Goal: Use online tool/utility: Utilize a website feature to perform a specific function

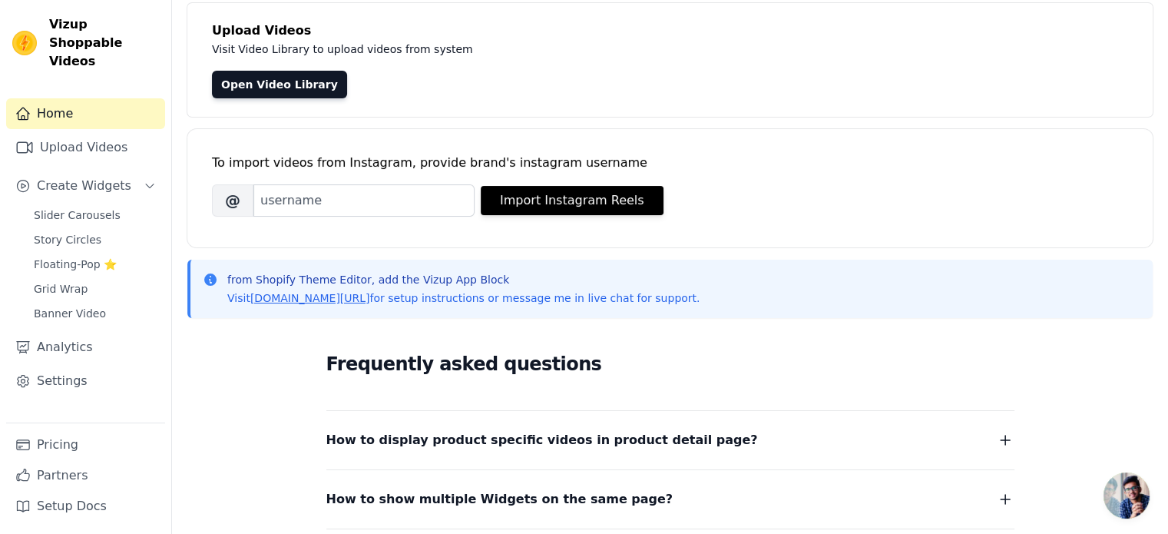
scroll to position [91, 0]
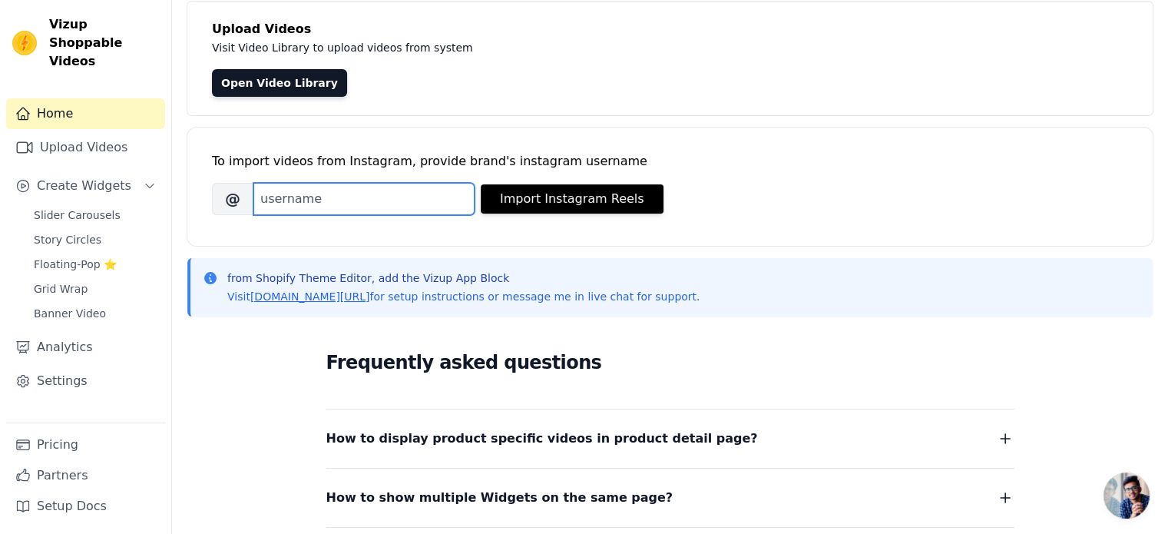
click at [332, 197] on input "Brand's Instagram Username" at bounding box center [363, 199] width 221 height 32
type input "girjunglee"
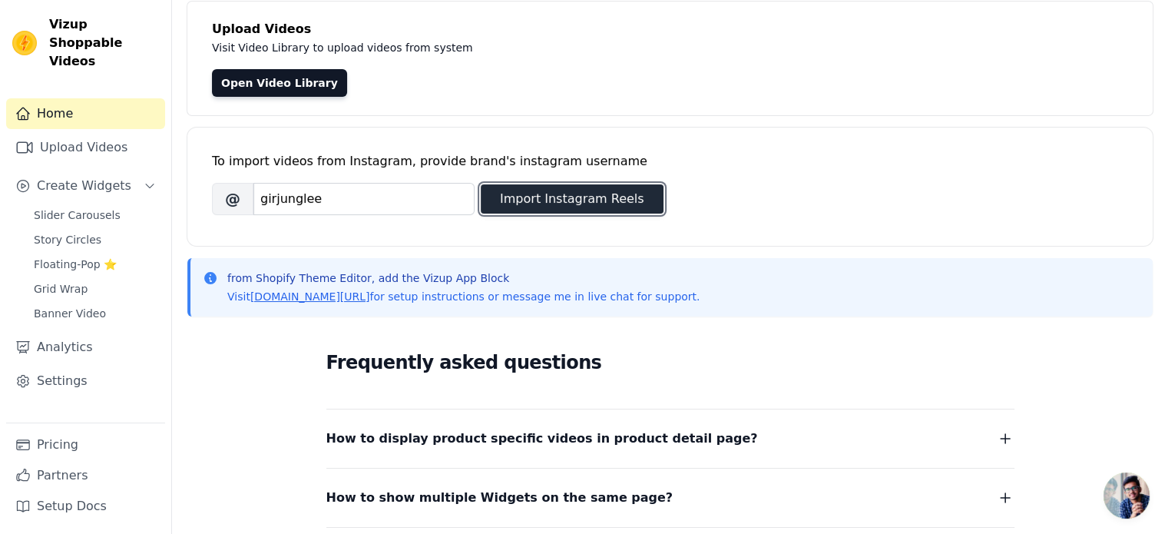
click at [564, 200] on button "Import Instagram Reels" at bounding box center [572, 198] width 183 height 29
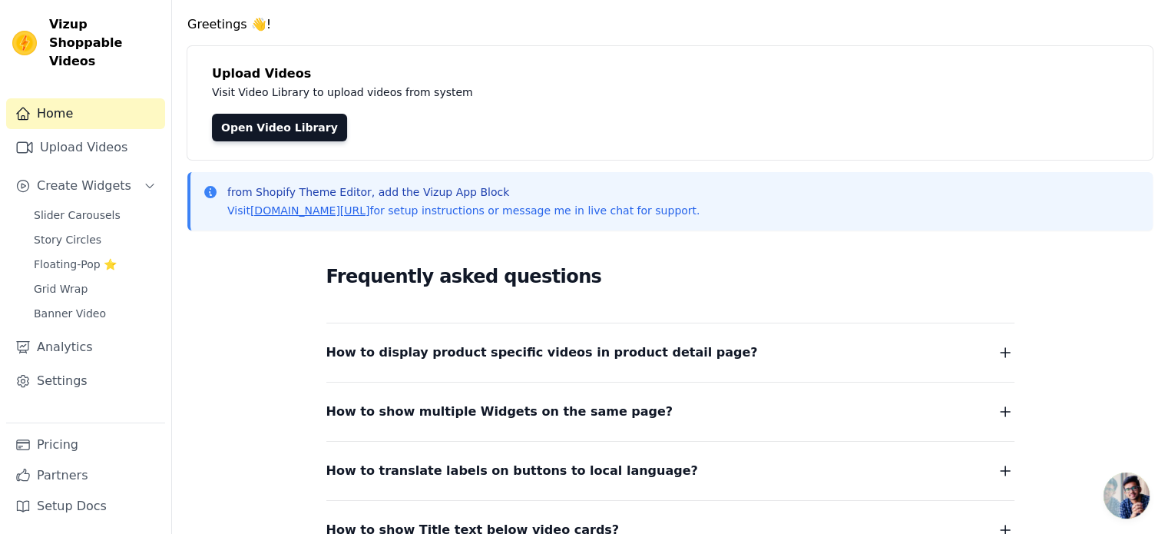
scroll to position [0, 0]
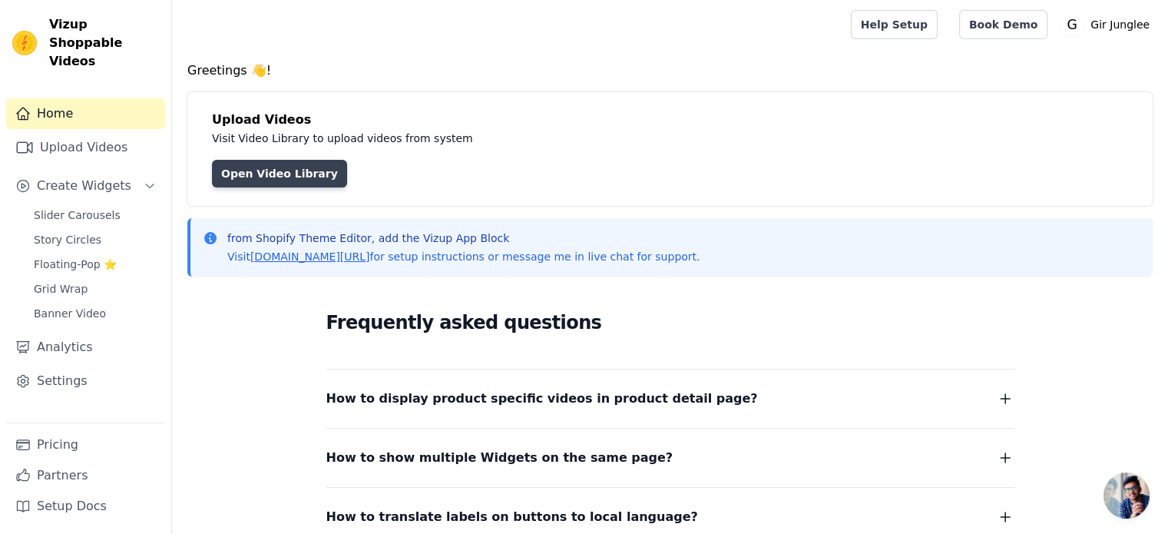
click at [274, 175] on link "Open Video Library" at bounding box center [279, 174] width 135 height 28
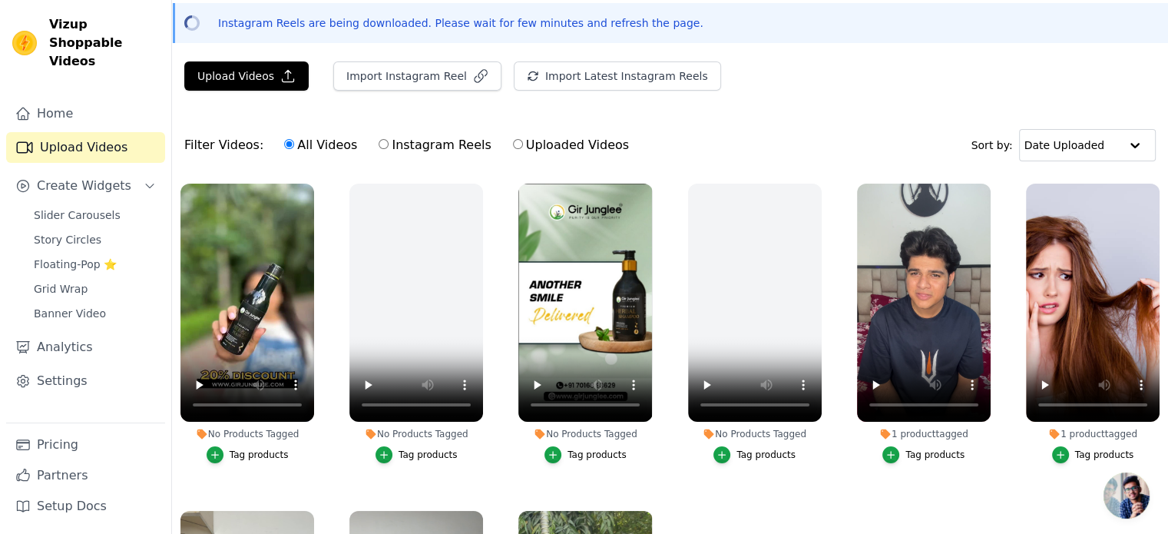
click at [256, 449] on div "Tag products" at bounding box center [259, 454] width 59 height 12
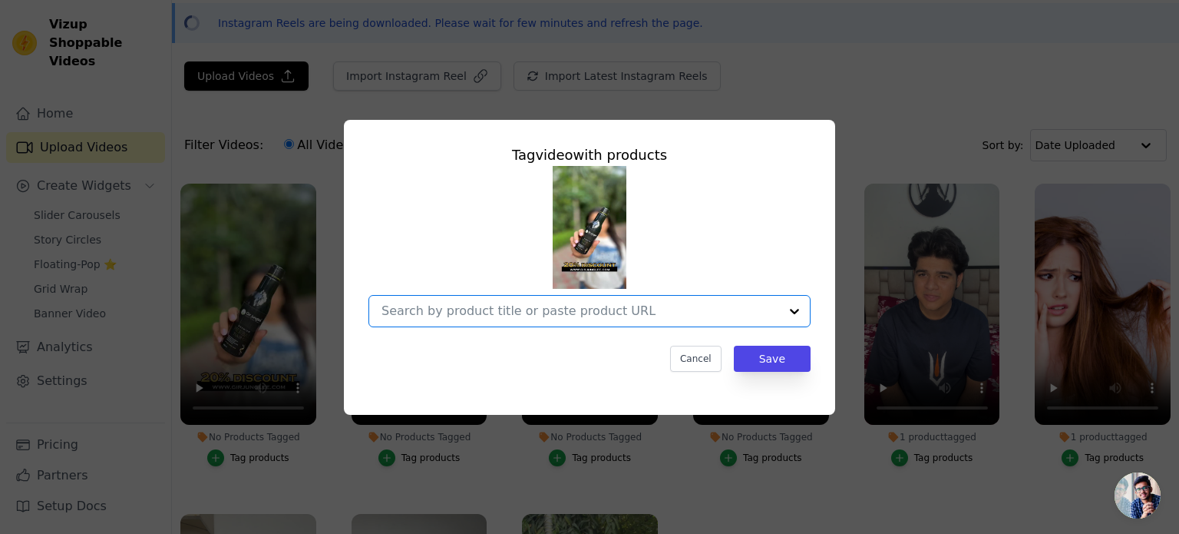
click at [586, 312] on input "No Products Tagged Tag video with products Option undefined, selected. Select i…" at bounding box center [581, 310] width 398 height 15
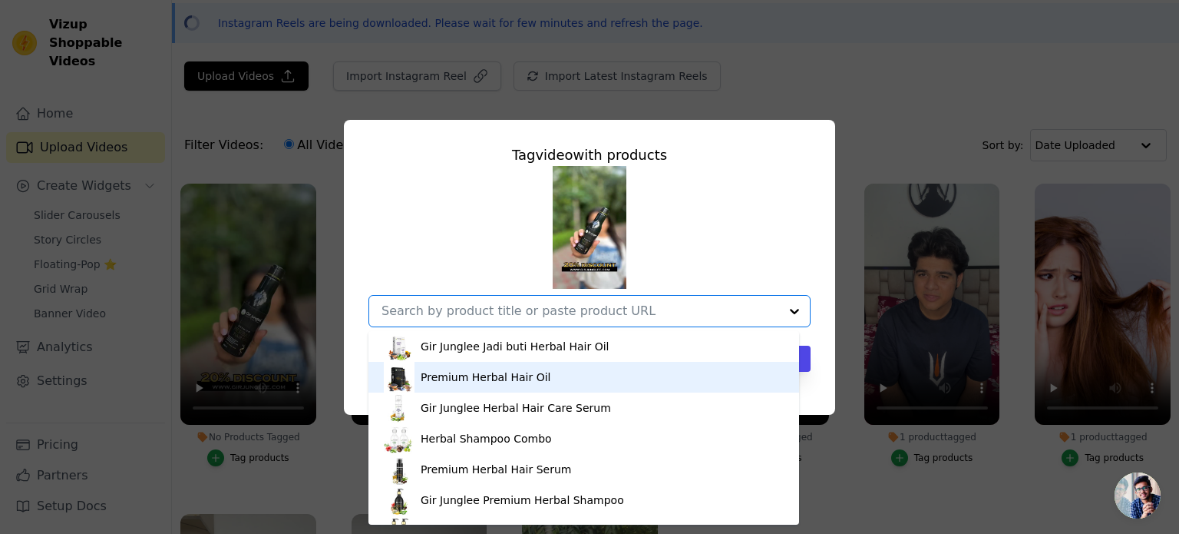
click at [493, 376] on div "Premium Herbal Hair Oil" at bounding box center [486, 376] width 130 height 15
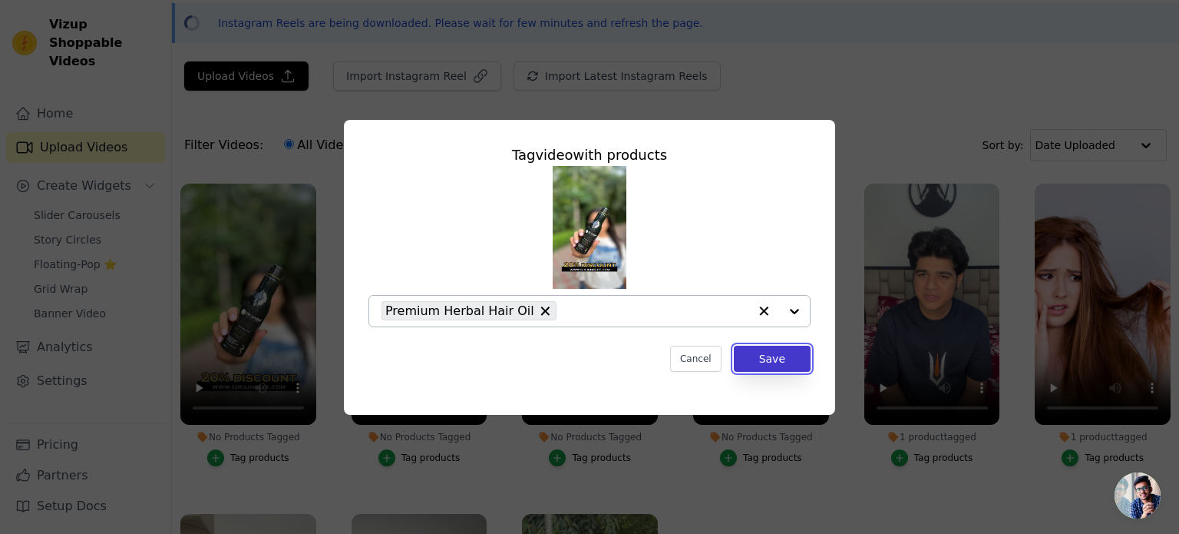
click at [782, 356] on button "Save" at bounding box center [772, 359] width 77 height 26
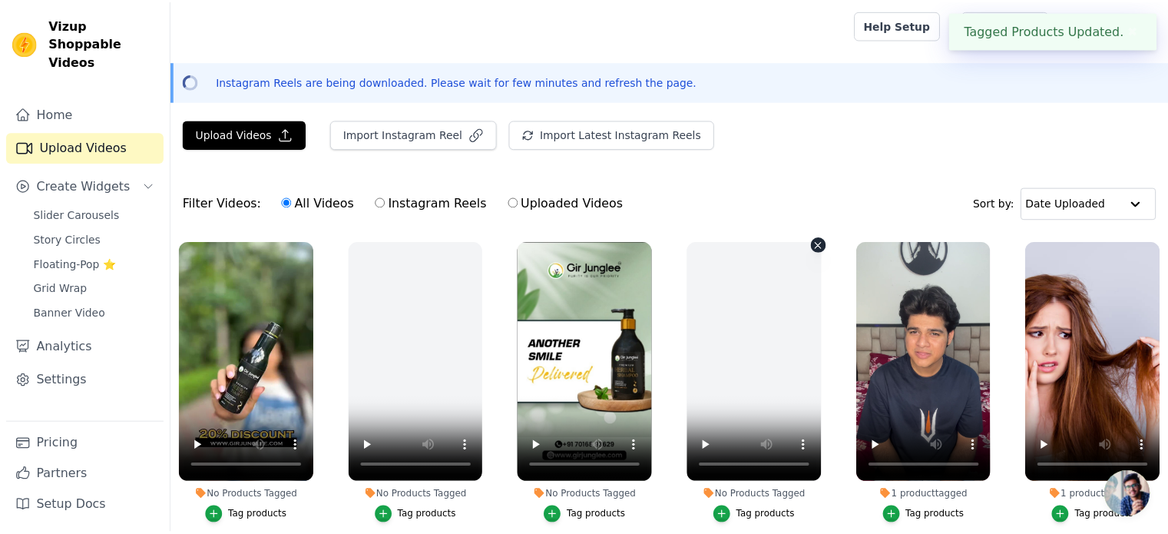
scroll to position [58, 0]
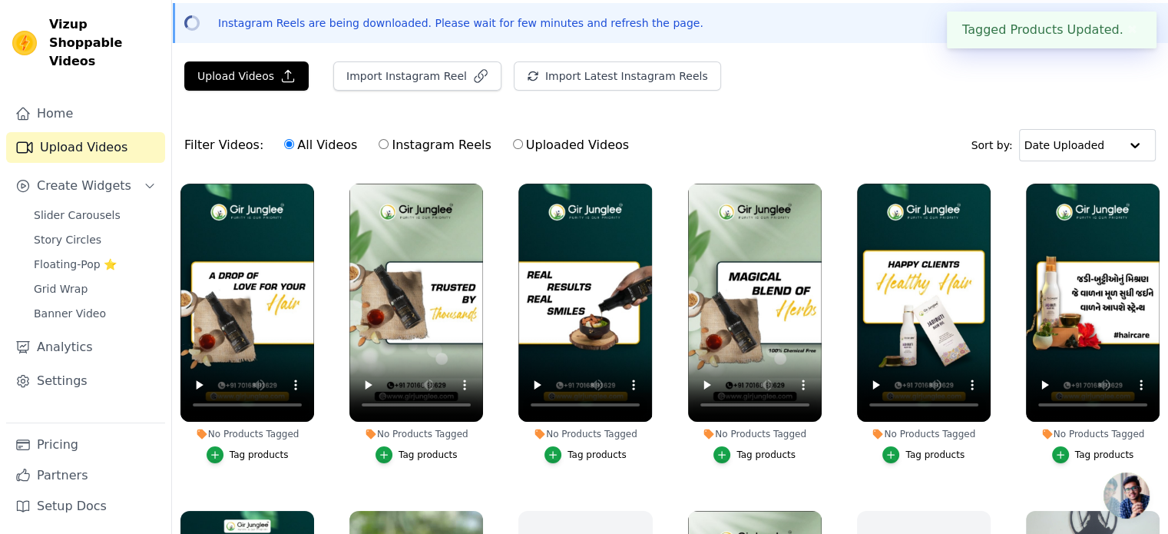
click at [421, 453] on div "Tag products" at bounding box center [428, 454] width 59 height 12
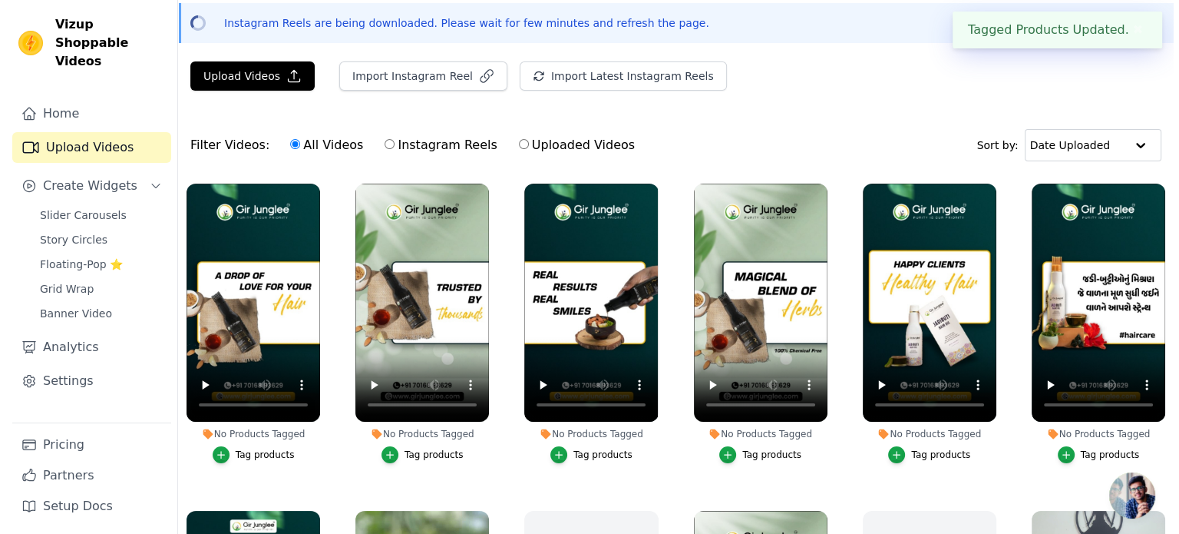
scroll to position [0, 0]
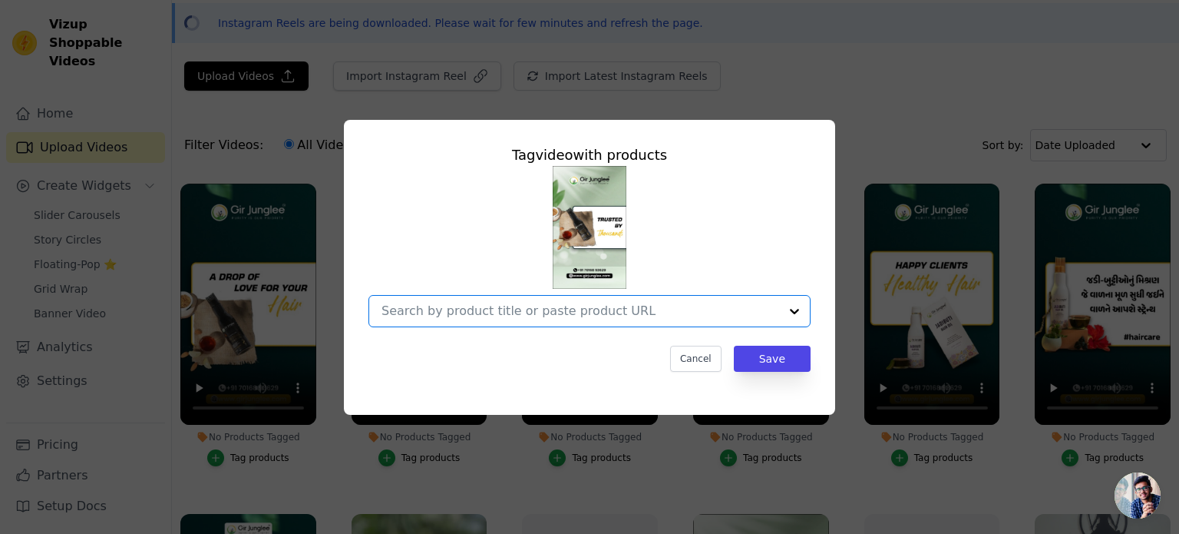
click at [610, 315] on input "No Products Tagged Tag video with products Option undefined, selected. Select i…" at bounding box center [581, 310] width 398 height 15
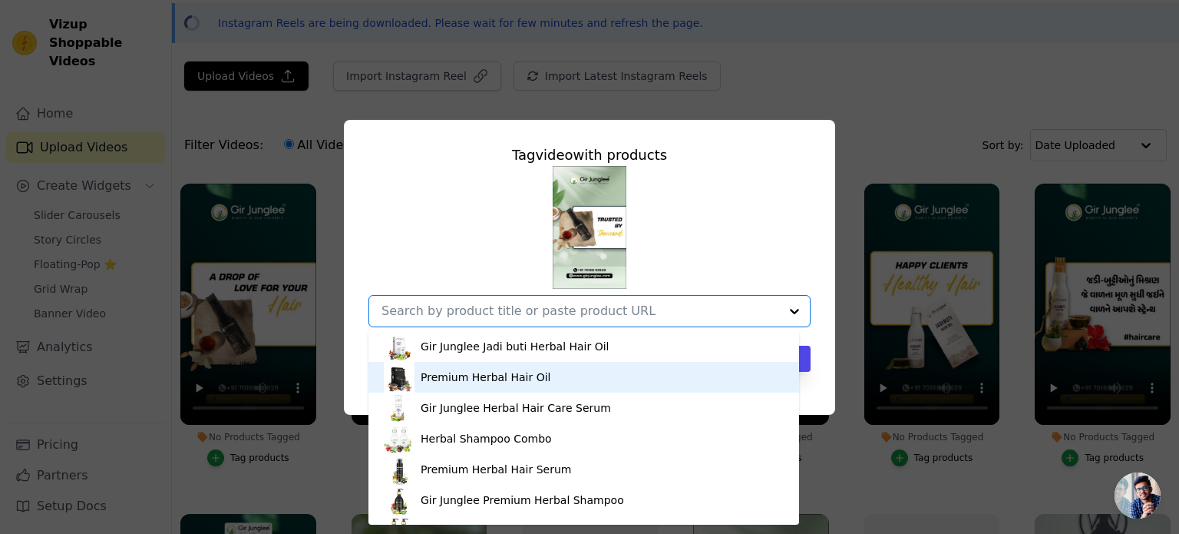
click at [507, 369] on div "Premium Herbal Hair Oil" at bounding box center [584, 377] width 400 height 31
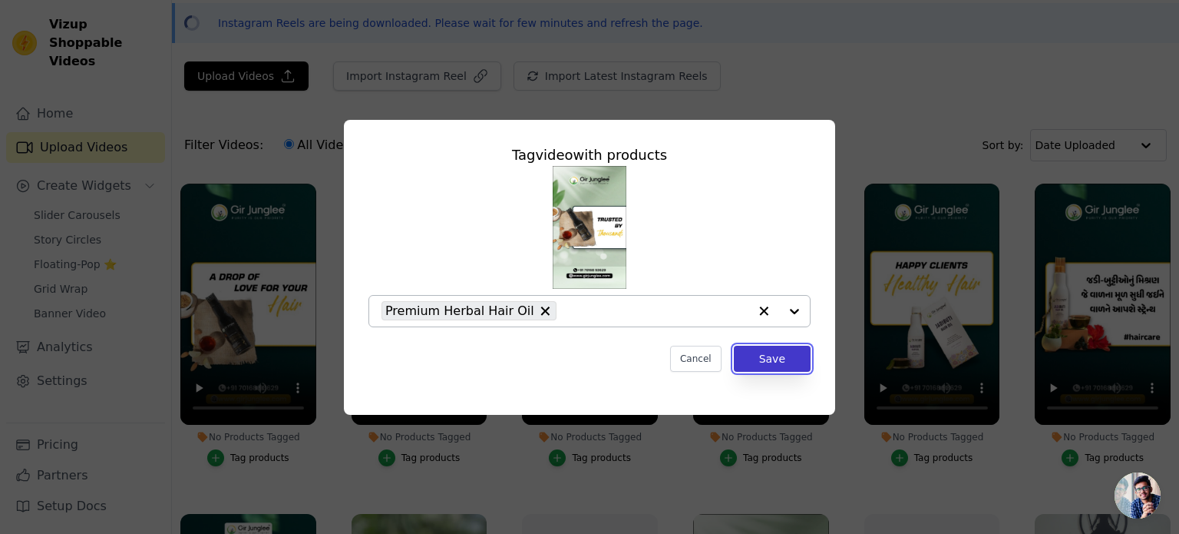
click at [749, 352] on button "Save" at bounding box center [772, 359] width 77 height 26
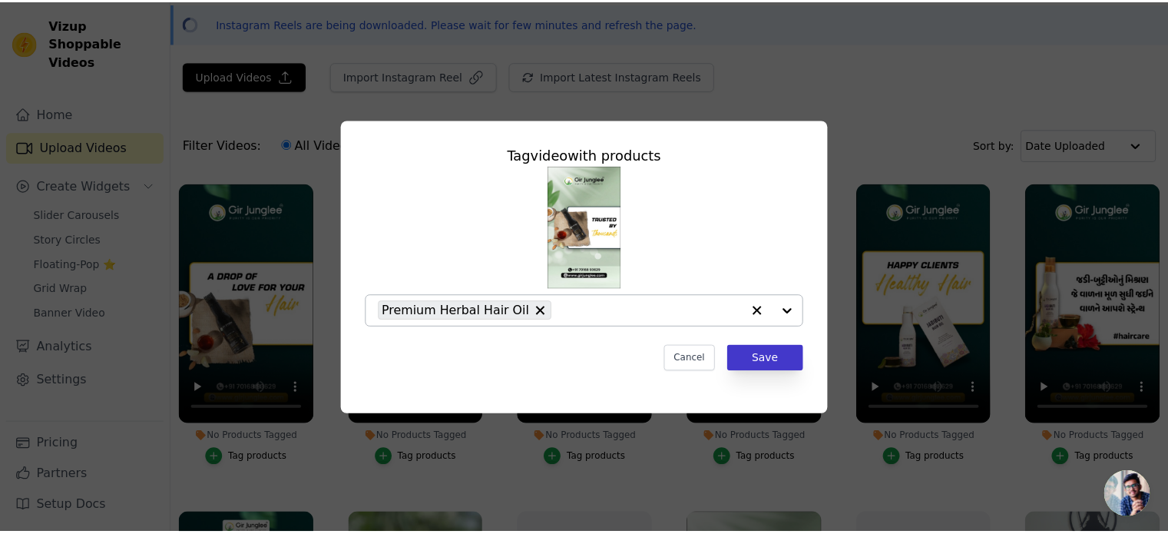
scroll to position [58, 0]
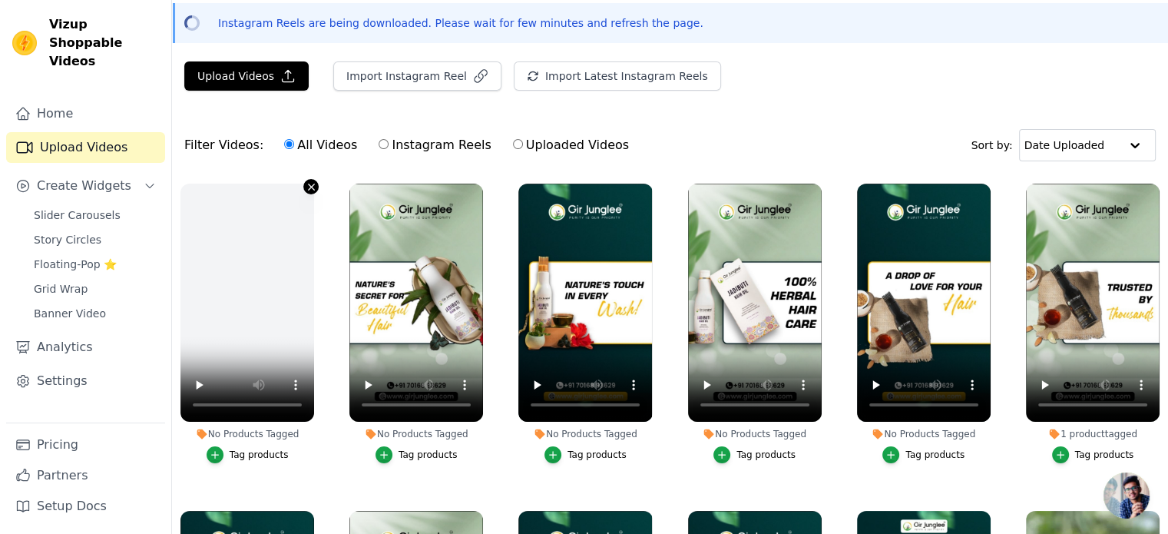
click at [308, 184] on icon "button" at bounding box center [312, 187] width 12 height 12
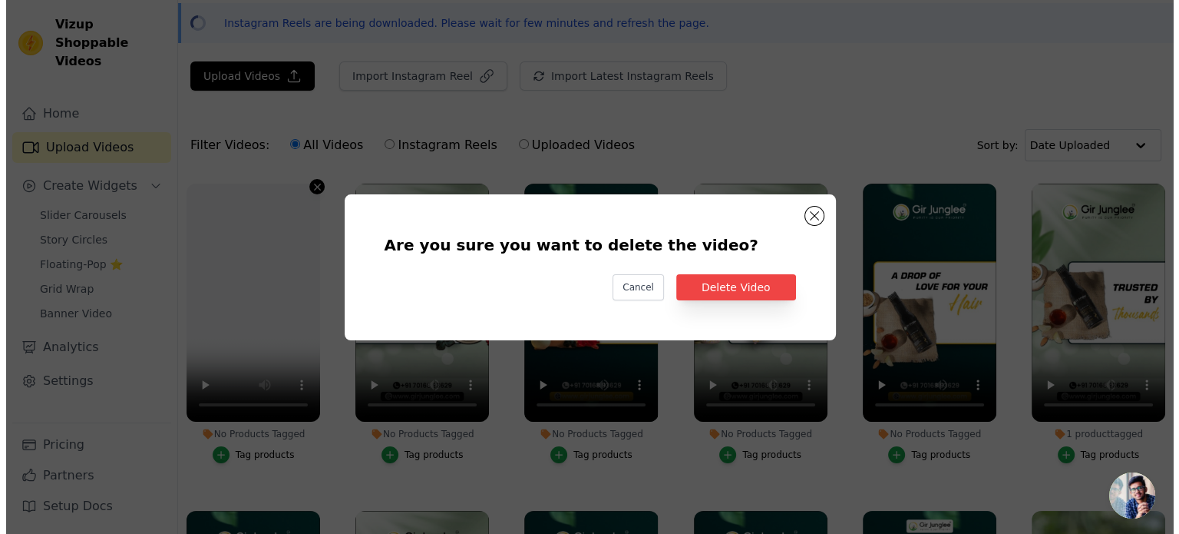
scroll to position [0, 0]
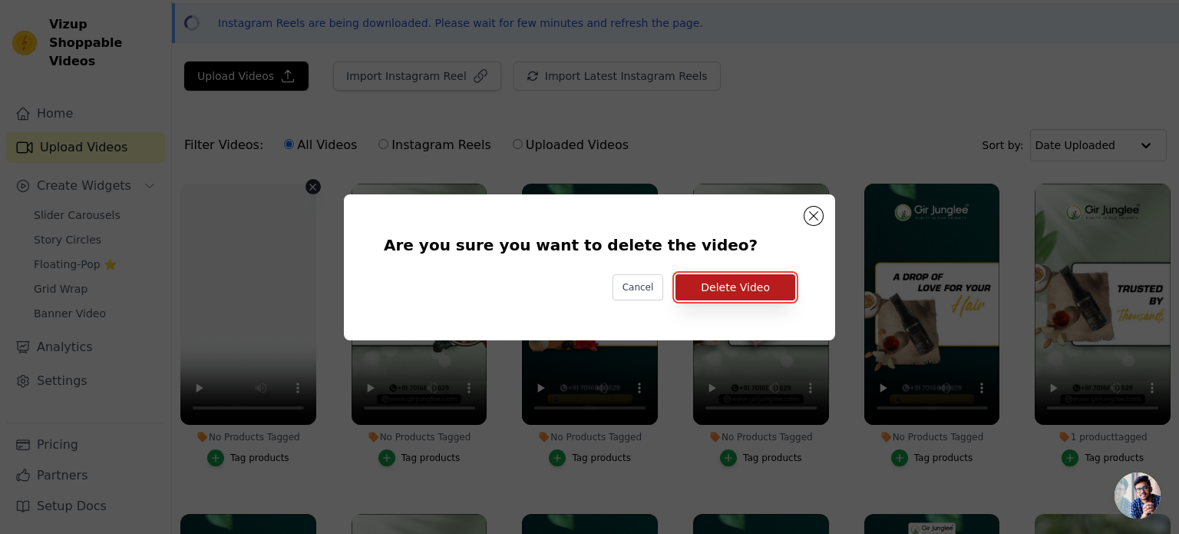
click at [737, 287] on button "Delete Video" at bounding box center [736, 287] width 120 height 26
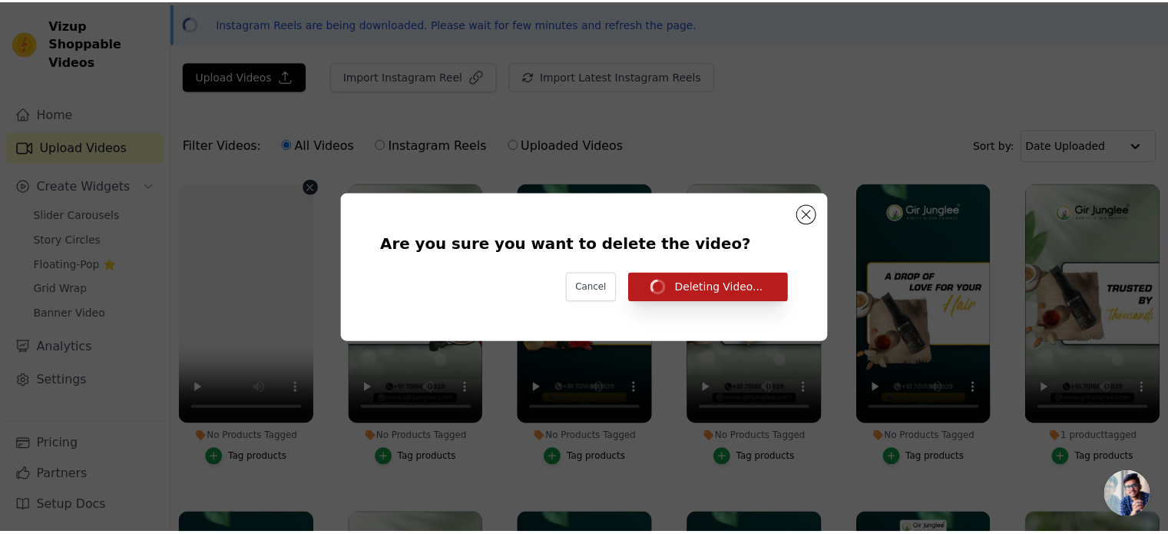
scroll to position [58, 0]
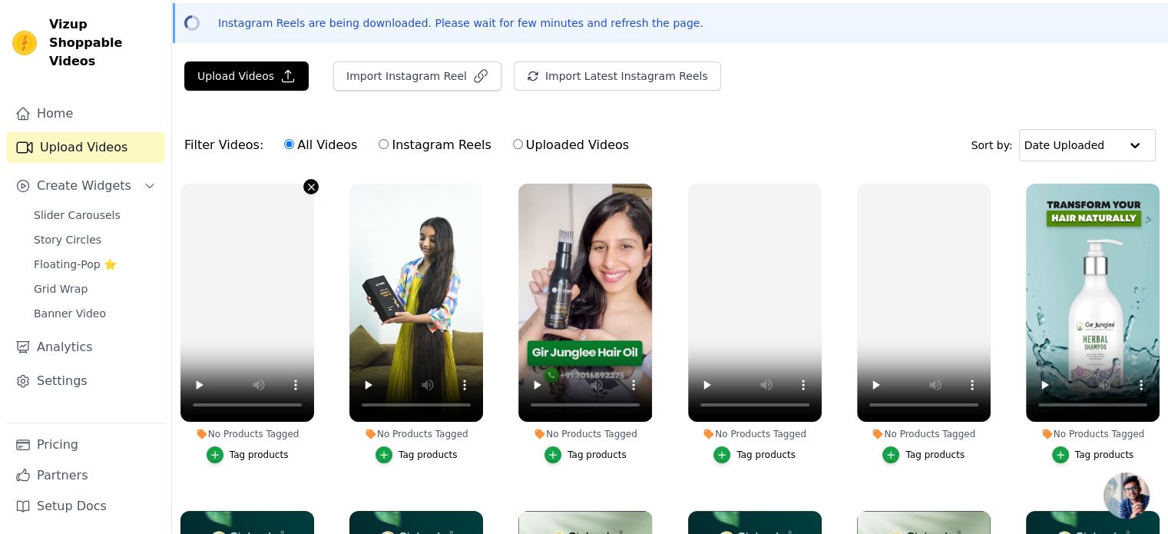
click at [307, 187] on icon "button" at bounding box center [312, 187] width 12 height 12
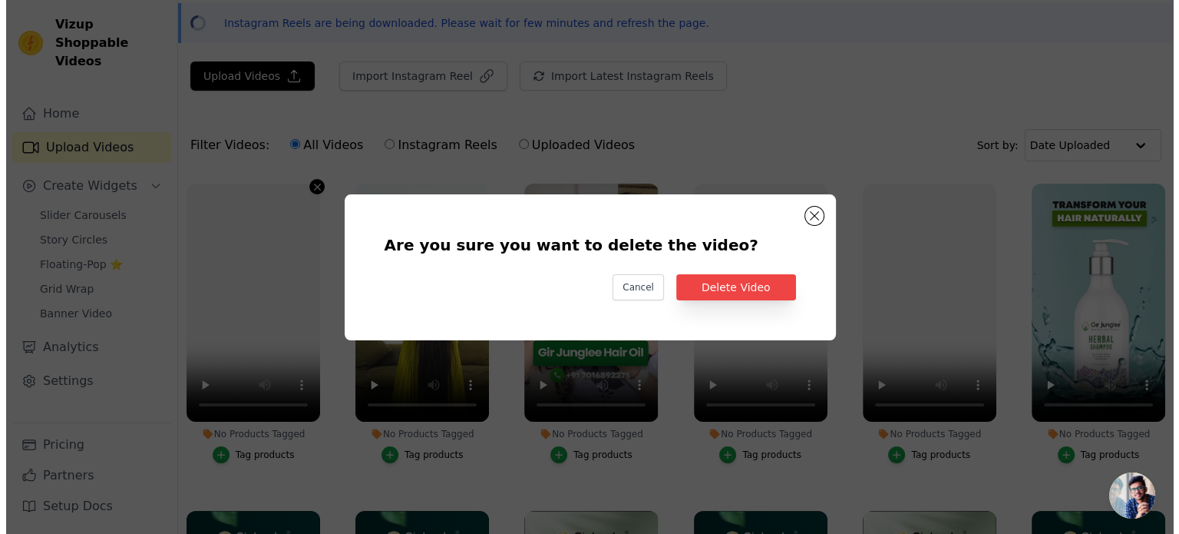
scroll to position [0, 0]
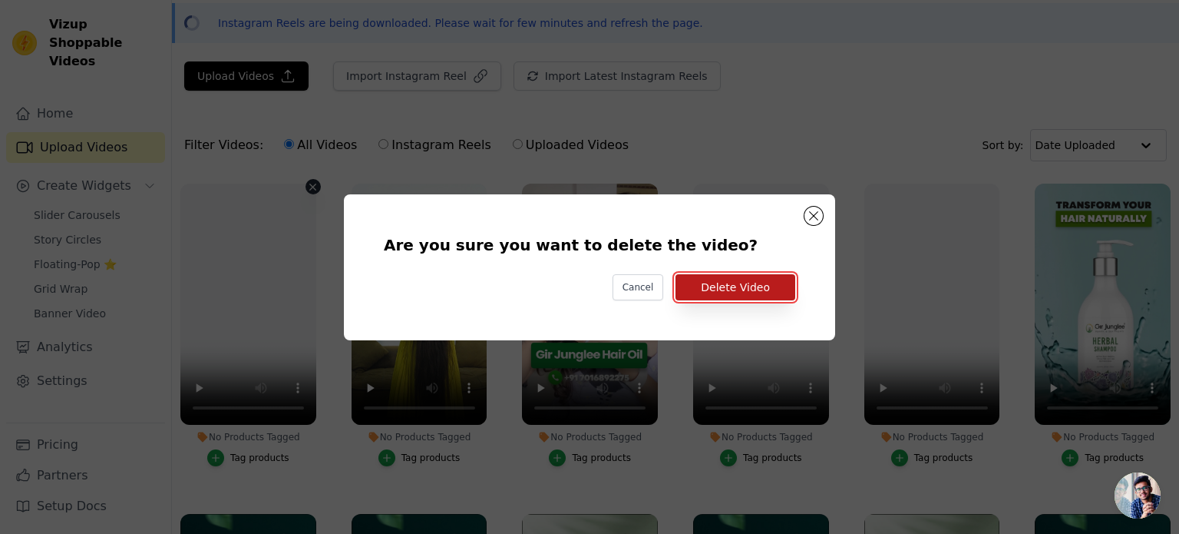
click at [728, 293] on button "Delete Video" at bounding box center [736, 287] width 120 height 26
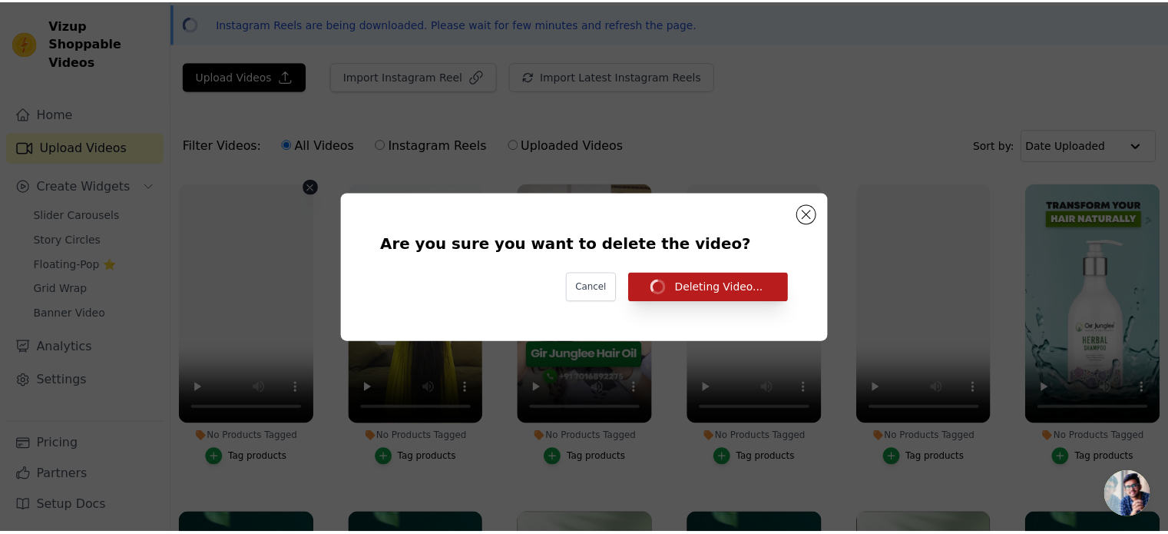
scroll to position [58, 0]
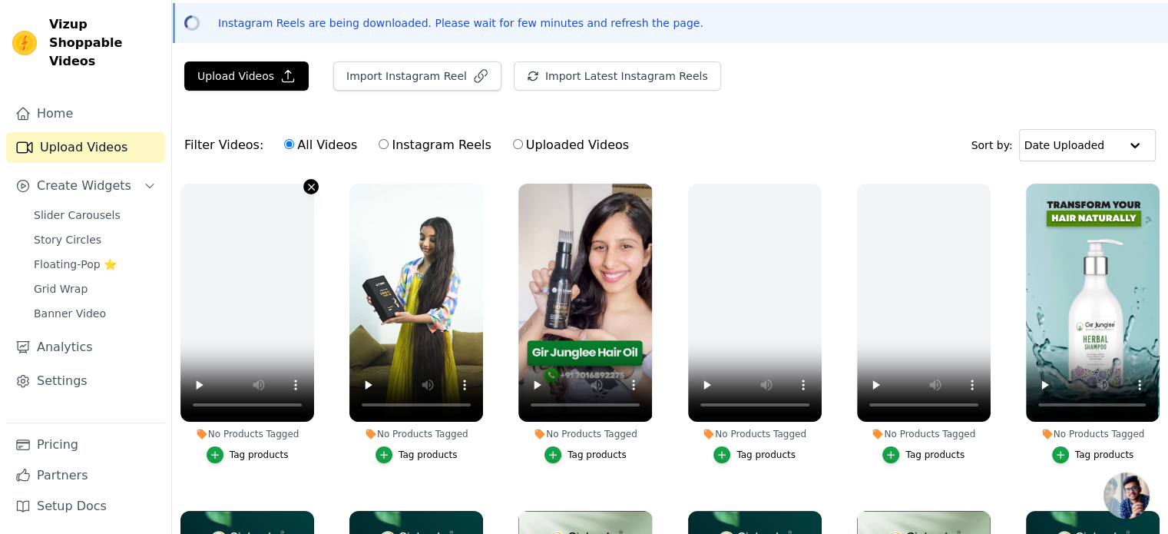
click at [307, 189] on icon "button" at bounding box center [312, 187] width 12 height 12
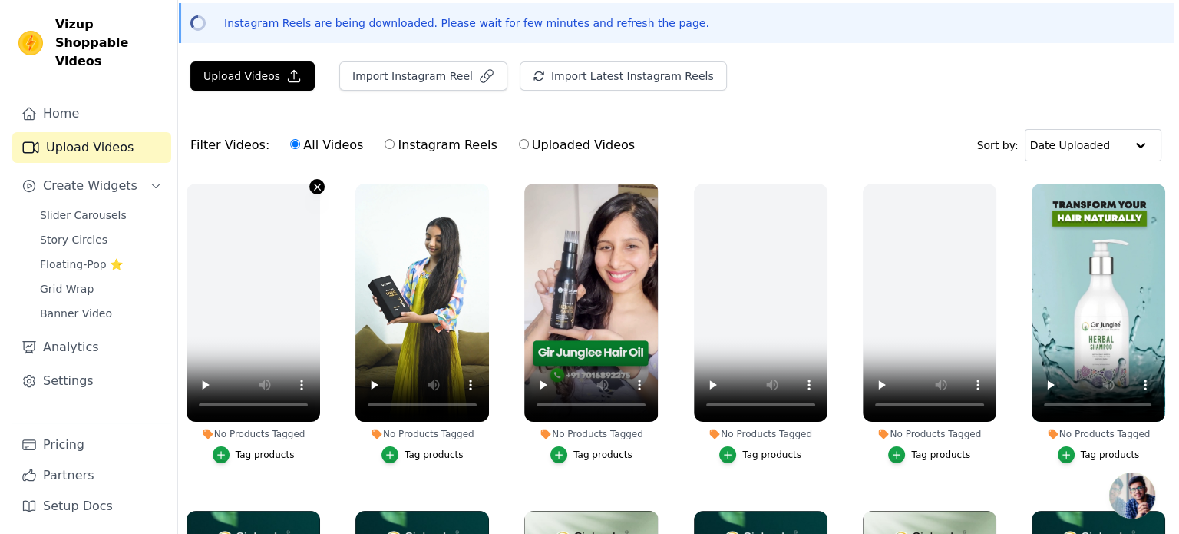
scroll to position [0, 0]
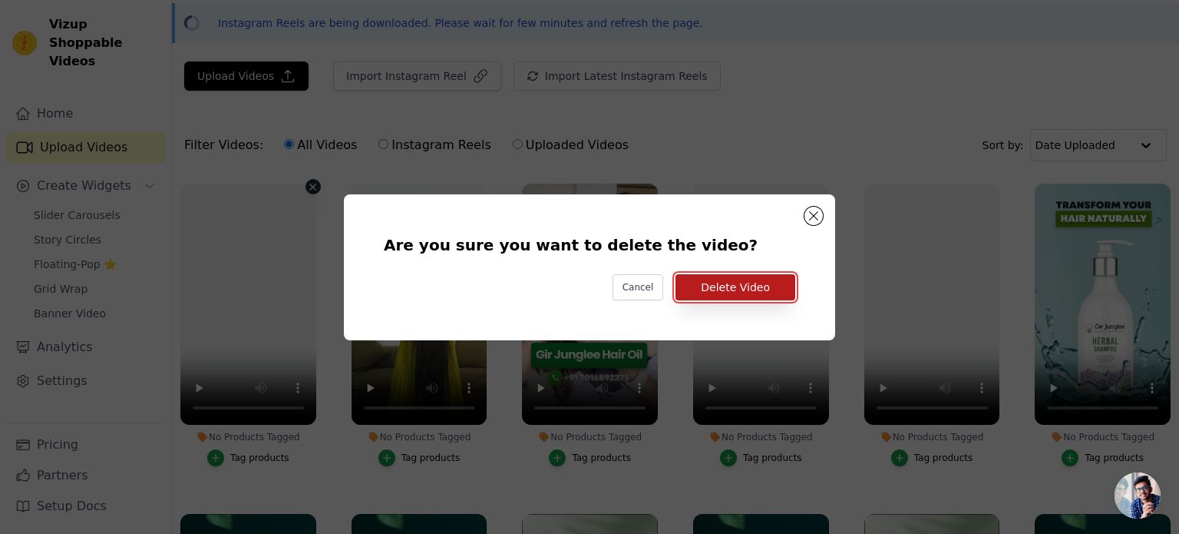
click at [741, 291] on button "Delete Video" at bounding box center [736, 287] width 120 height 26
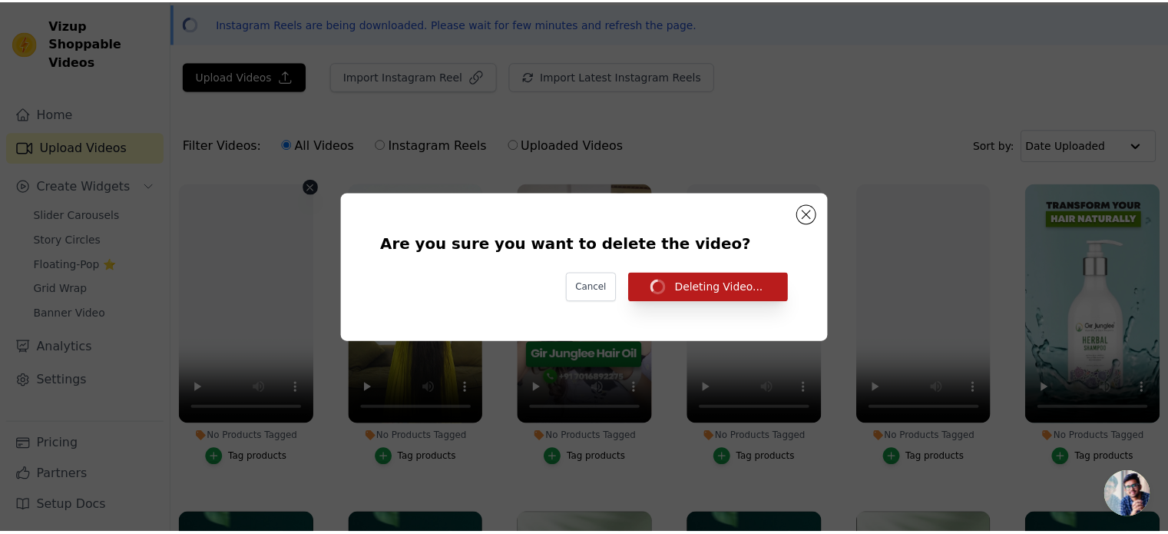
scroll to position [58, 0]
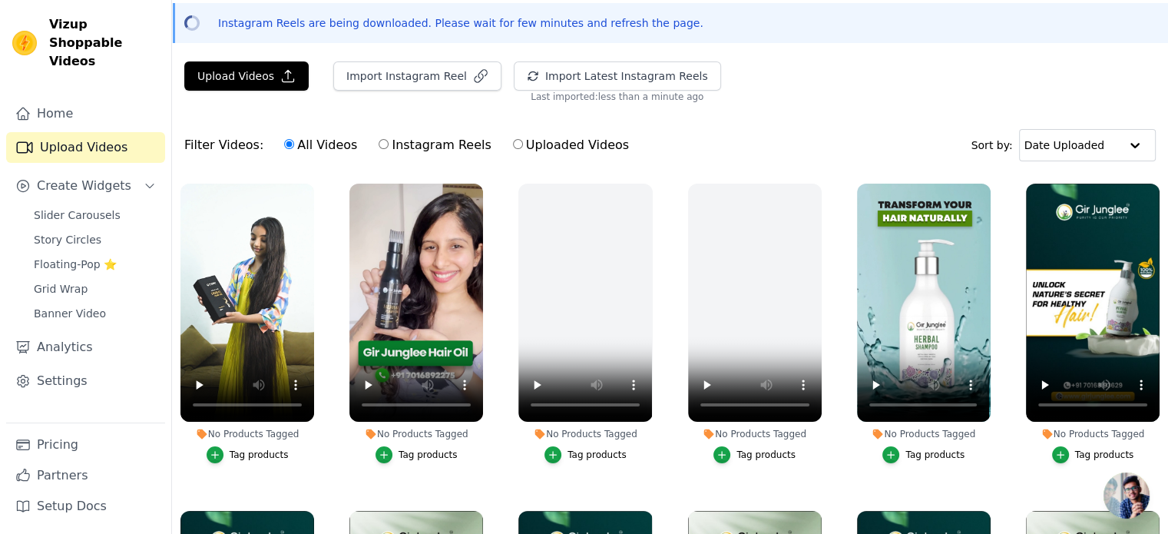
click at [254, 451] on div "Tag products" at bounding box center [259, 454] width 59 height 12
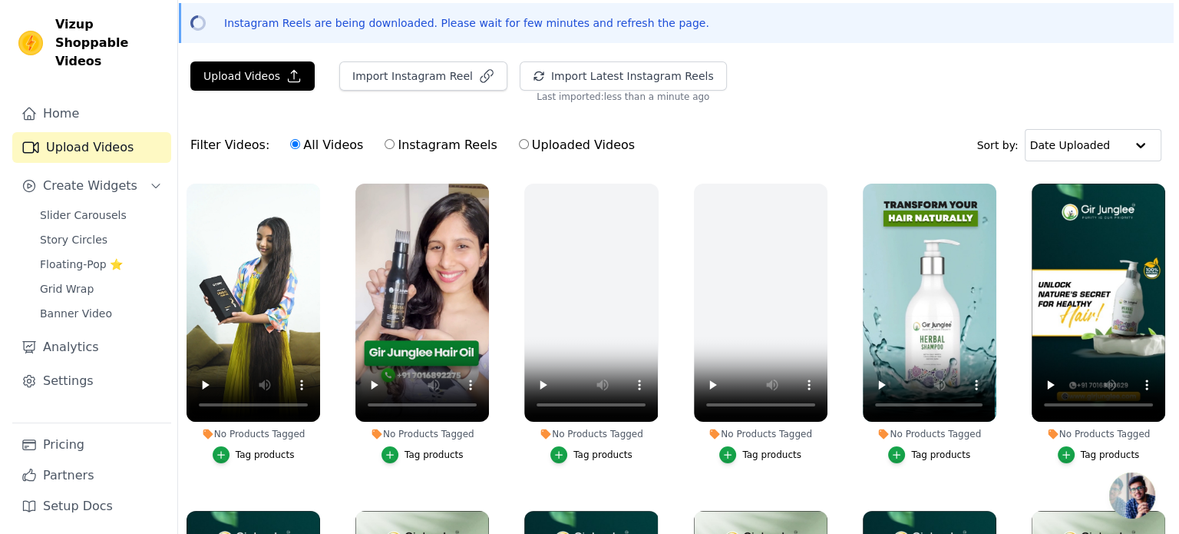
scroll to position [0, 0]
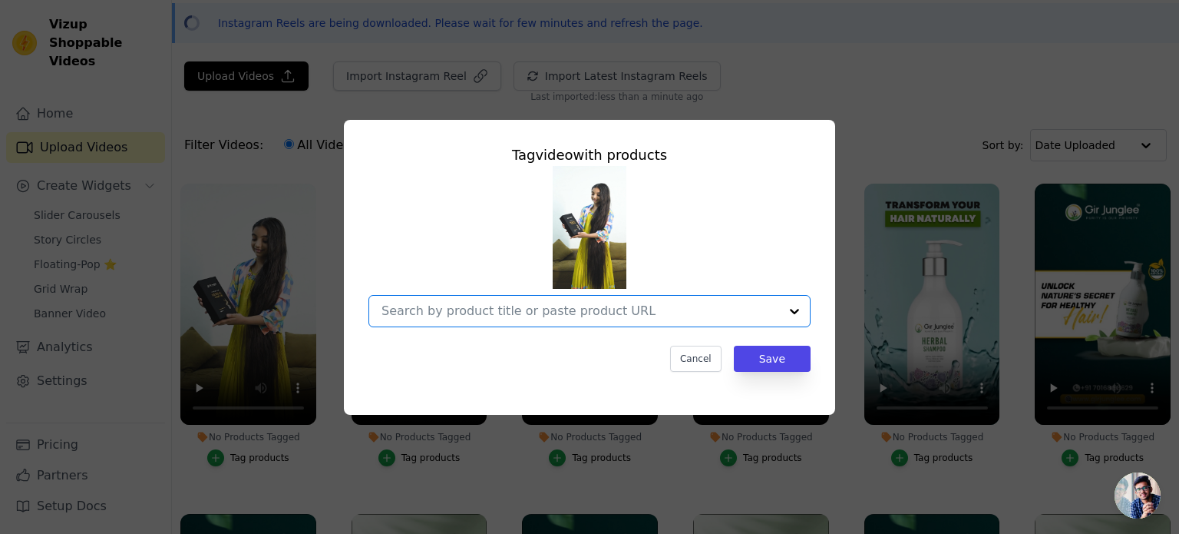
click at [620, 313] on input "No Products Tagged Tag video with products Option undefined, selected. Select i…" at bounding box center [581, 310] width 398 height 15
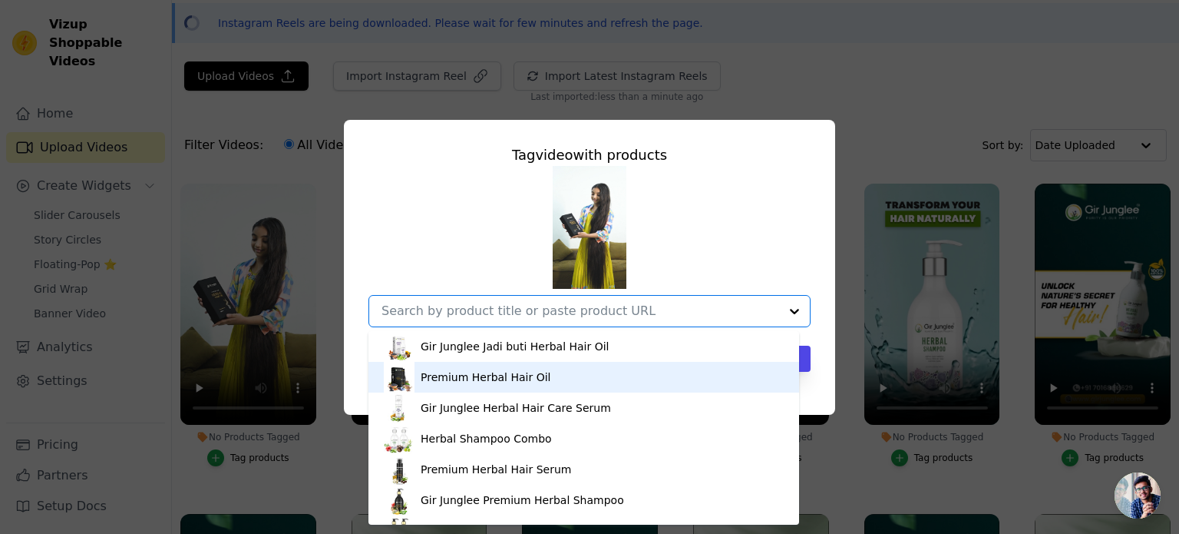
click at [468, 371] on div "Premium Herbal Hair Oil" at bounding box center [486, 376] width 130 height 15
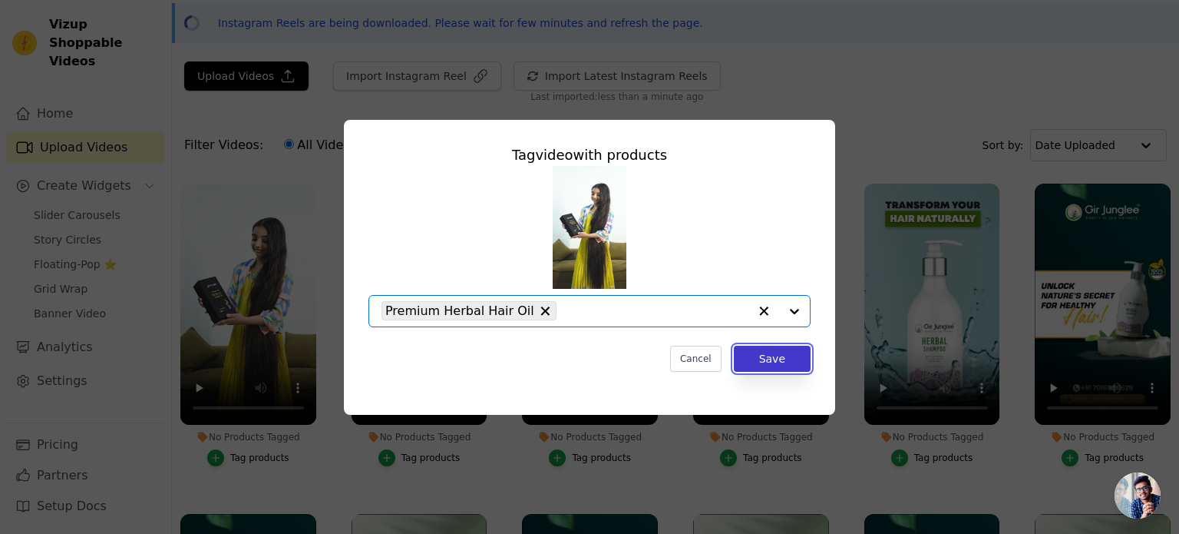
click at [781, 359] on button "Save" at bounding box center [772, 359] width 77 height 26
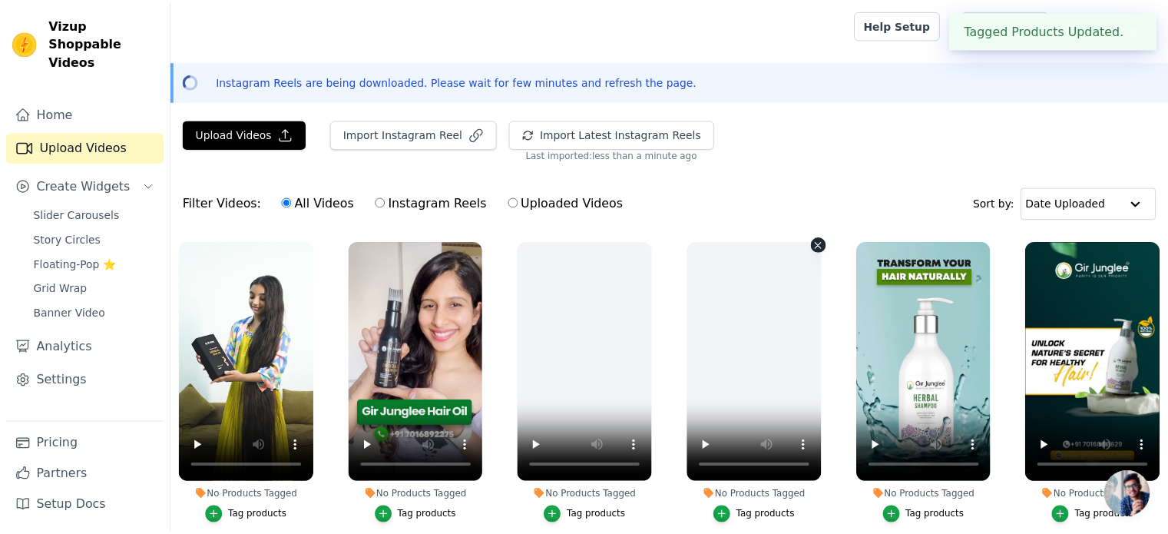
scroll to position [58, 0]
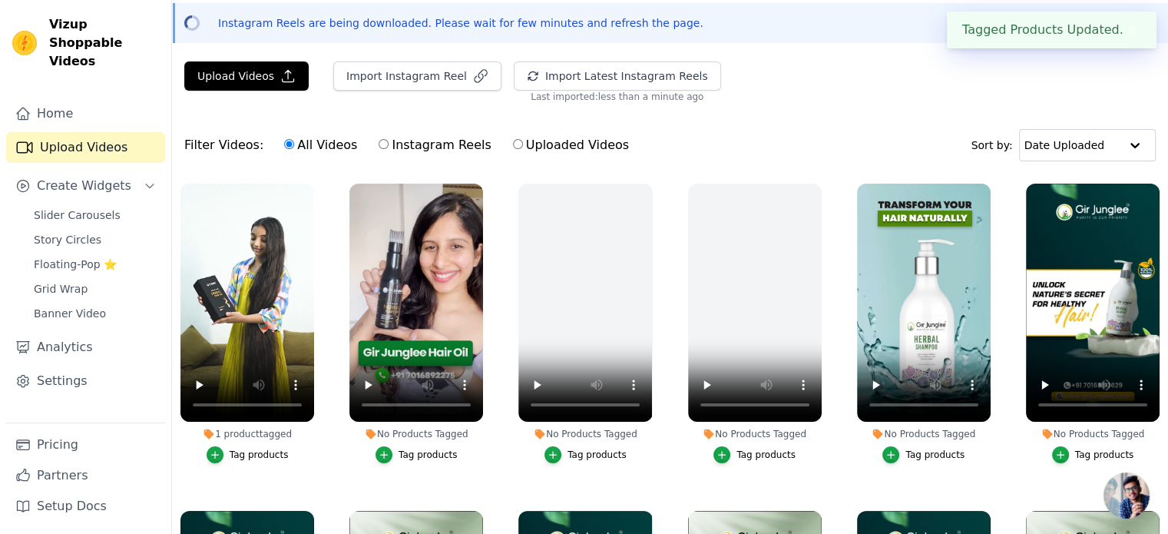
click at [431, 452] on div "Tag products" at bounding box center [428, 454] width 59 height 12
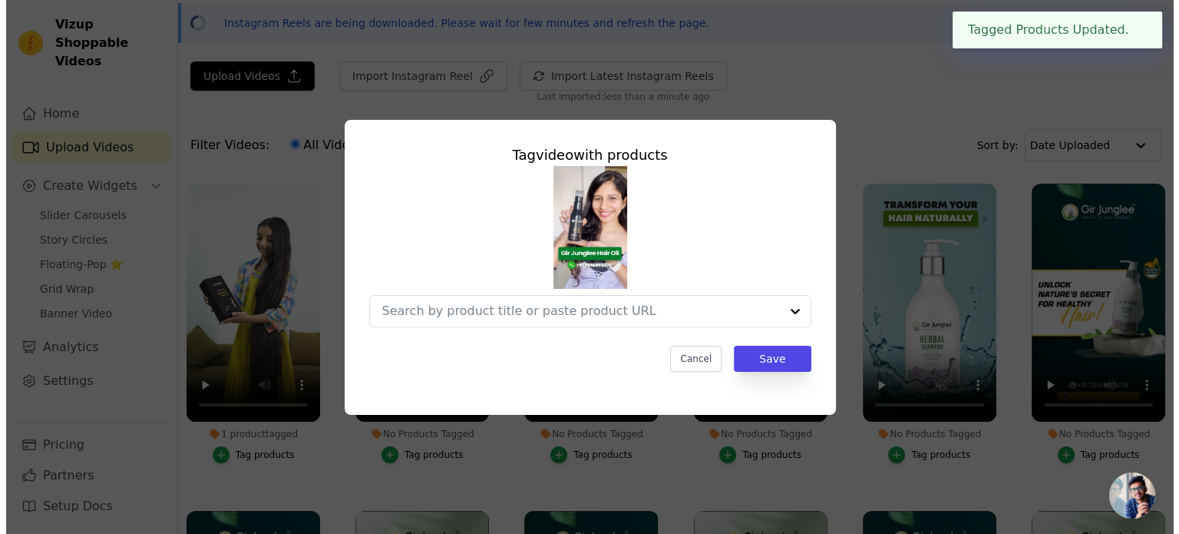
scroll to position [0, 0]
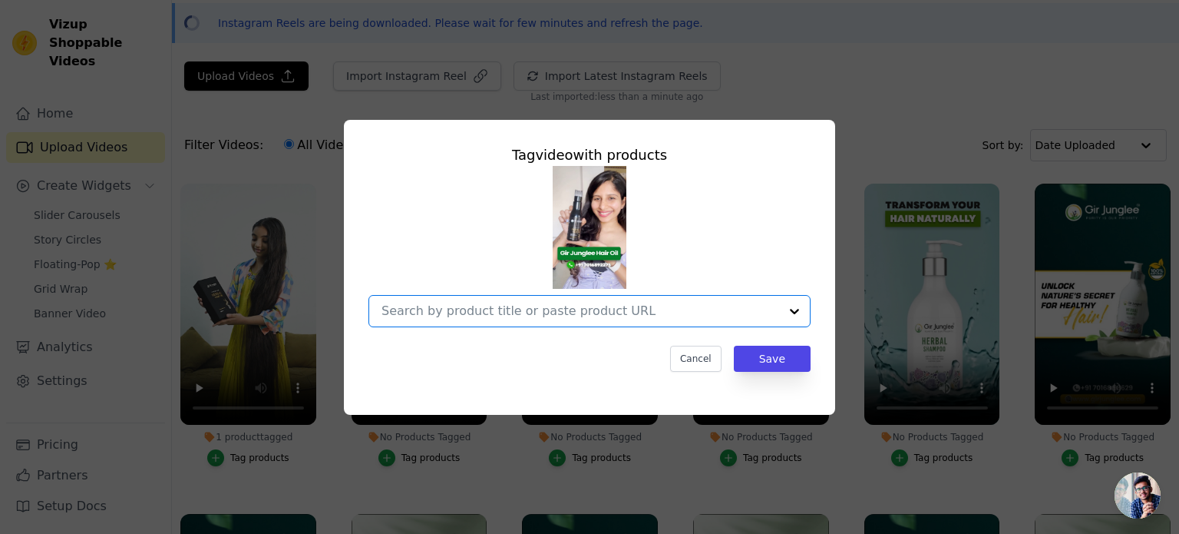
click at [660, 312] on input "No Products Tagged Tag video with products Option undefined, selected. Select i…" at bounding box center [581, 310] width 398 height 15
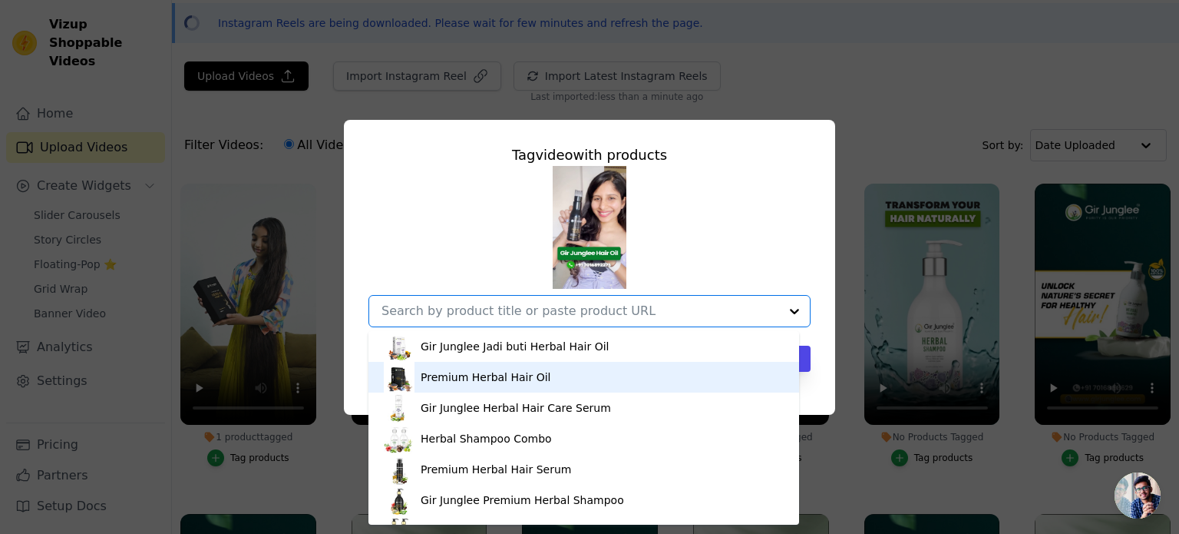
click at [544, 372] on div "Premium Herbal Hair Oil" at bounding box center [584, 377] width 400 height 31
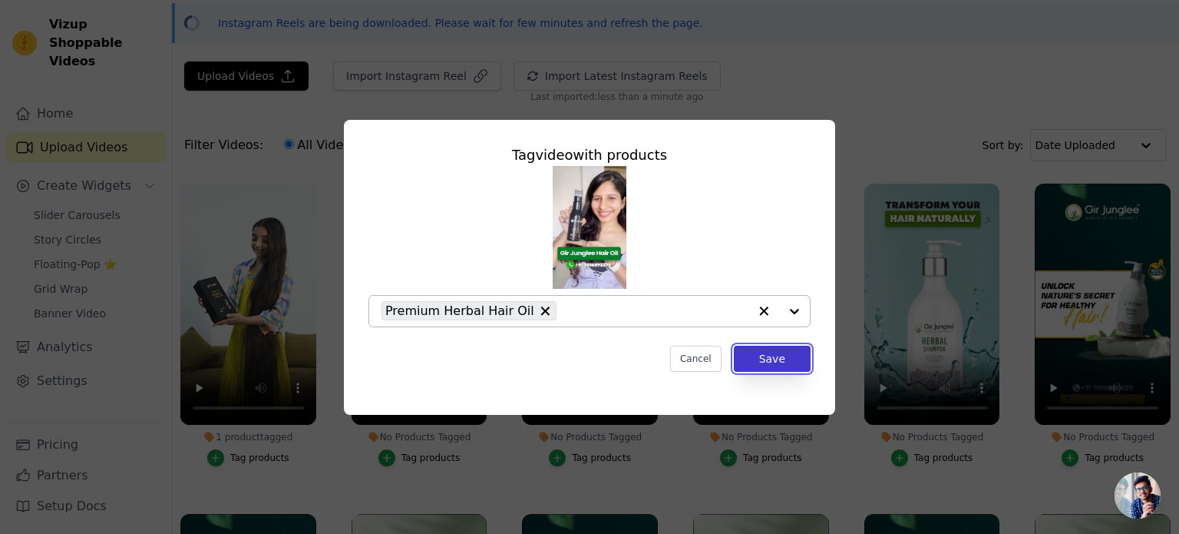
click at [762, 356] on button "Save" at bounding box center [772, 359] width 77 height 26
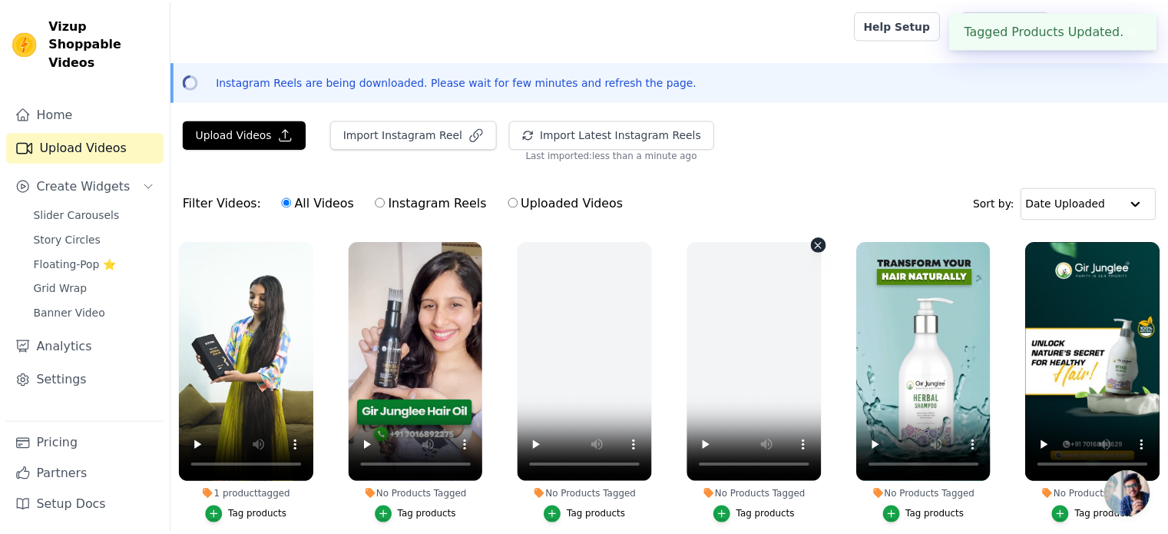
scroll to position [58, 0]
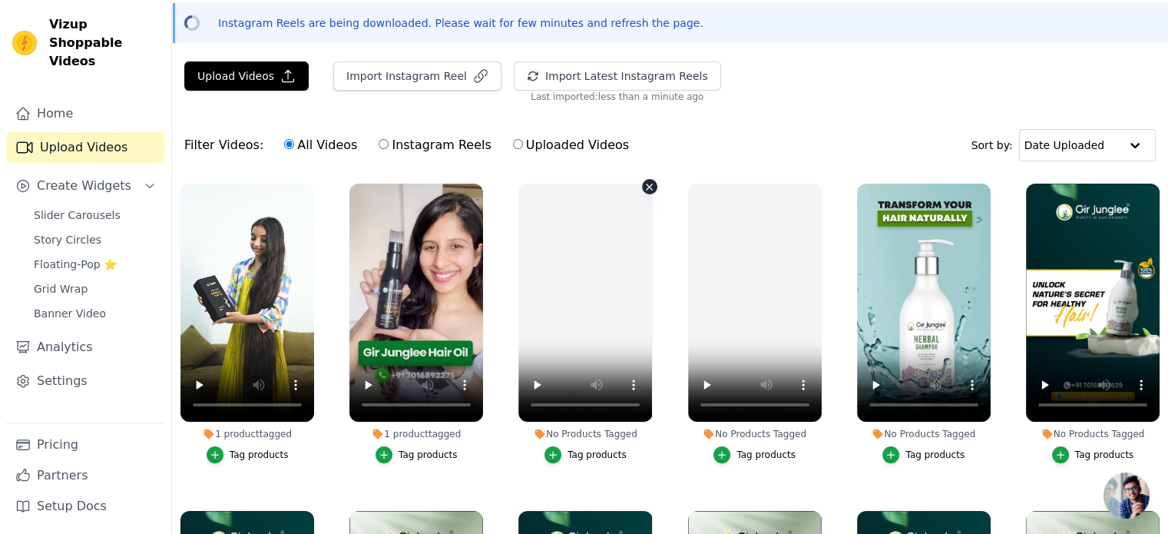
click at [647, 185] on icon "button" at bounding box center [650, 187] width 6 height 6
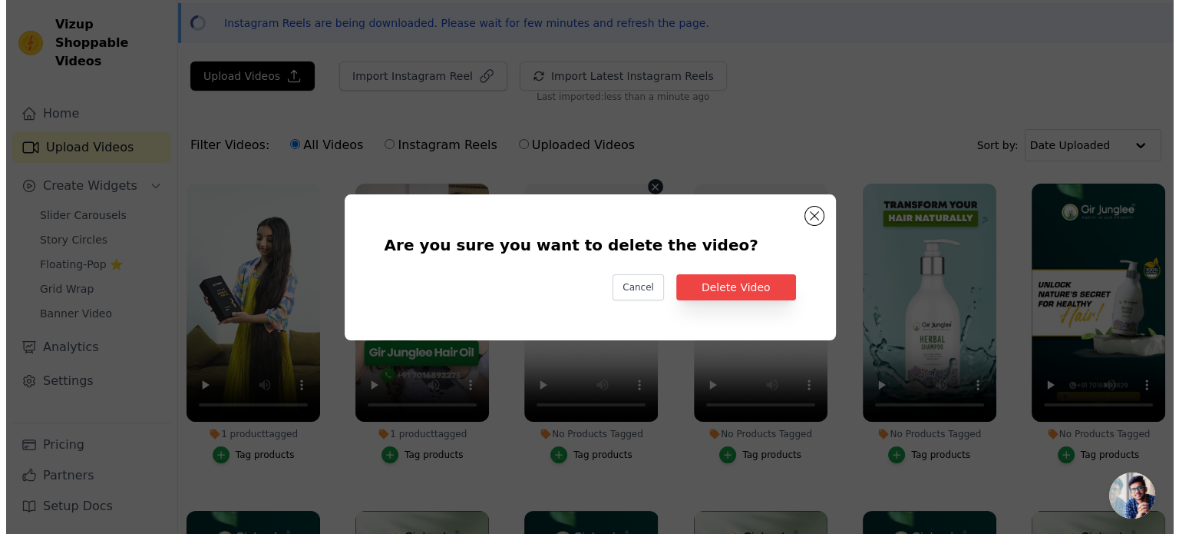
scroll to position [0, 0]
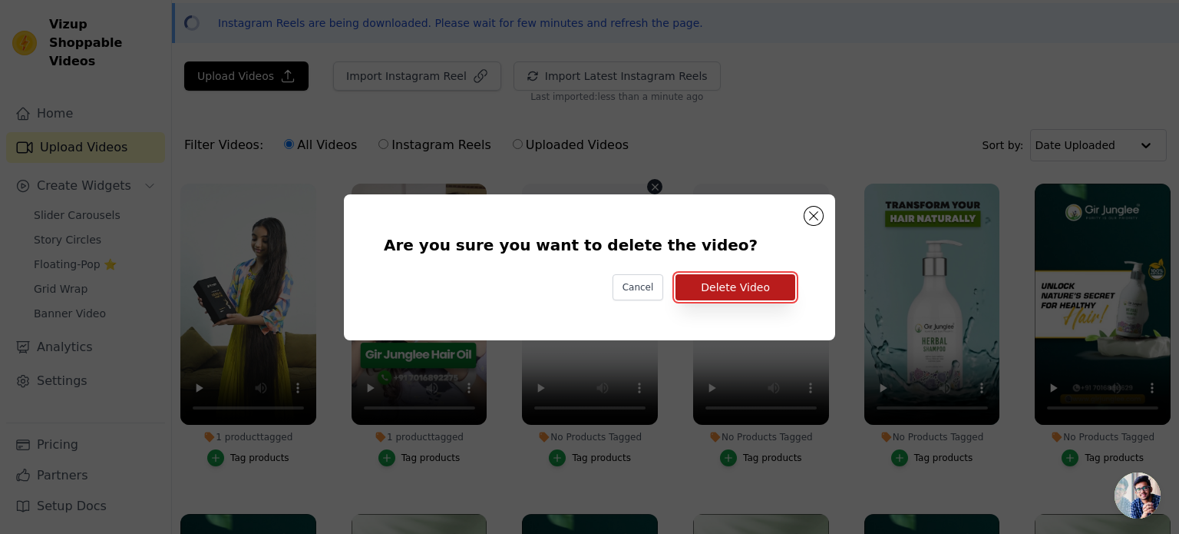
click at [730, 283] on button "Delete Video" at bounding box center [736, 287] width 120 height 26
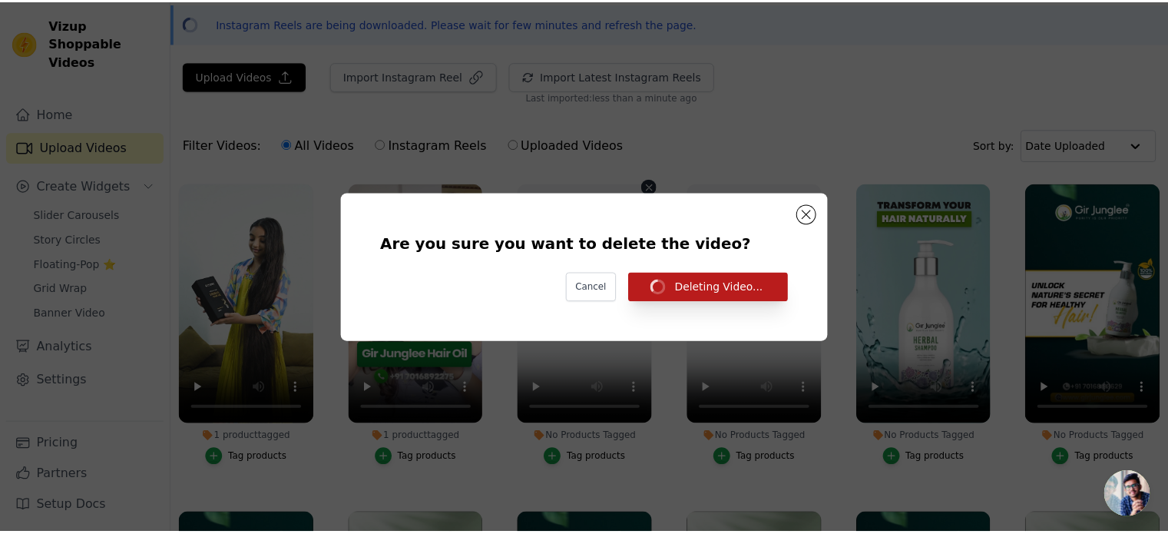
scroll to position [58, 0]
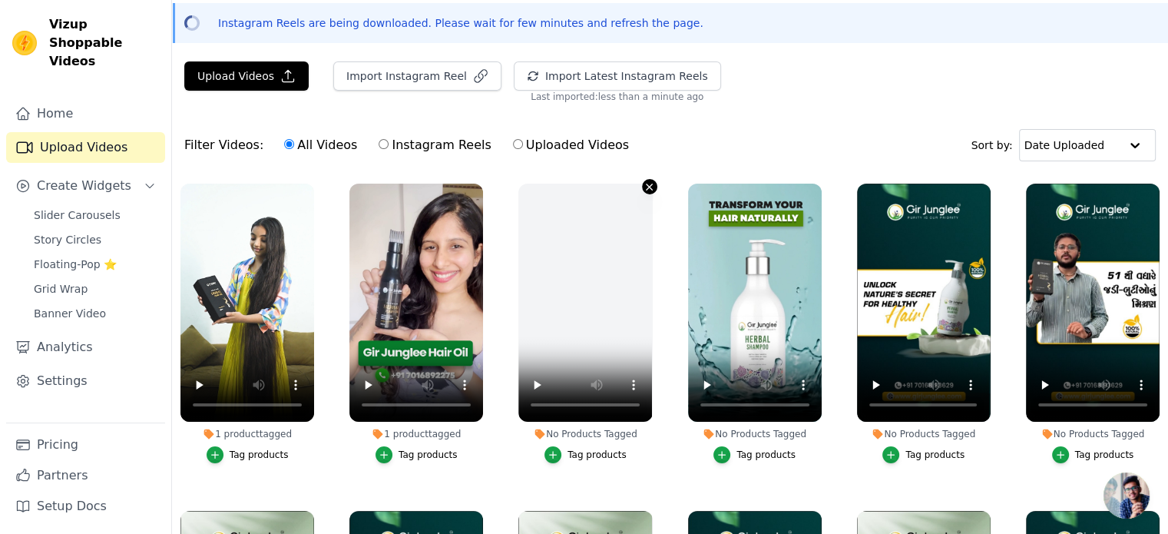
click at [644, 181] on icon "button" at bounding box center [649, 187] width 12 height 12
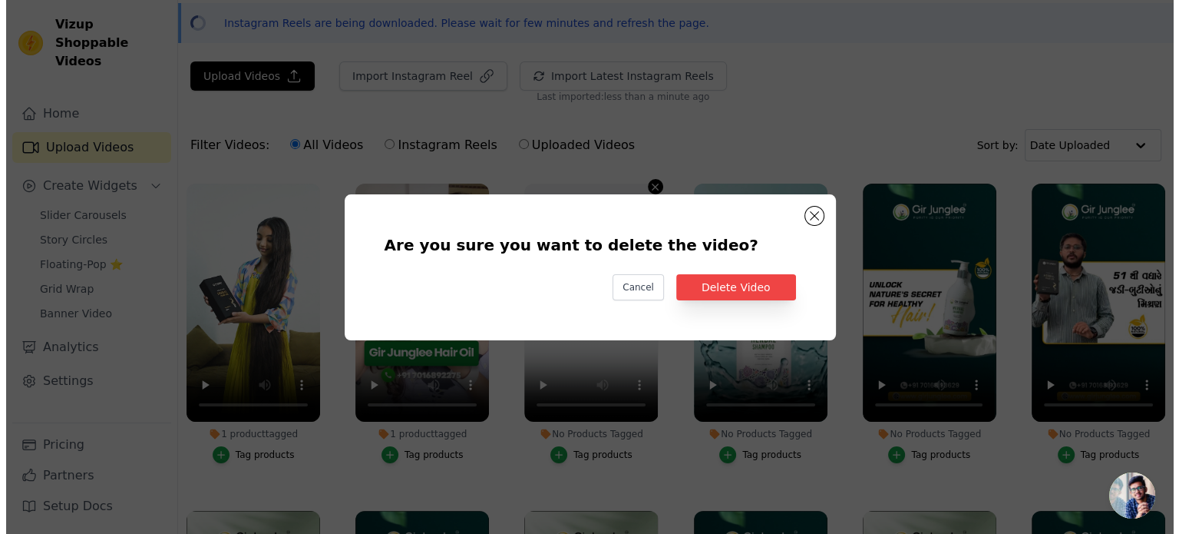
scroll to position [0, 0]
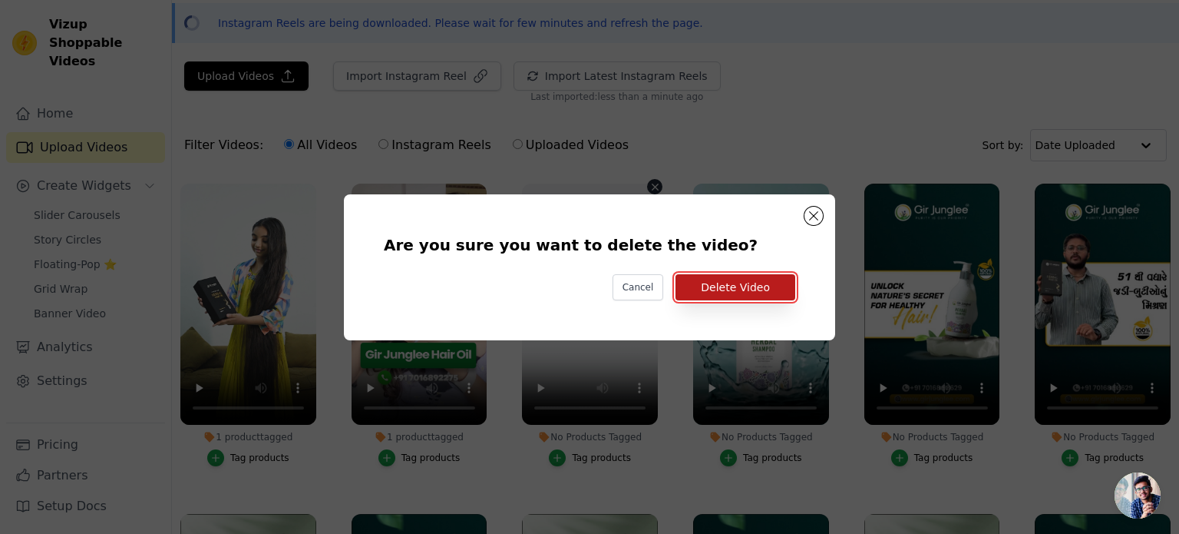
click at [722, 282] on button "Delete Video" at bounding box center [736, 287] width 120 height 26
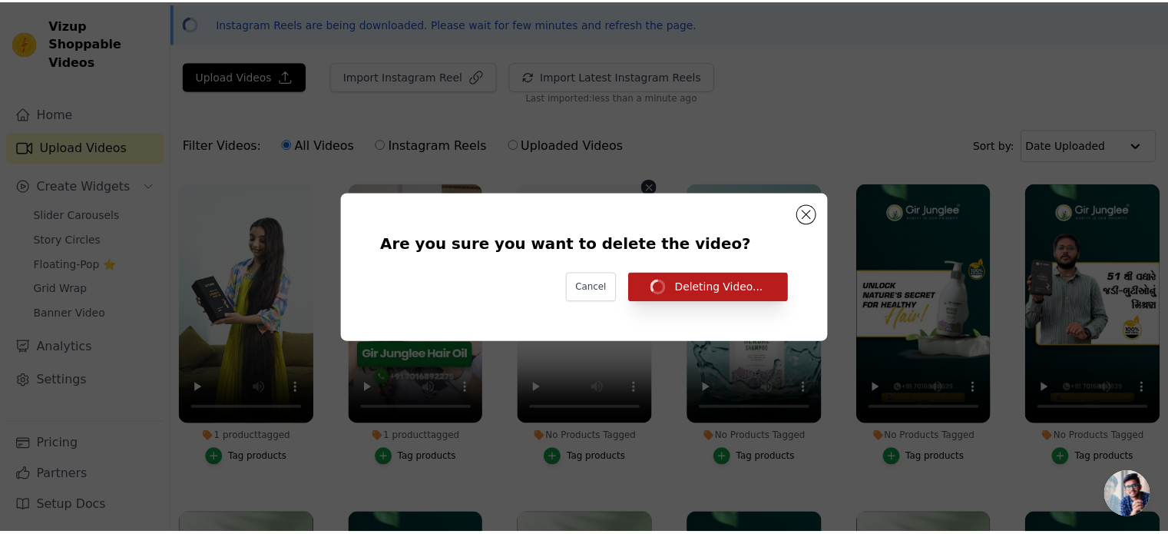
scroll to position [58, 0]
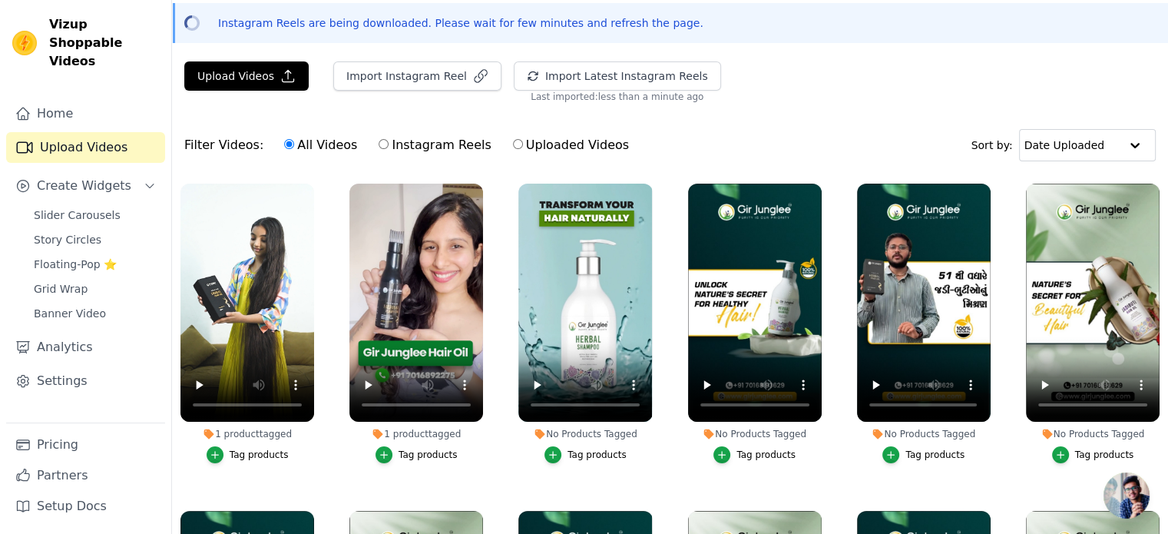
click at [586, 448] on div "Tag products" at bounding box center [596, 454] width 59 height 12
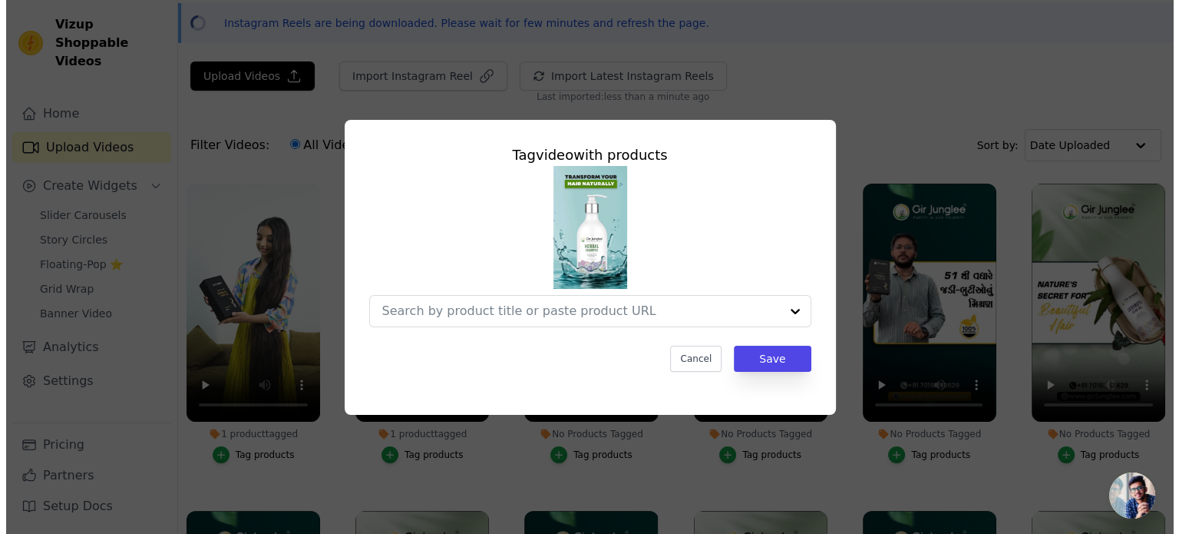
scroll to position [0, 0]
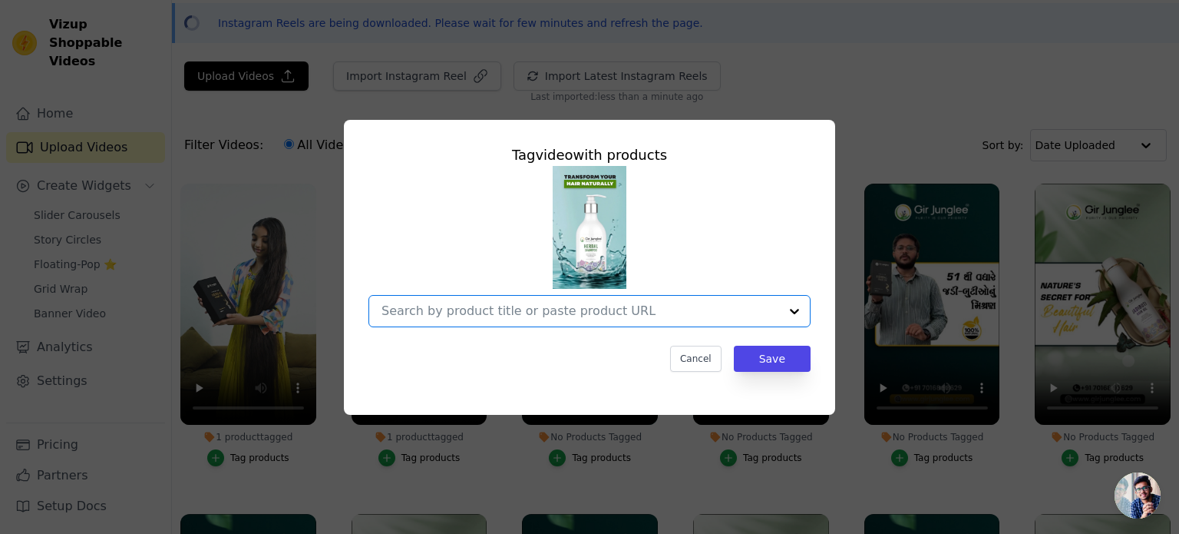
click at [590, 316] on input "No Products Tagged Tag video with products Option undefined, selected. Select i…" at bounding box center [581, 310] width 398 height 15
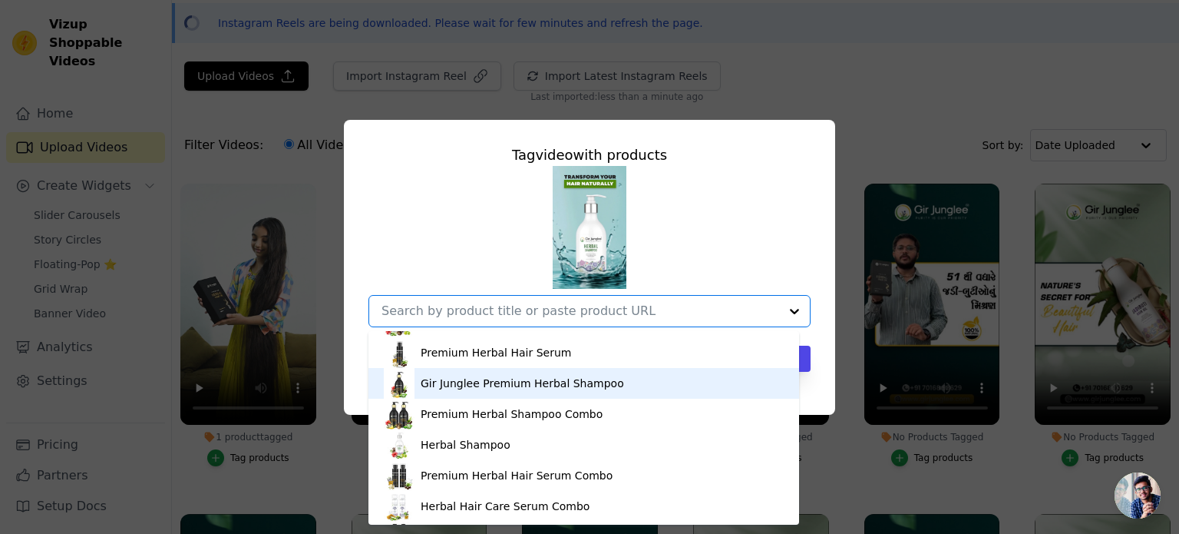
scroll to position [119, 0]
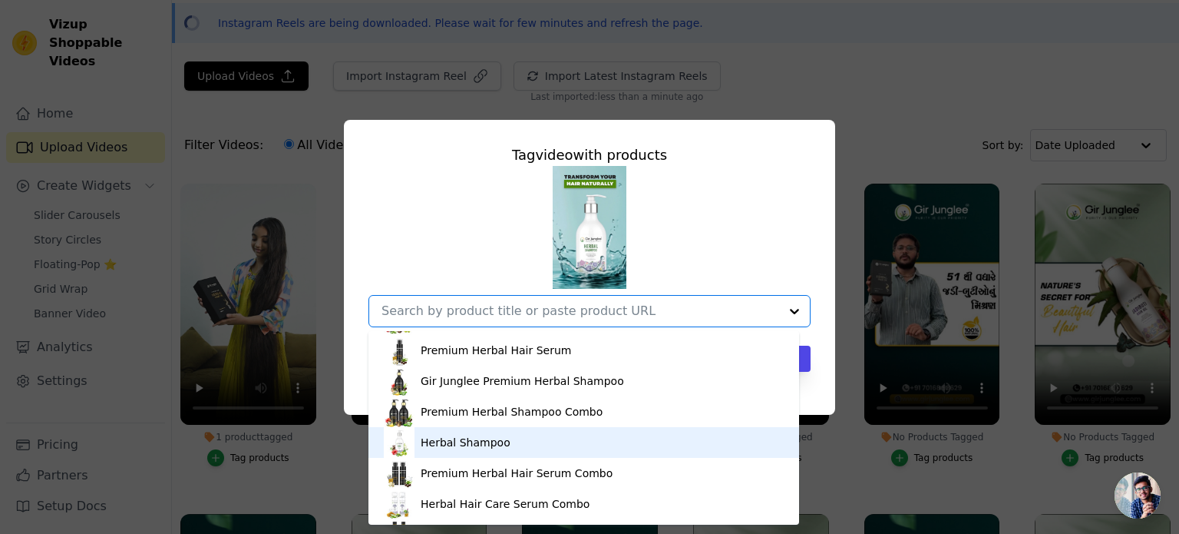
click at [493, 447] on div "Herbal Shampoo" at bounding box center [466, 442] width 90 height 15
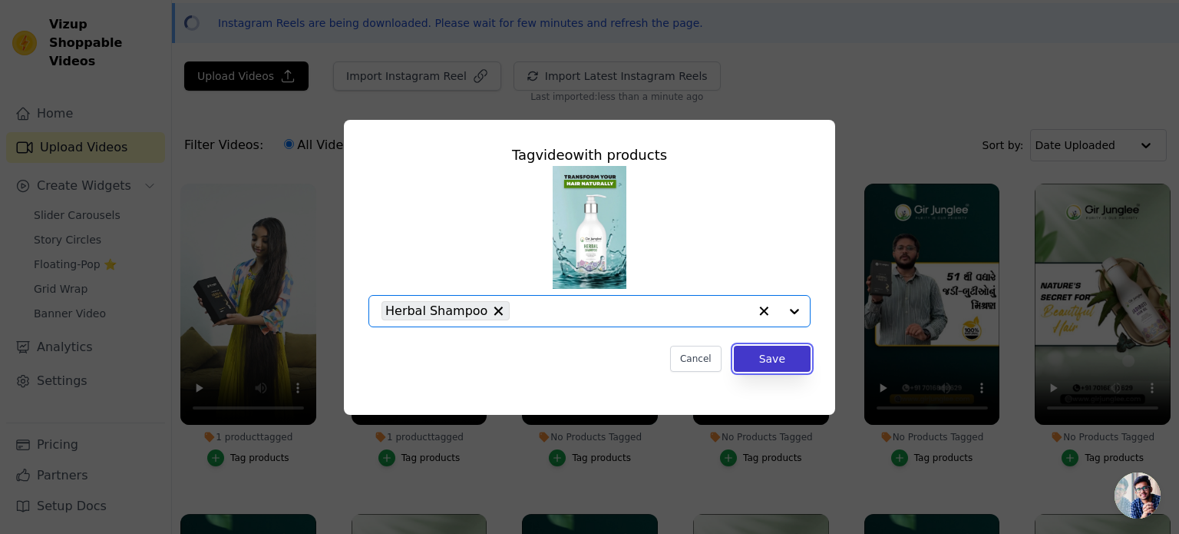
click at [769, 356] on button "Save" at bounding box center [772, 359] width 77 height 26
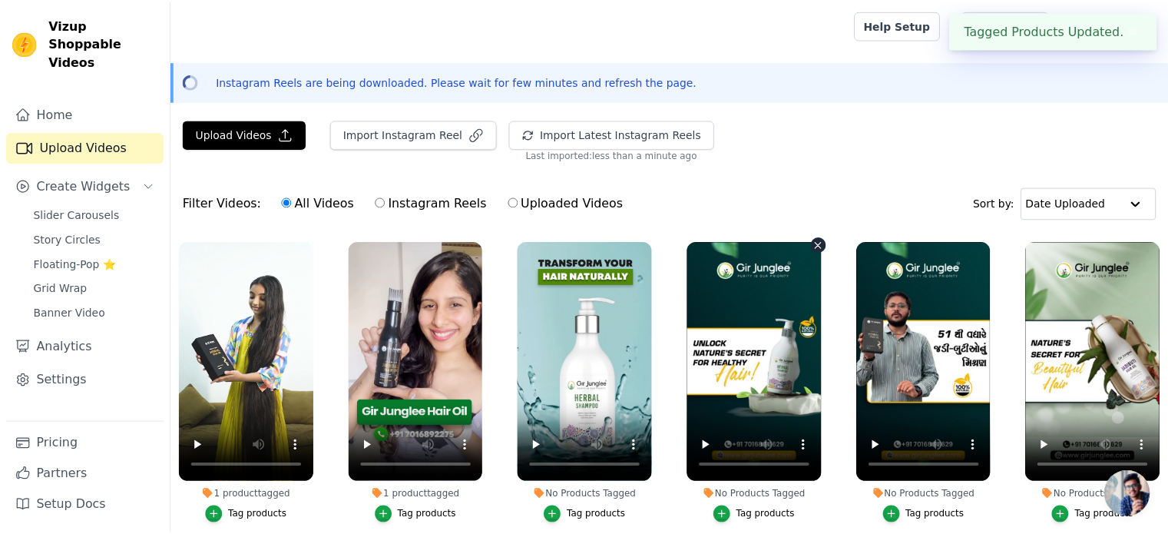
scroll to position [58, 0]
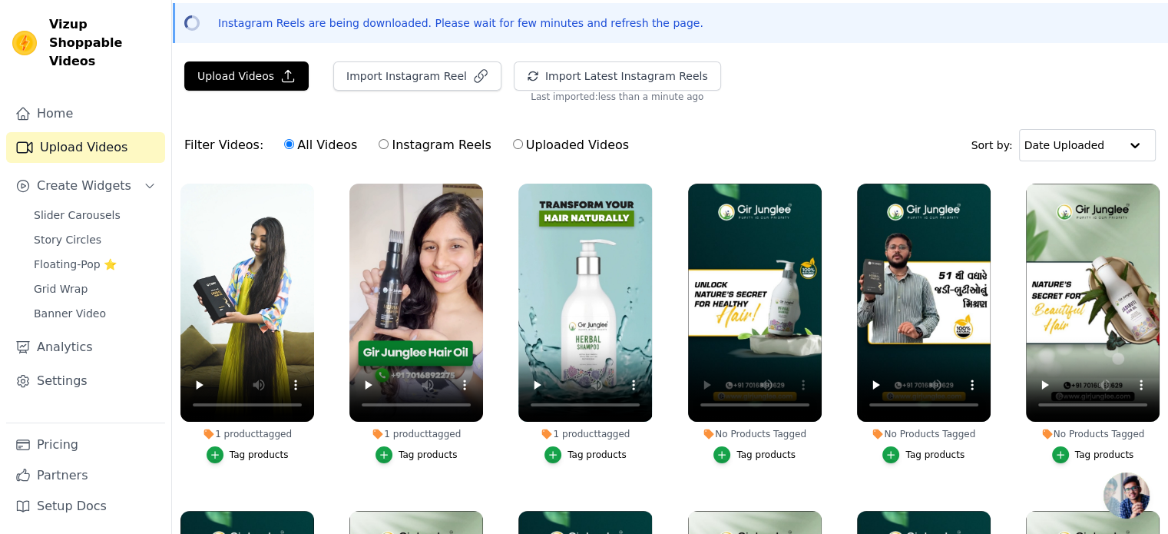
click at [750, 449] on div "Tag products" at bounding box center [765, 454] width 59 height 12
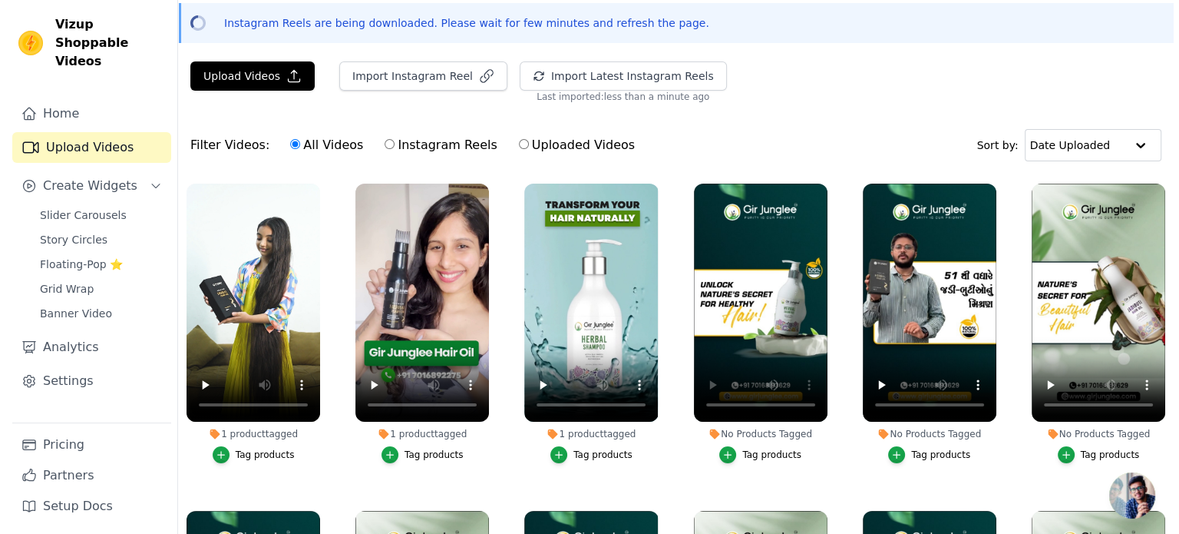
scroll to position [0, 0]
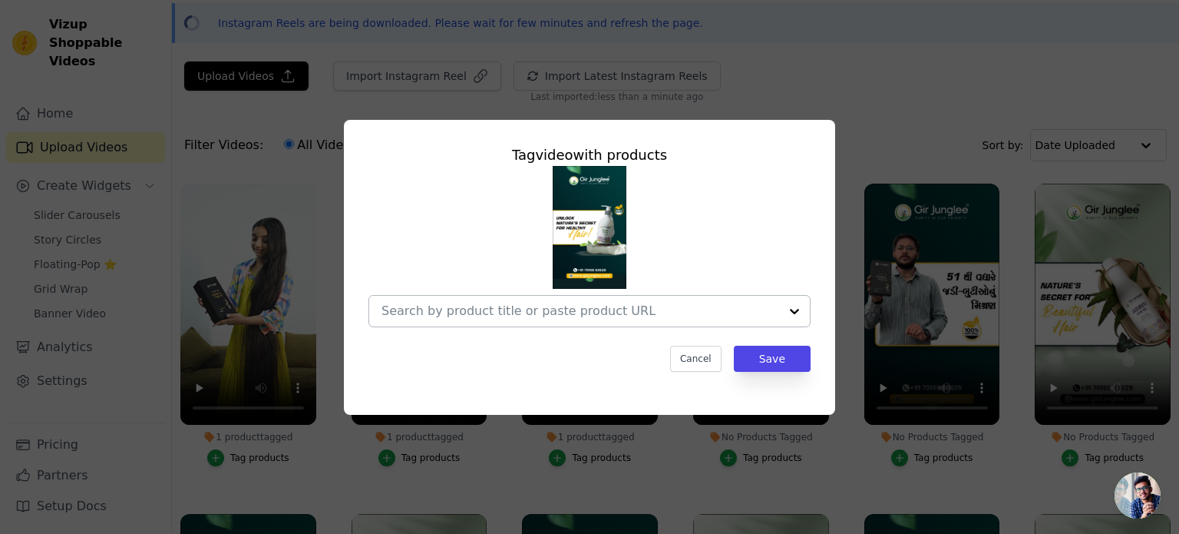
click at [660, 322] on div at bounding box center [581, 311] width 398 height 31
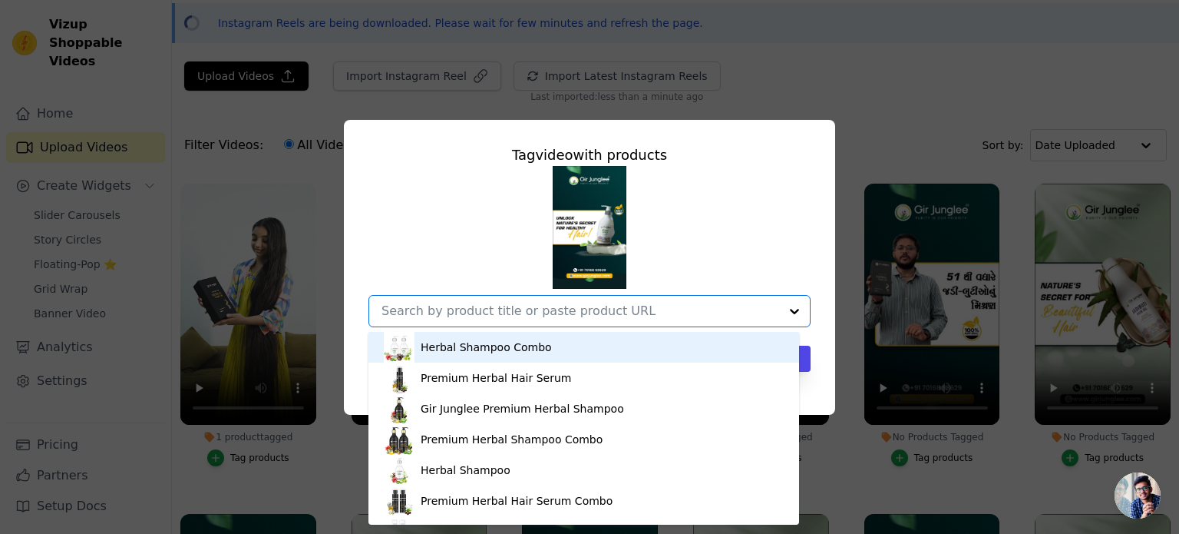
scroll to position [95, 0]
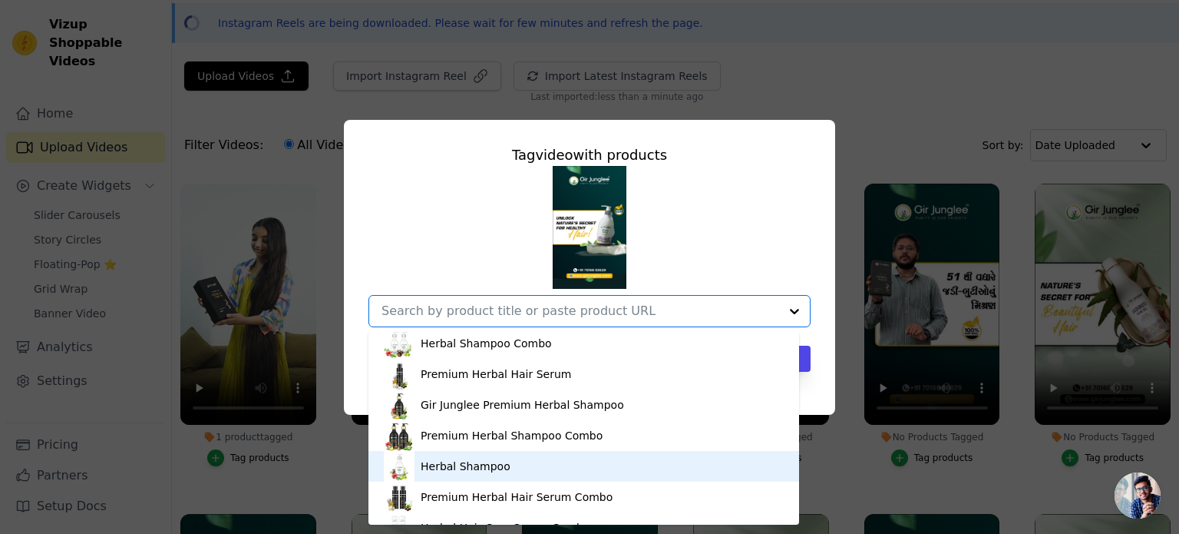
click at [541, 466] on div "Herbal Shampoo" at bounding box center [584, 466] width 400 height 31
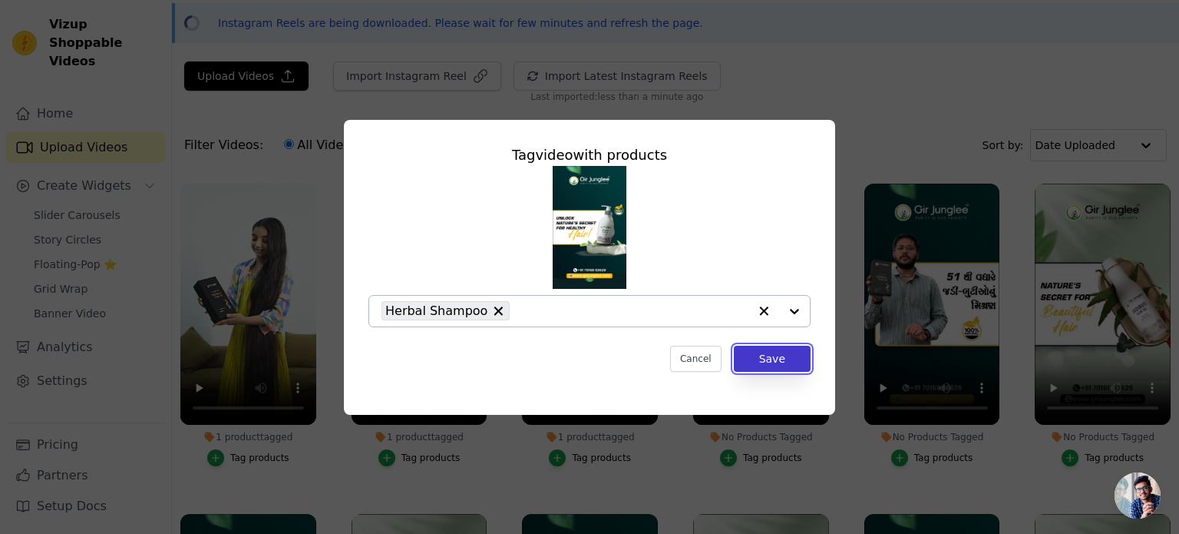
click at [779, 361] on button "Save" at bounding box center [772, 359] width 77 height 26
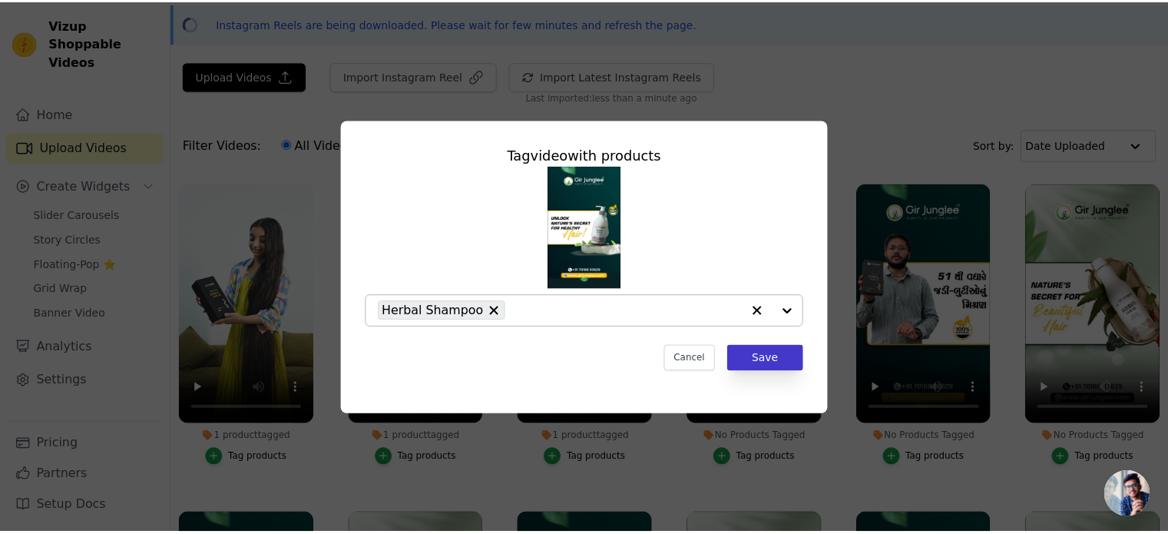
scroll to position [58, 0]
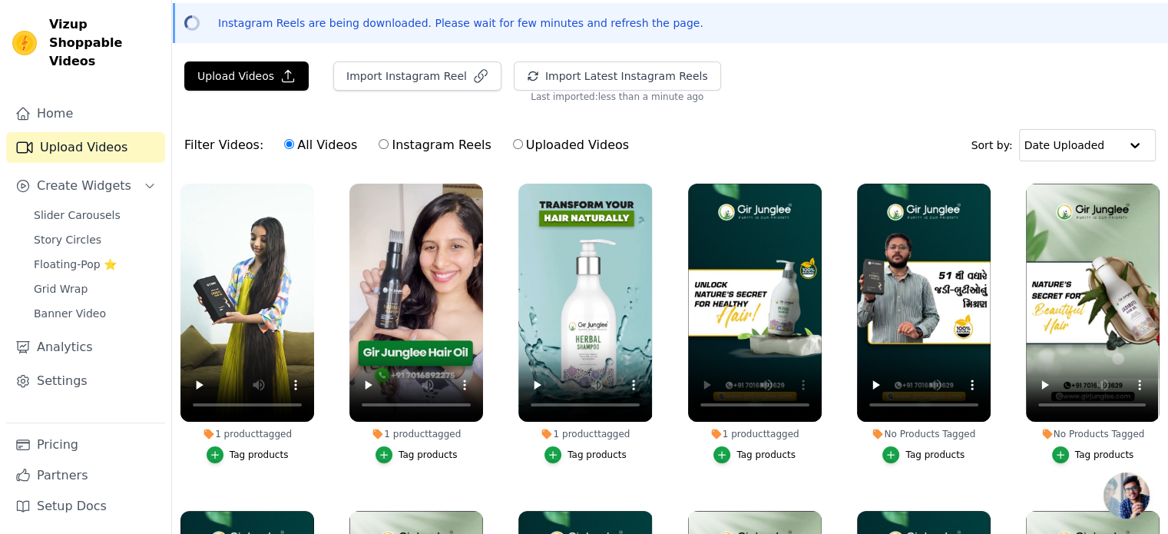
click at [921, 454] on div "Tag products" at bounding box center [934, 454] width 59 height 12
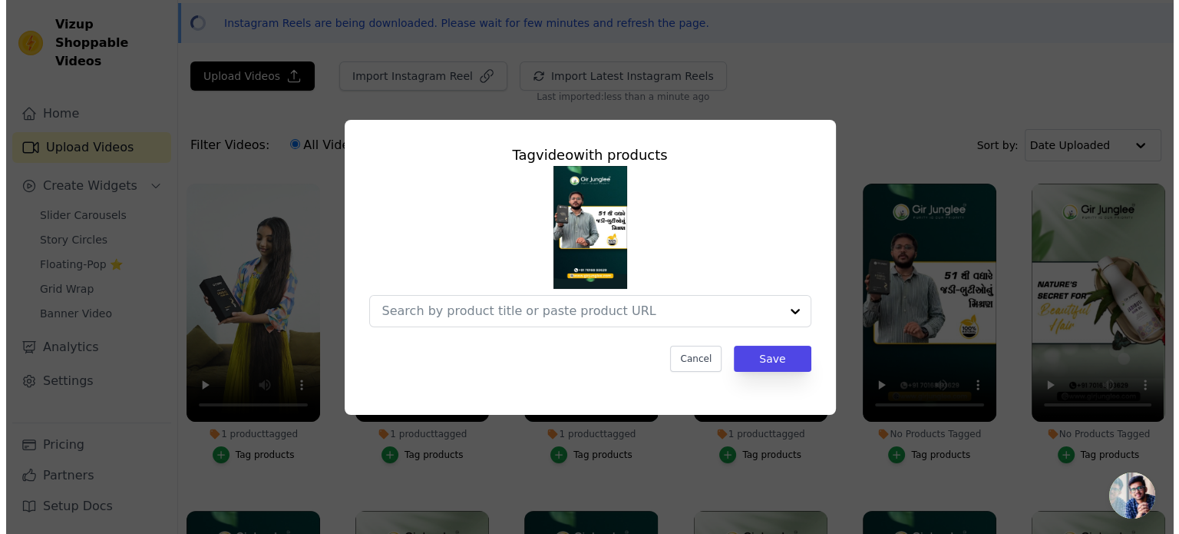
scroll to position [0, 0]
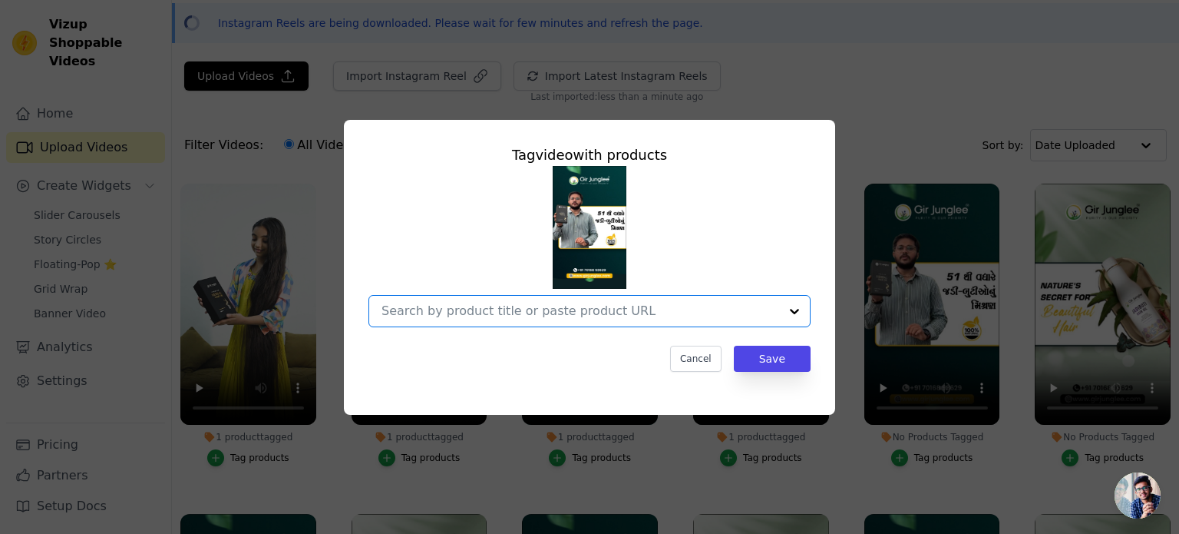
click at [628, 312] on input "No Products Tagged Tag video with products Option undefined, selected. Select i…" at bounding box center [581, 310] width 398 height 15
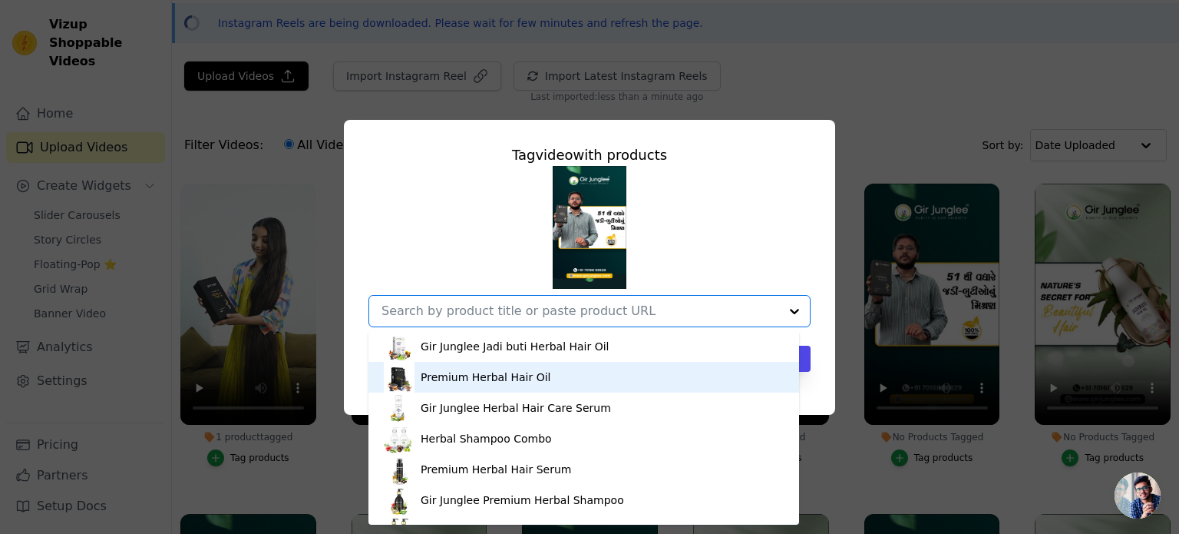
click at [544, 377] on div "Premium Herbal Hair Oil" at bounding box center [584, 377] width 400 height 31
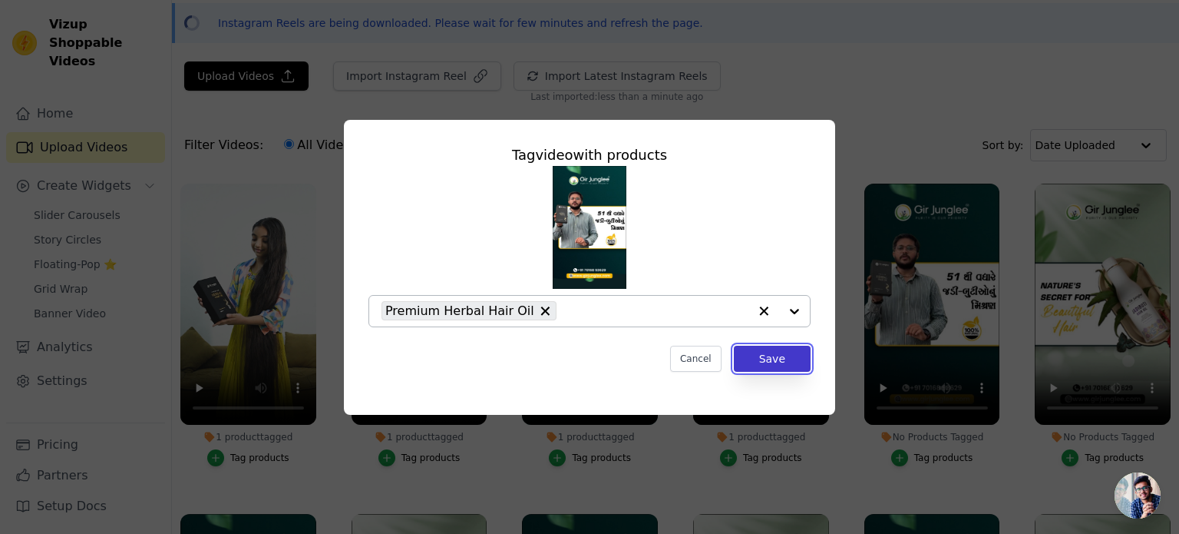
click at [783, 358] on button "Save" at bounding box center [772, 359] width 77 height 26
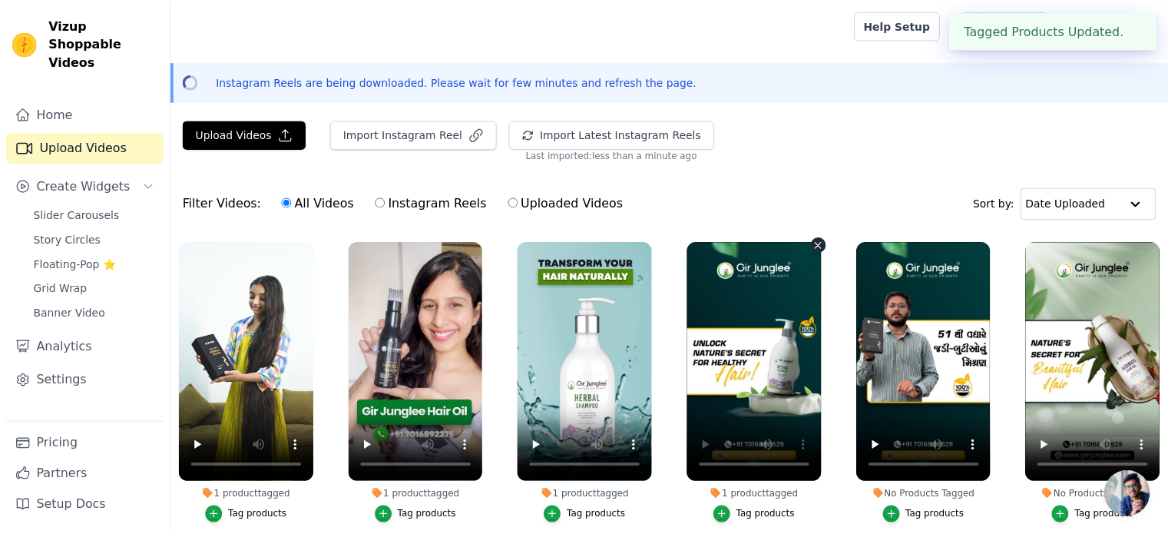
scroll to position [58, 0]
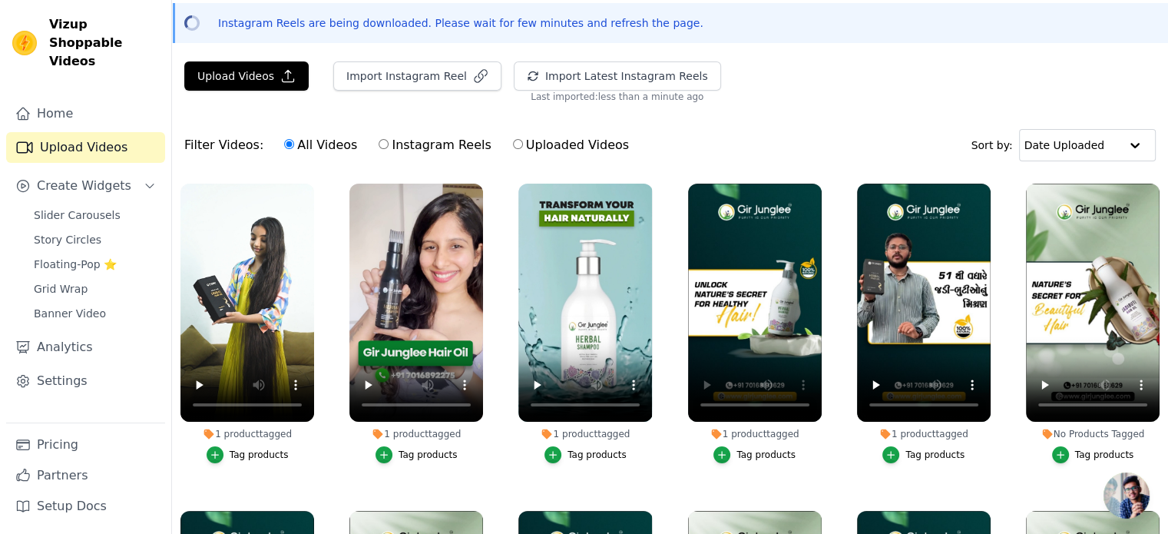
click at [1083, 454] on div "Tag products" at bounding box center [1104, 454] width 59 height 12
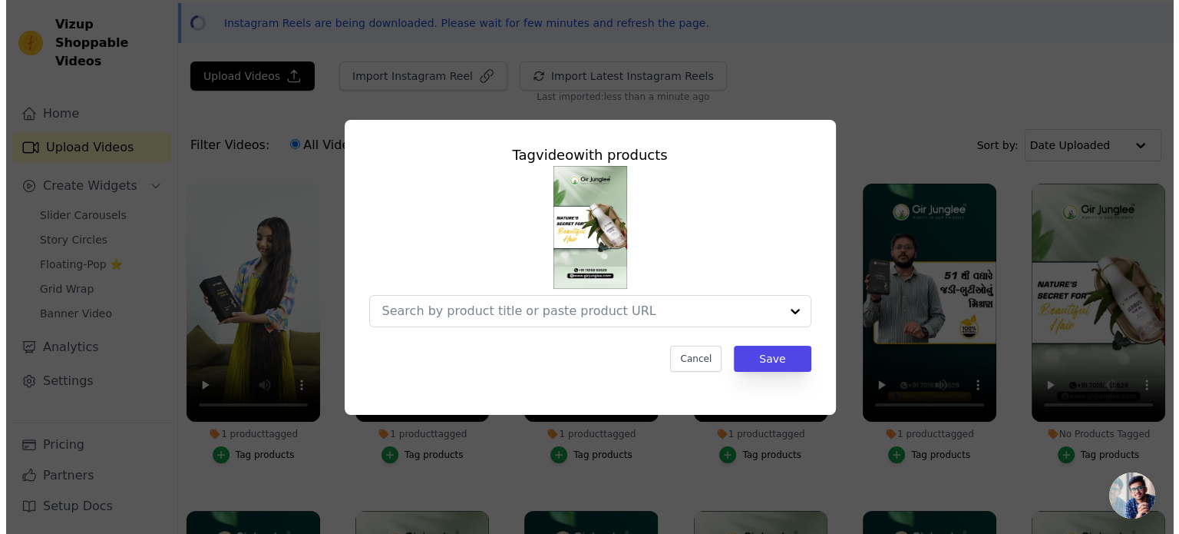
scroll to position [0, 0]
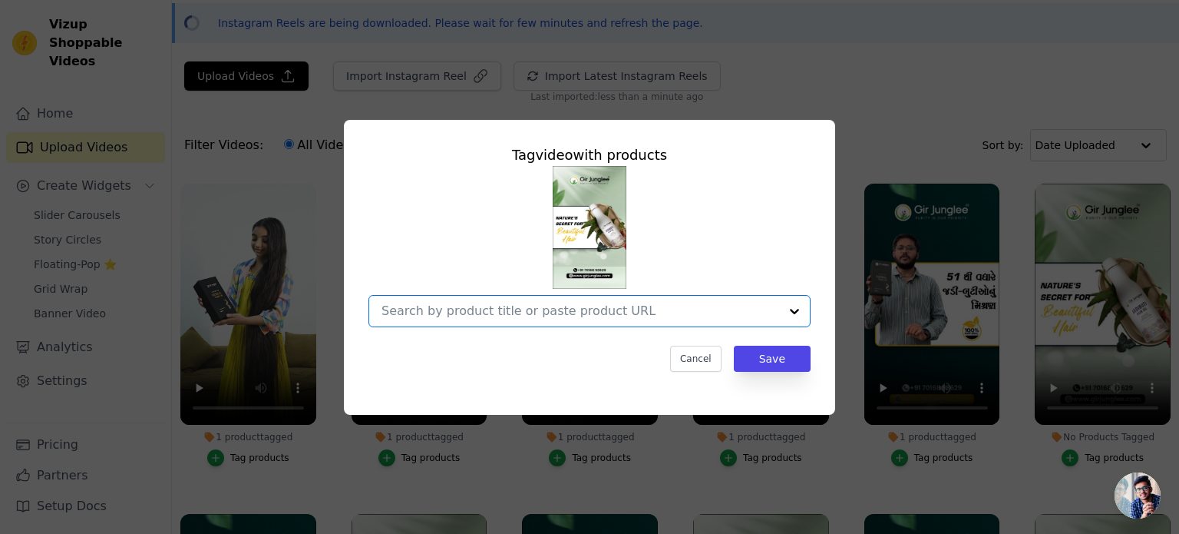
click at [706, 309] on input "No Products Tagged Tag video with products Option undefined, selected. Select i…" at bounding box center [581, 310] width 398 height 15
click at [858, 58] on div "Tag video with products Cancel Save" at bounding box center [589, 267] width 1179 height 534
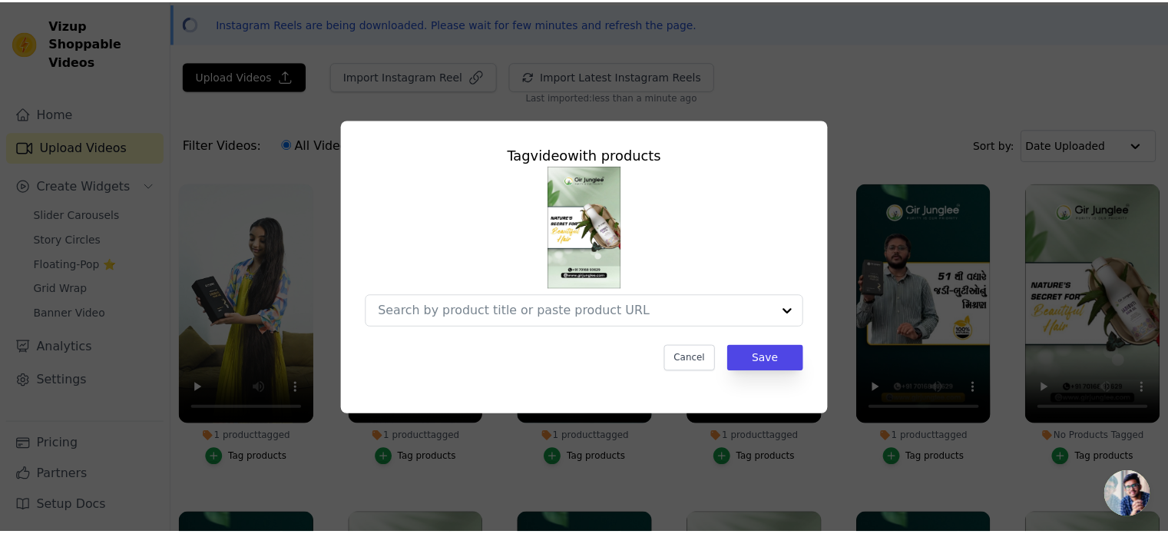
scroll to position [58, 0]
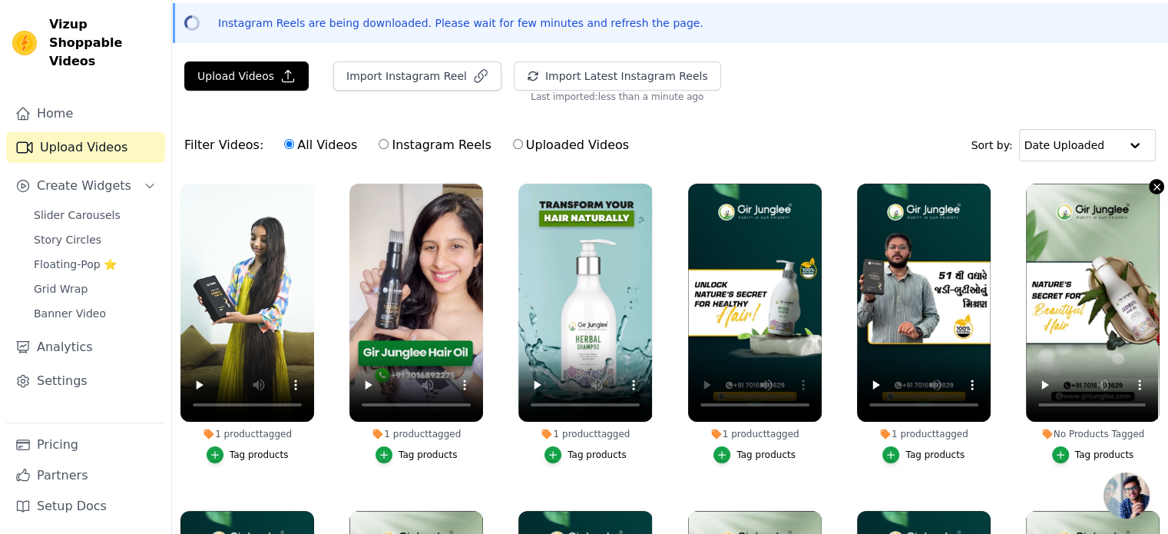
click at [1151, 185] on icon "button" at bounding box center [1157, 187] width 12 height 12
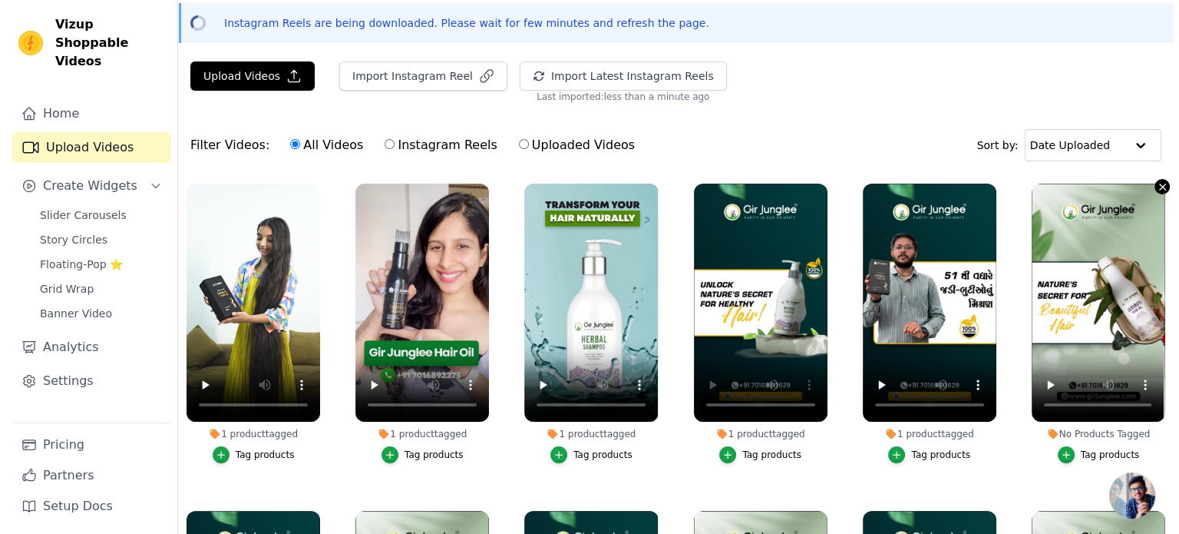
scroll to position [0, 0]
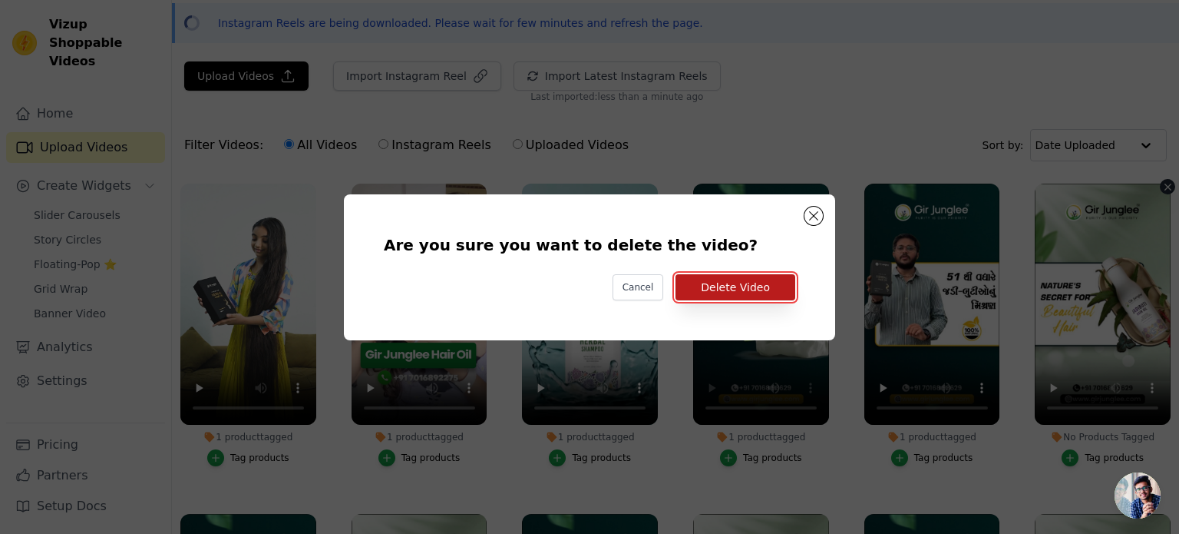
click at [716, 295] on button "Delete Video" at bounding box center [736, 287] width 120 height 26
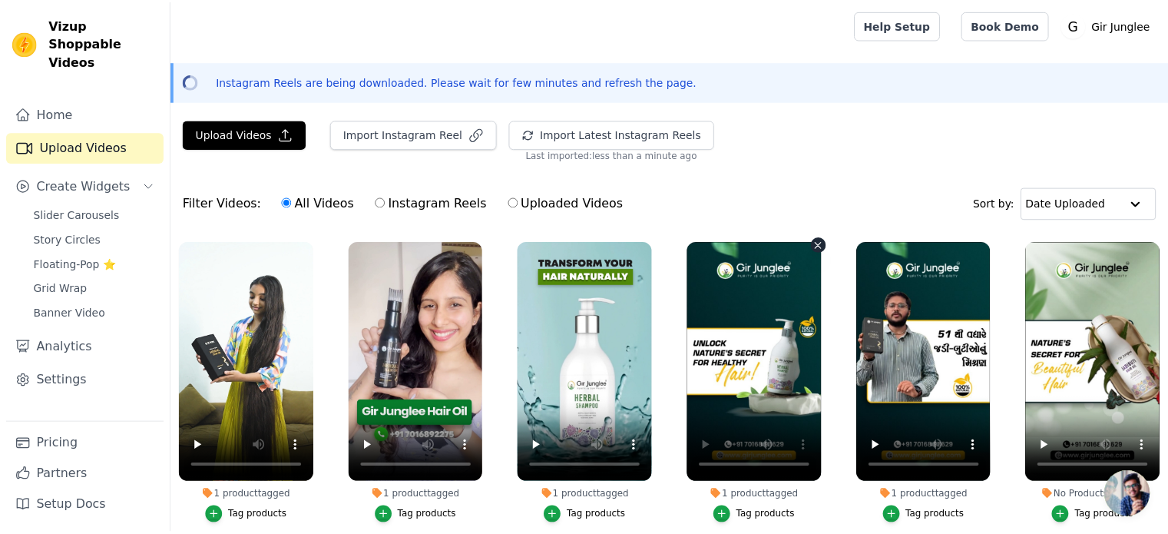
scroll to position [58, 0]
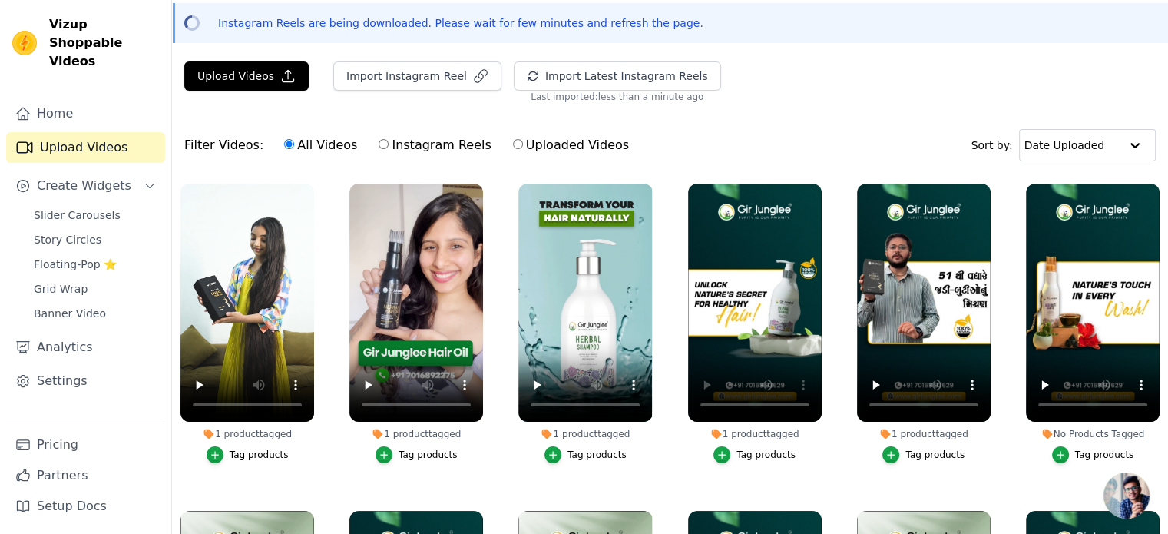
click at [1093, 450] on div "Tag products" at bounding box center [1104, 454] width 59 height 12
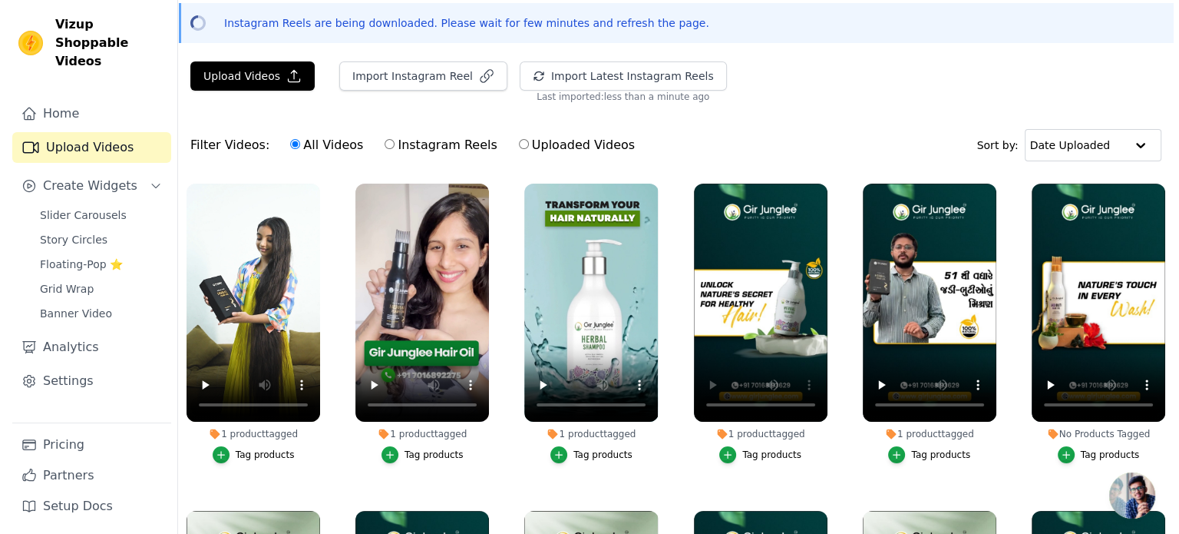
scroll to position [0, 0]
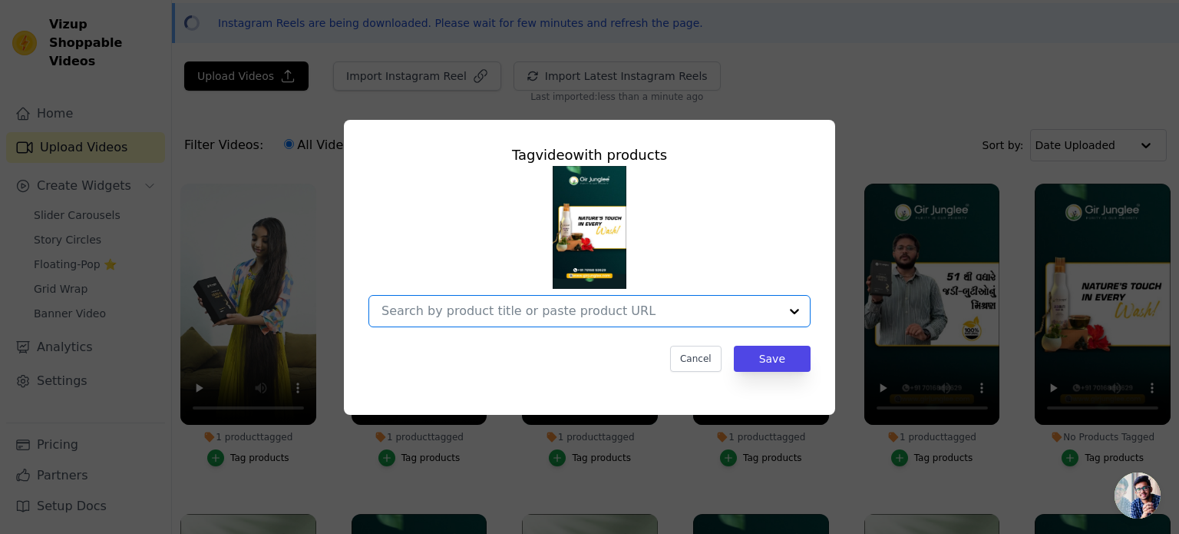
click at [683, 305] on input "No Products Tagged Tag video with products Option undefined, selected. Select i…" at bounding box center [581, 310] width 398 height 15
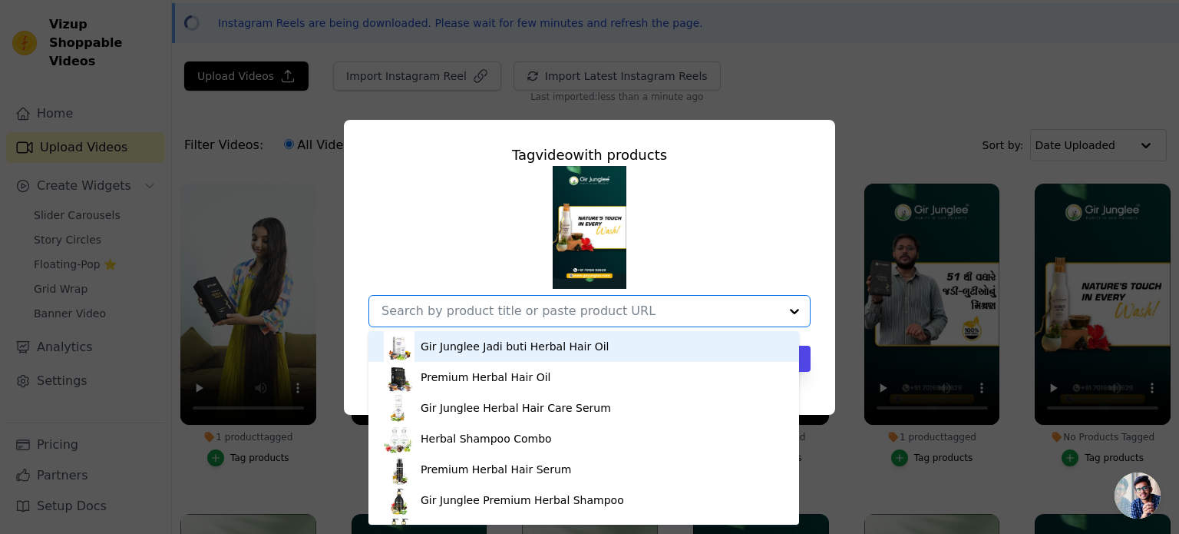
click at [541, 352] on div "Gir Junglee Jadi buti Herbal Hair Oil" at bounding box center [515, 346] width 189 height 15
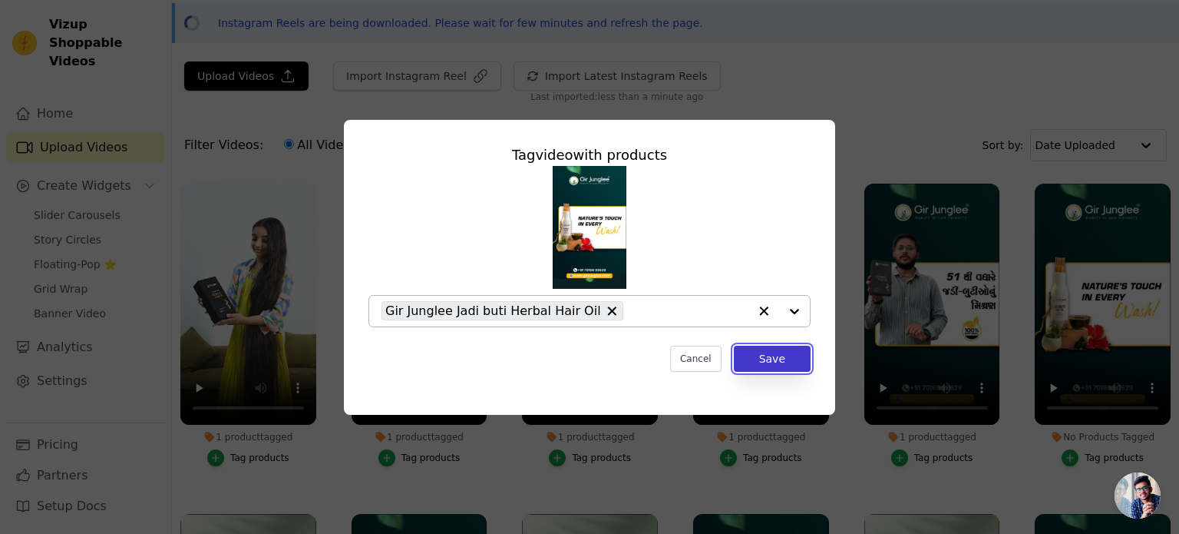
click at [776, 359] on button "Save" at bounding box center [772, 359] width 77 height 26
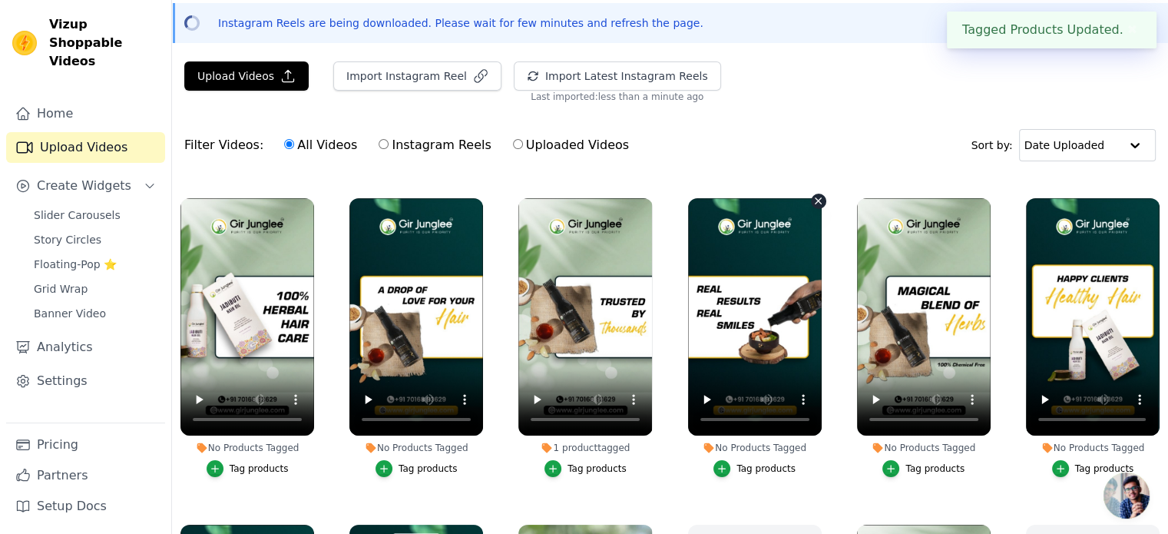
scroll to position [319, 0]
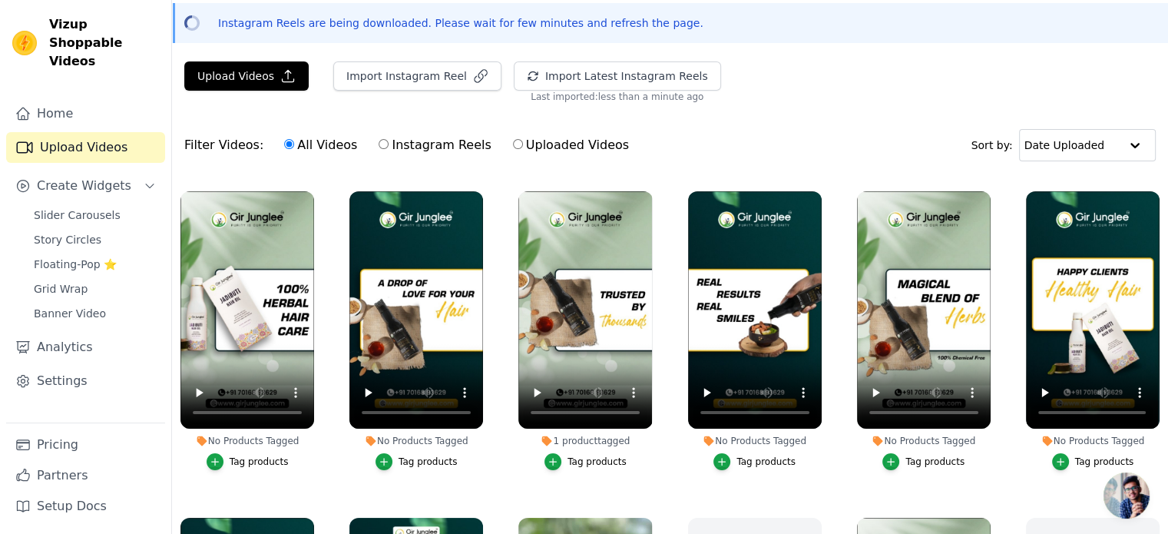
click at [250, 457] on div "Tag products" at bounding box center [259, 461] width 59 height 12
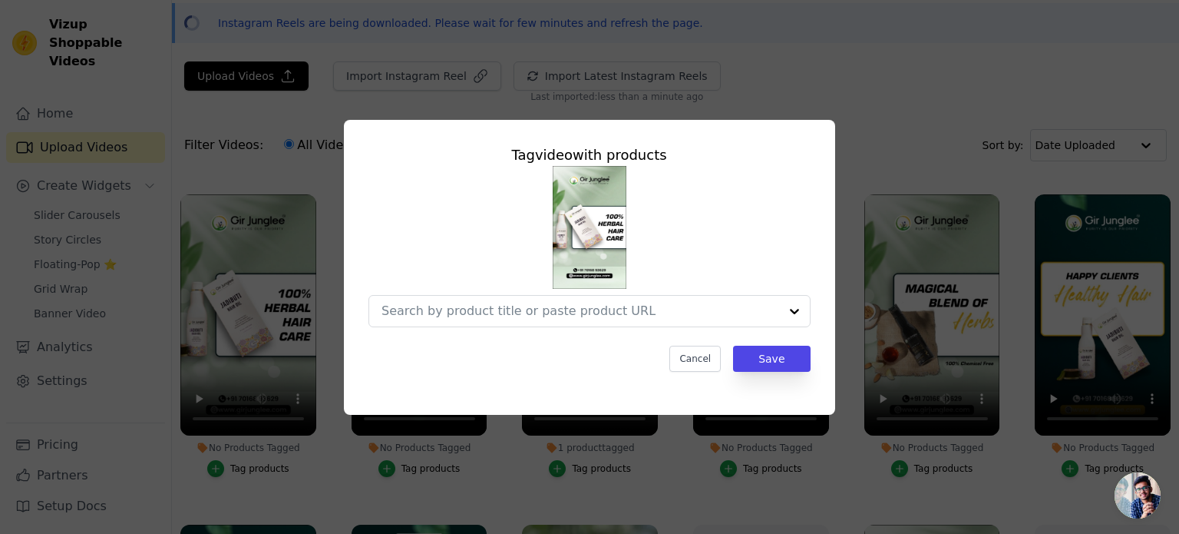
scroll to position [322, 0]
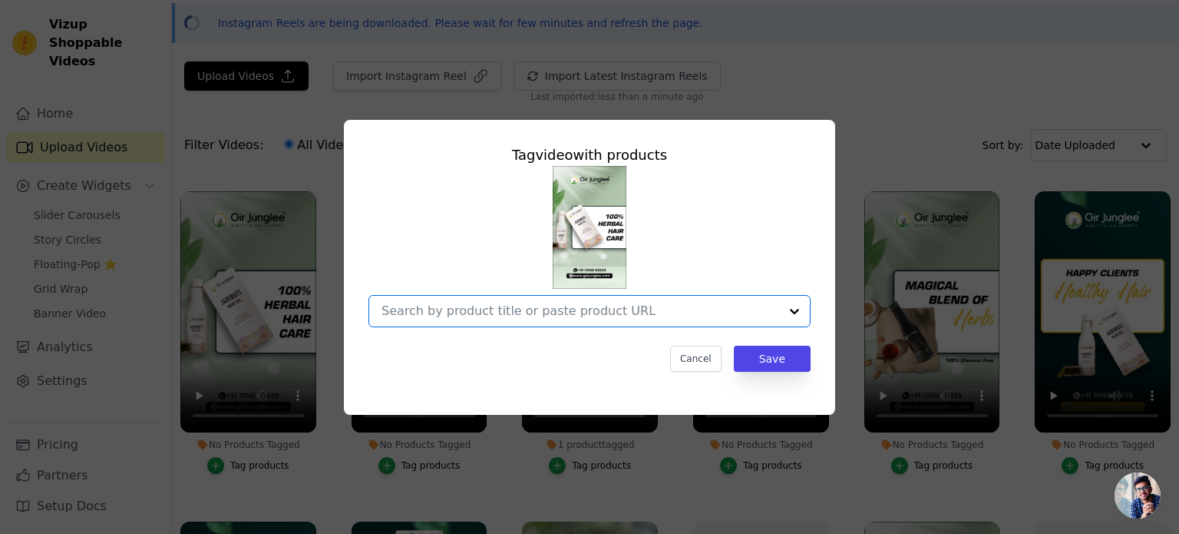
click at [516, 304] on input "No Products Tagged Tag video with products Option undefined, selected. Select i…" at bounding box center [581, 310] width 398 height 15
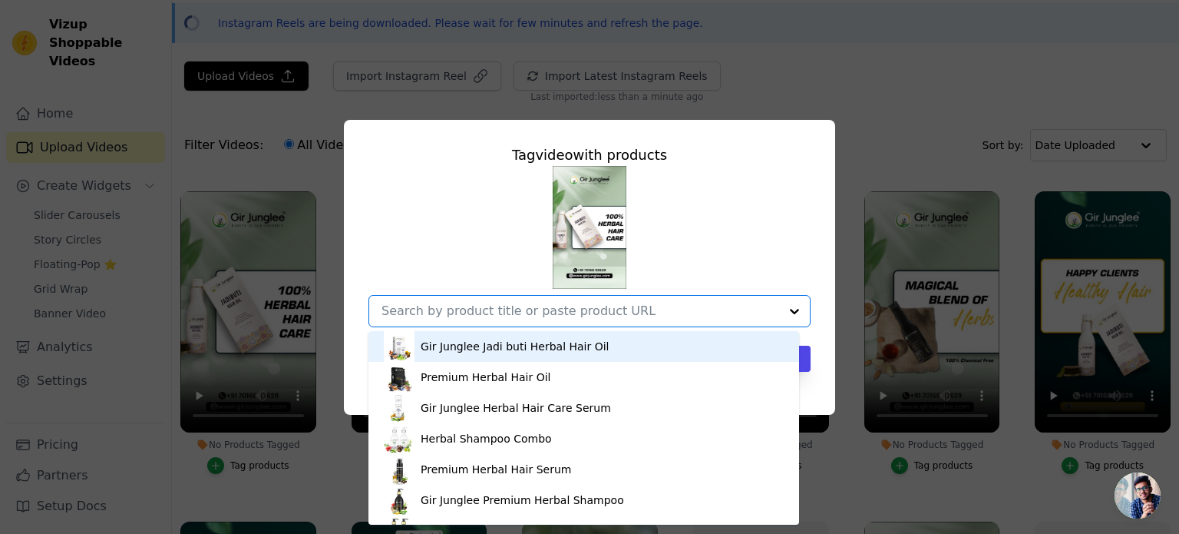
click at [497, 344] on div "Gir Junglee Jadi buti Herbal Hair Oil" at bounding box center [515, 346] width 189 height 15
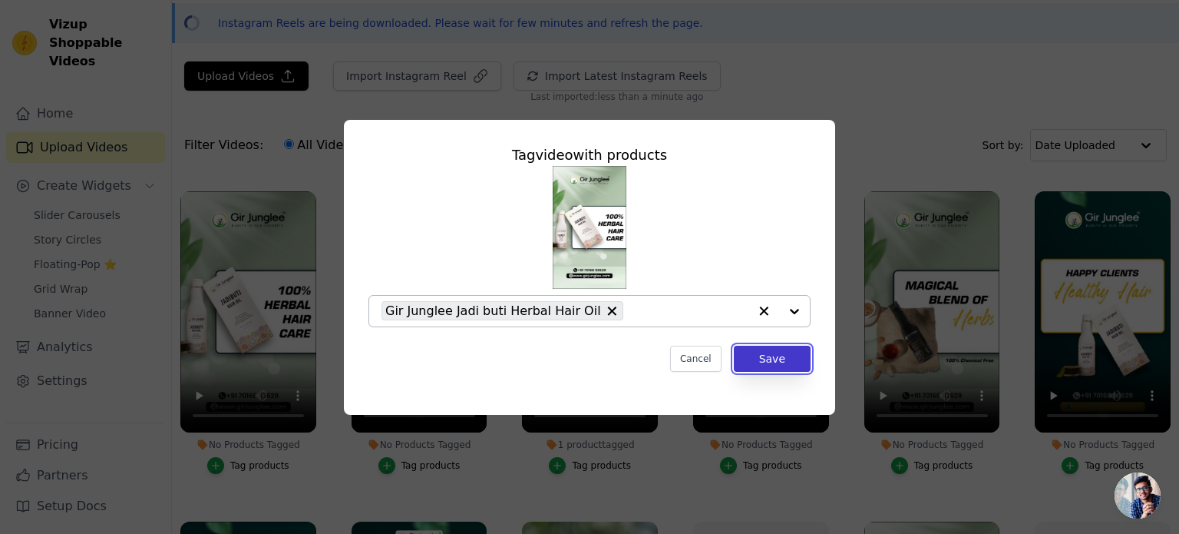
click at [785, 359] on button "Save" at bounding box center [772, 359] width 77 height 26
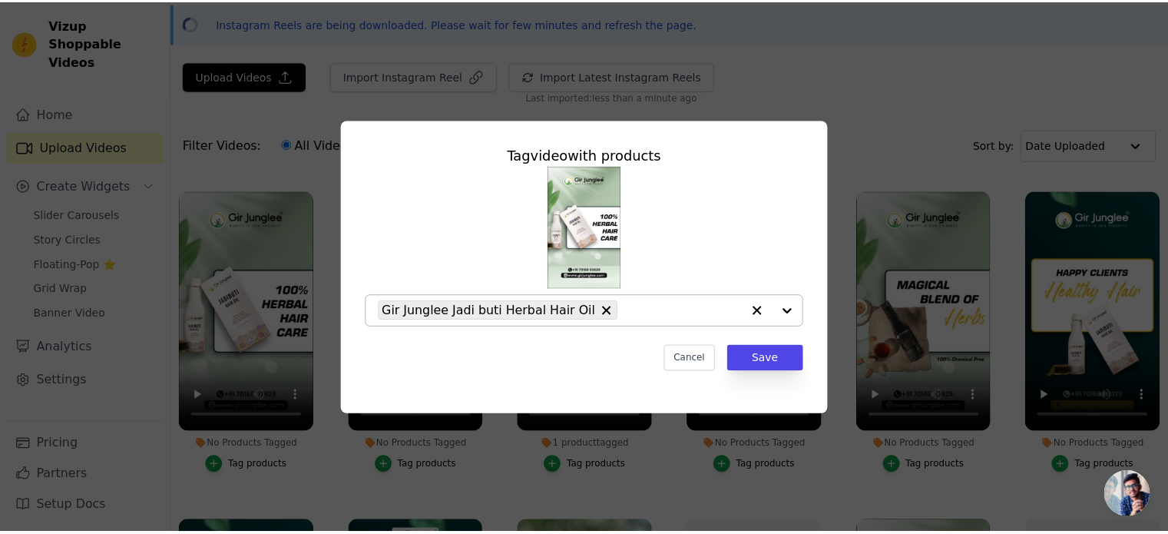
scroll to position [319, 0]
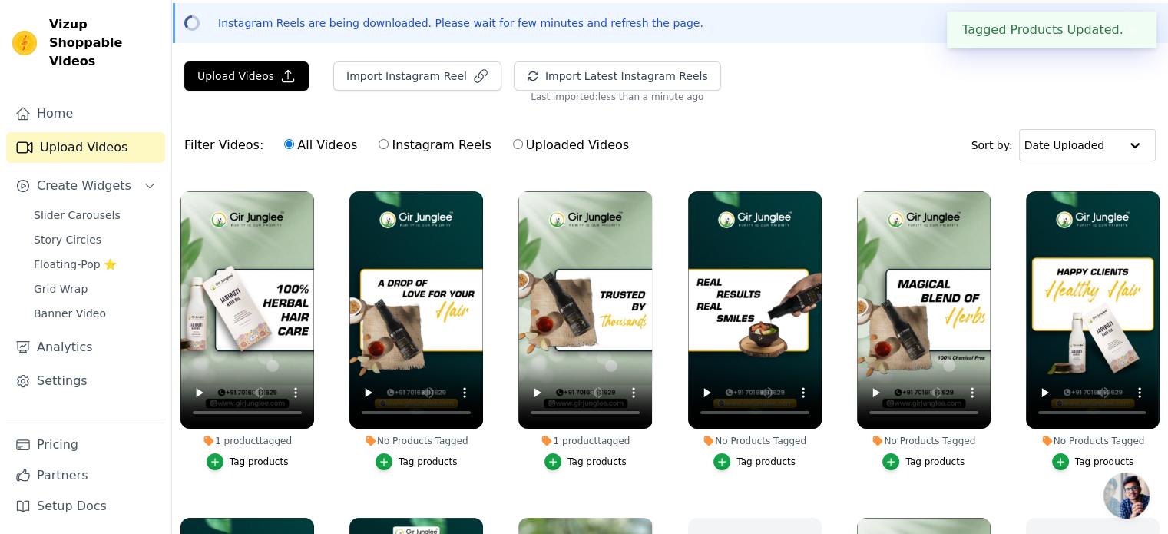
click at [427, 458] on div "Tag products" at bounding box center [428, 461] width 59 height 12
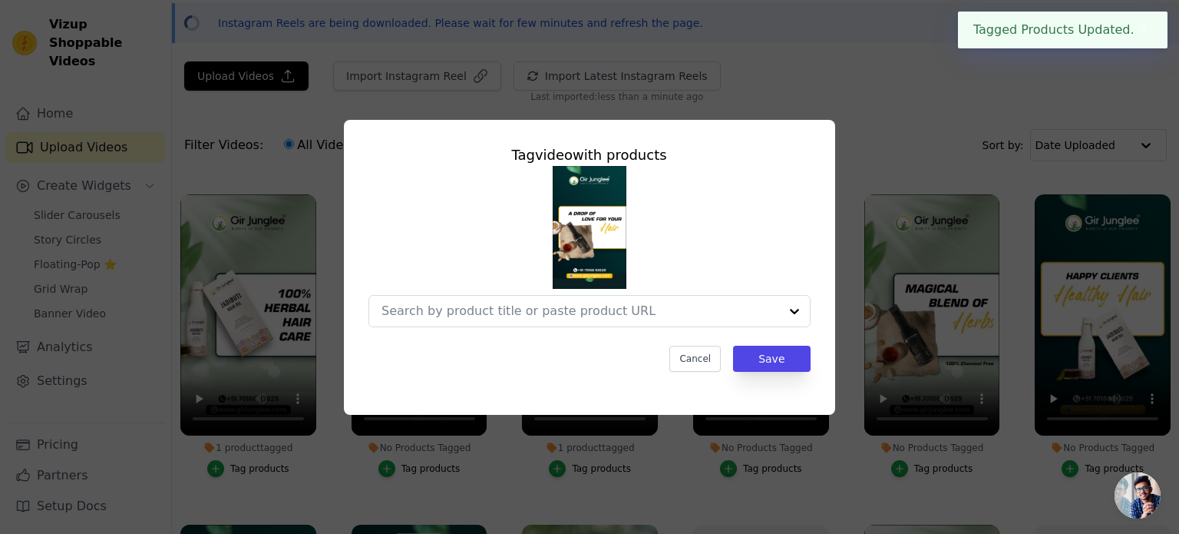
scroll to position [322, 0]
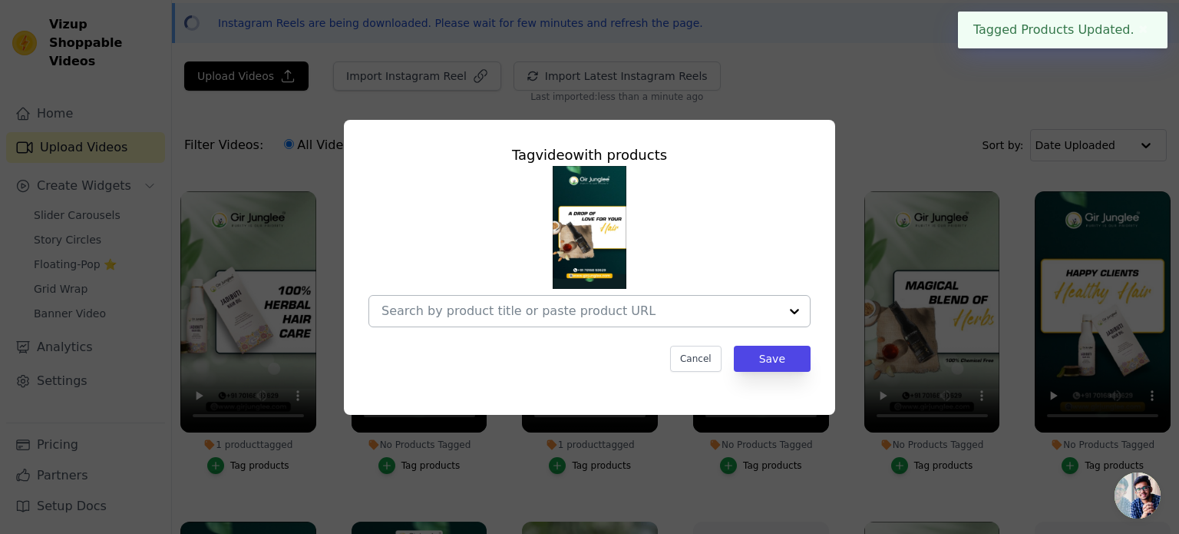
click at [587, 298] on div at bounding box center [581, 311] width 398 height 31
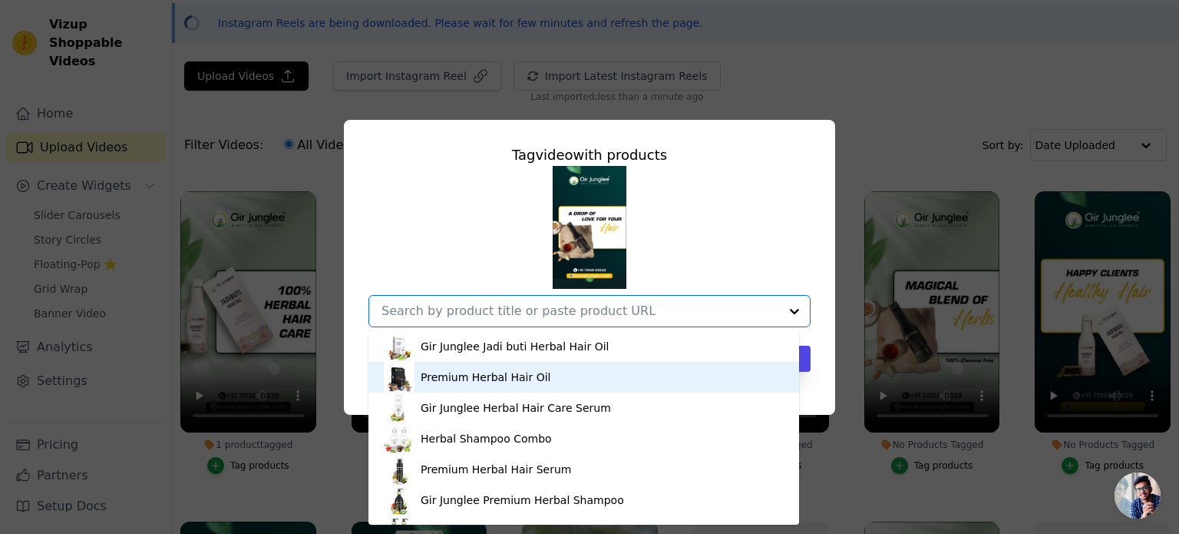
click at [522, 365] on div "Premium Herbal Hair Oil" at bounding box center [584, 377] width 400 height 31
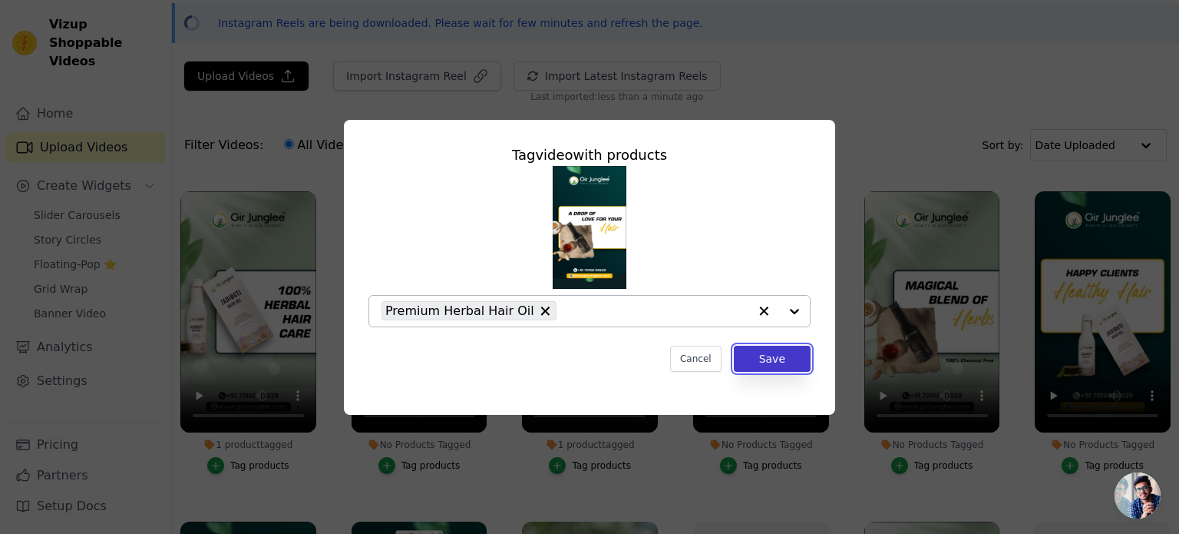
click at [779, 362] on button "Save" at bounding box center [772, 359] width 77 height 26
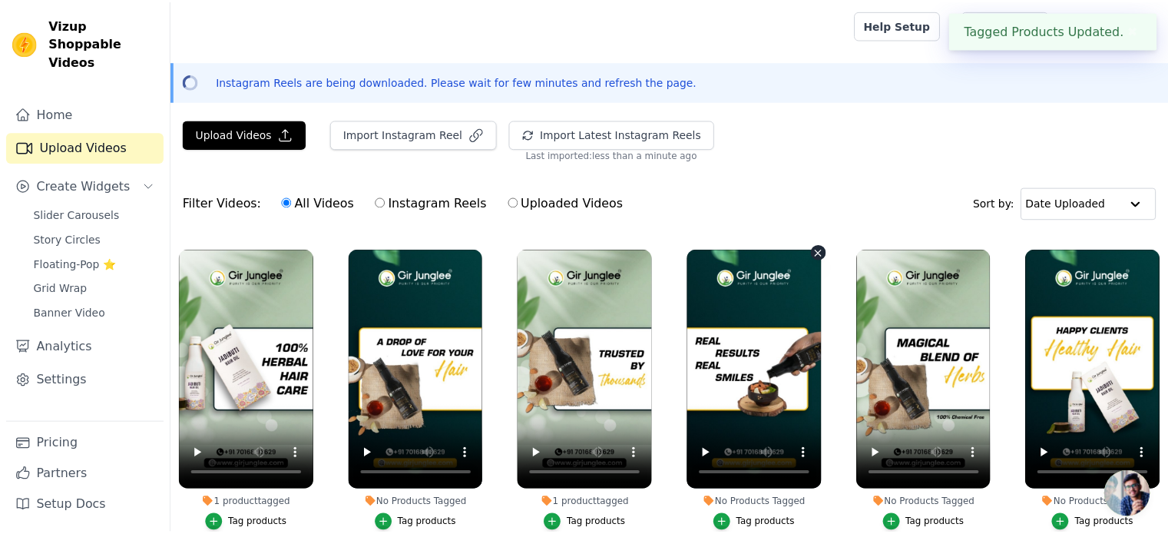
scroll to position [319, 0]
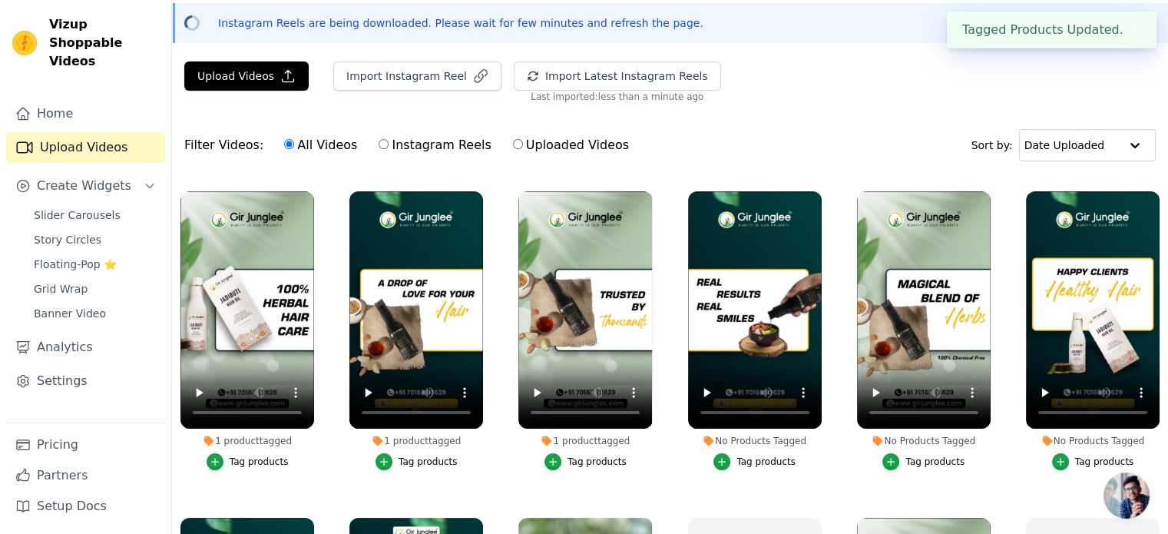
click at [573, 459] on div "Tag products" at bounding box center [596, 461] width 59 height 12
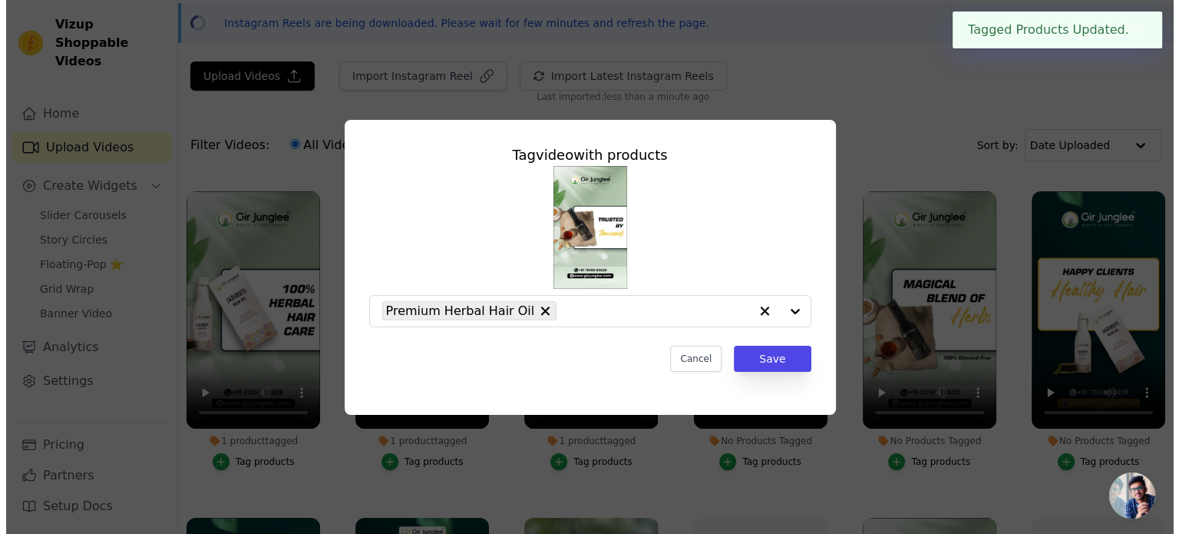
scroll to position [322, 0]
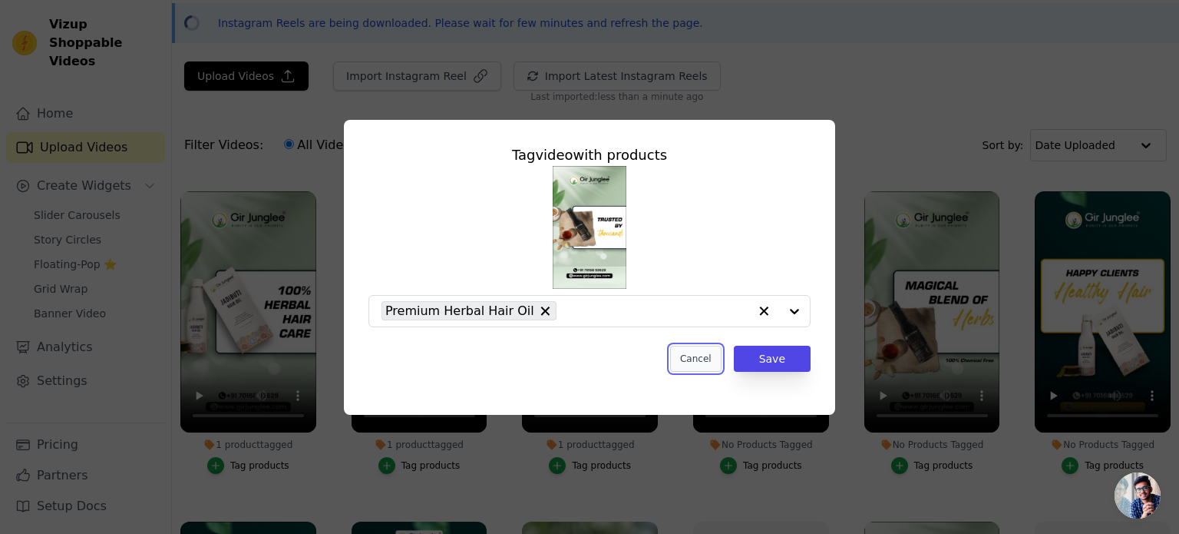
click at [713, 362] on button "Cancel" at bounding box center [695, 359] width 51 height 26
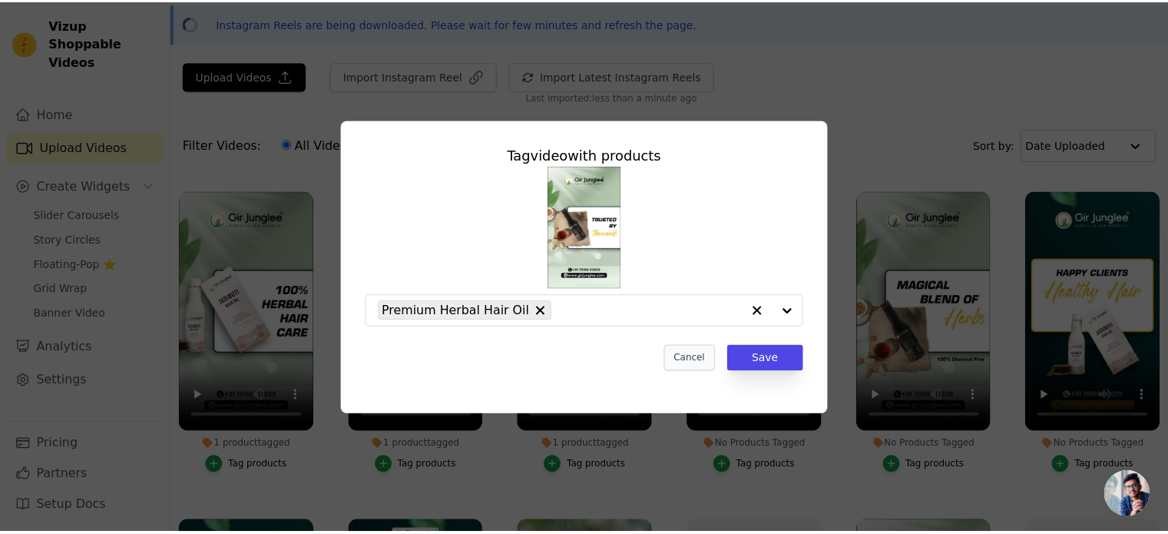
scroll to position [319, 0]
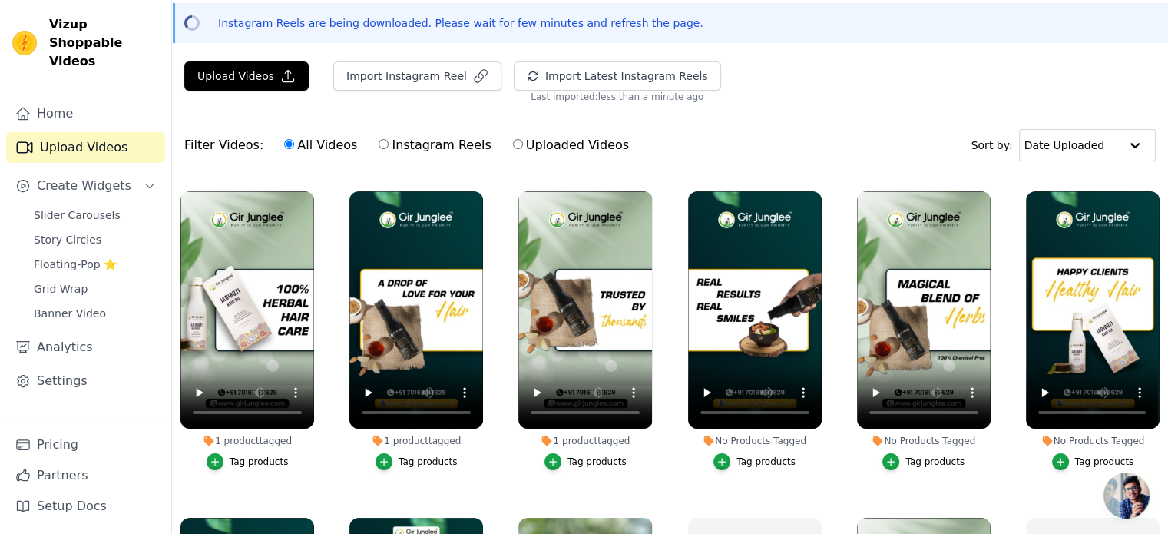
click at [762, 461] on div "Tag products" at bounding box center [765, 461] width 59 height 12
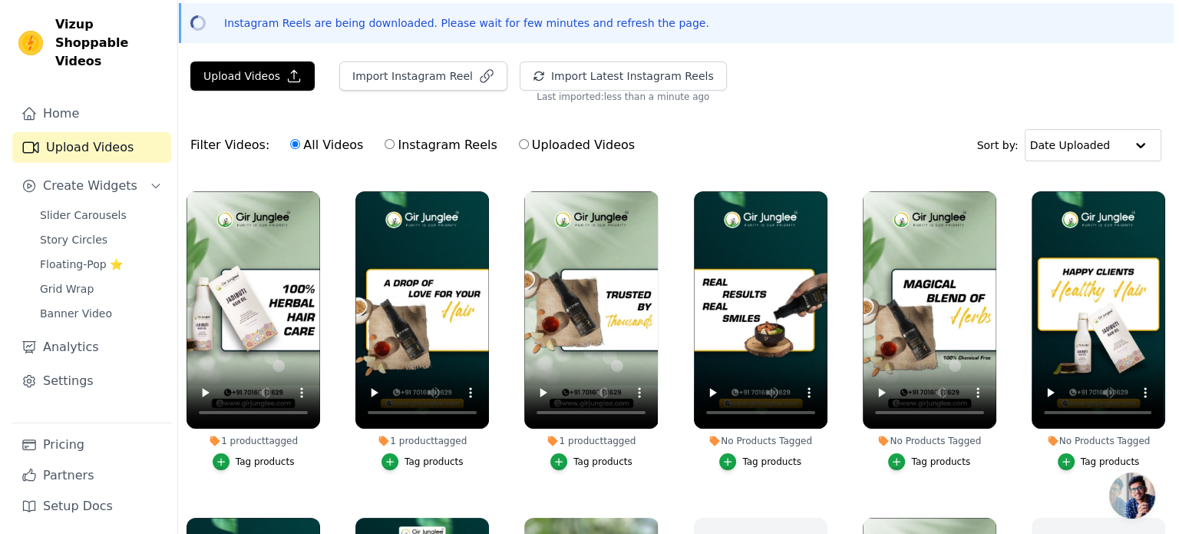
scroll to position [322, 0]
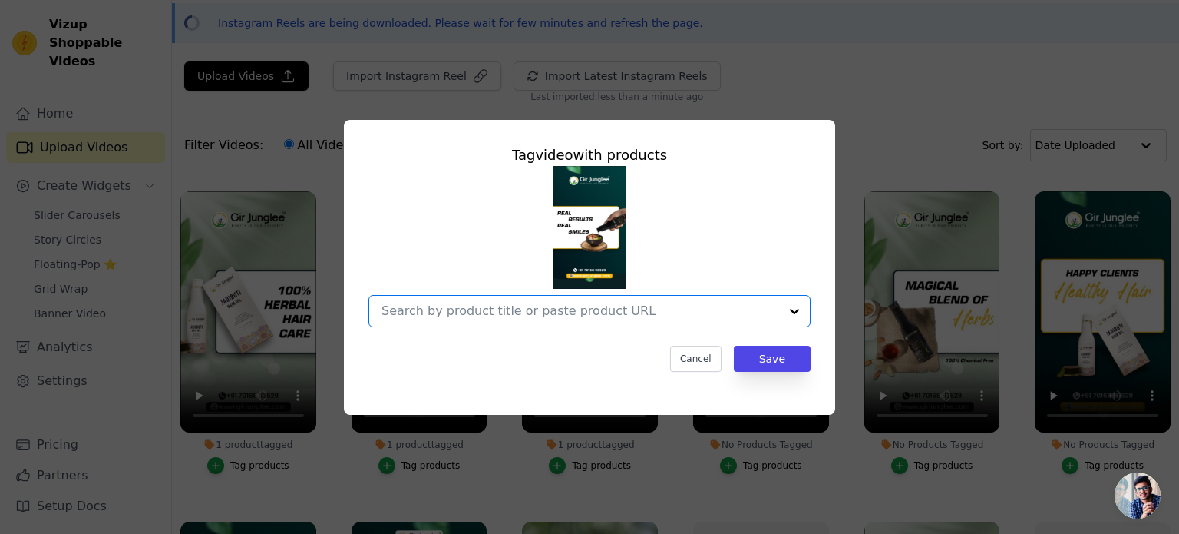
click at [608, 316] on input "No Products Tagged Tag video with products Option undefined, selected. Select i…" at bounding box center [581, 310] width 398 height 15
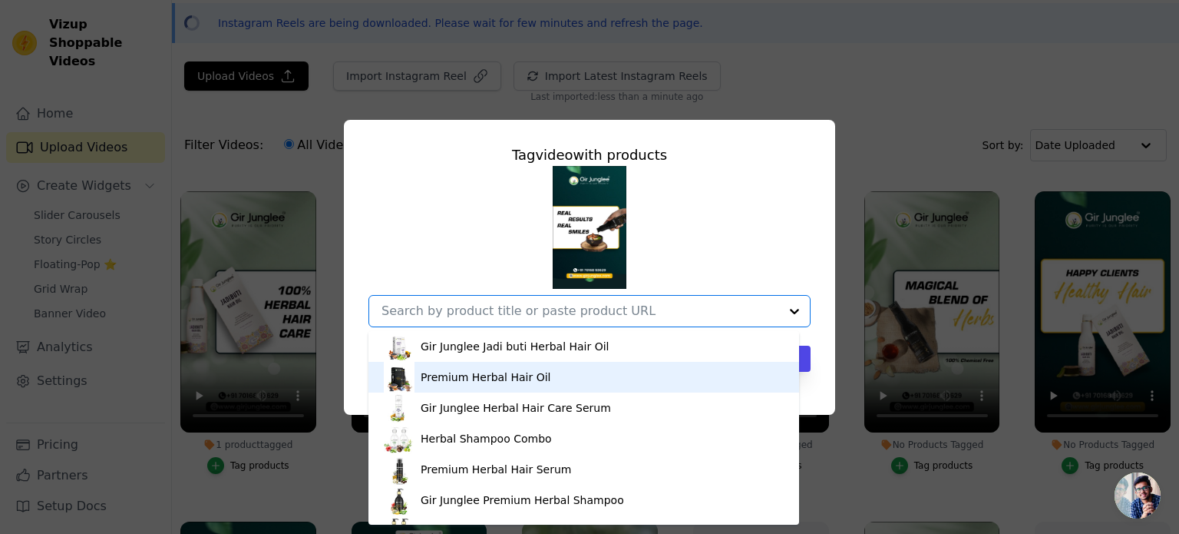
click at [535, 374] on div "Premium Herbal Hair Oil" at bounding box center [486, 376] width 130 height 15
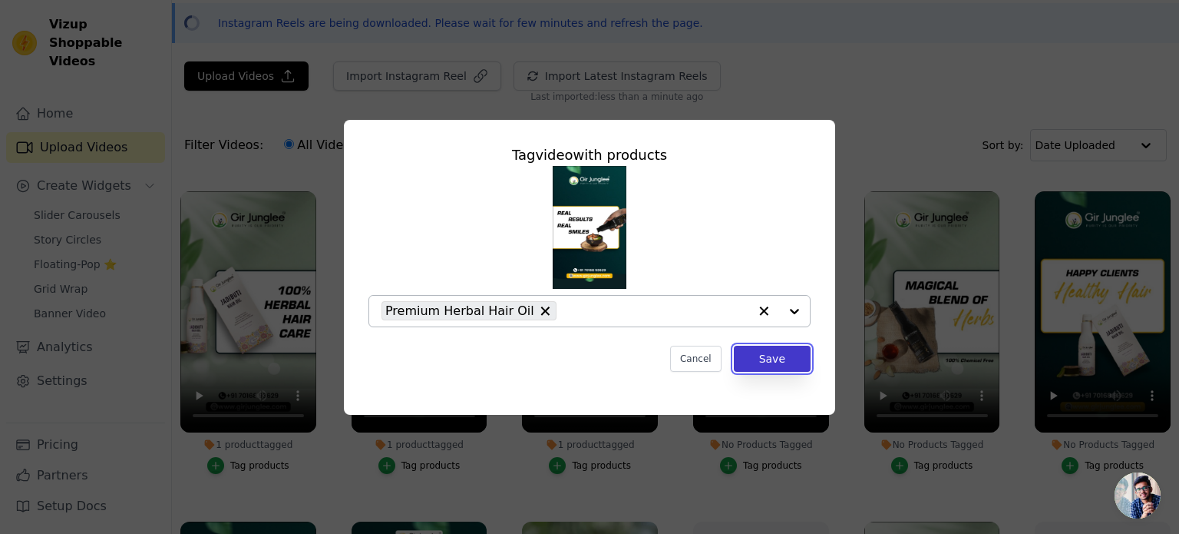
click at [775, 356] on button "Save" at bounding box center [772, 359] width 77 height 26
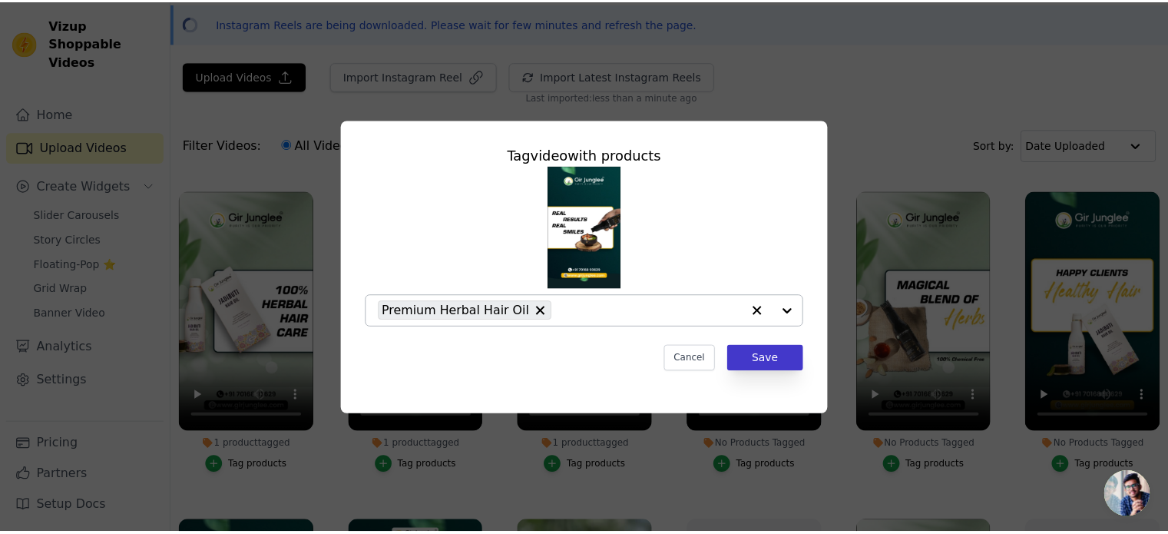
scroll to position [319, 0]
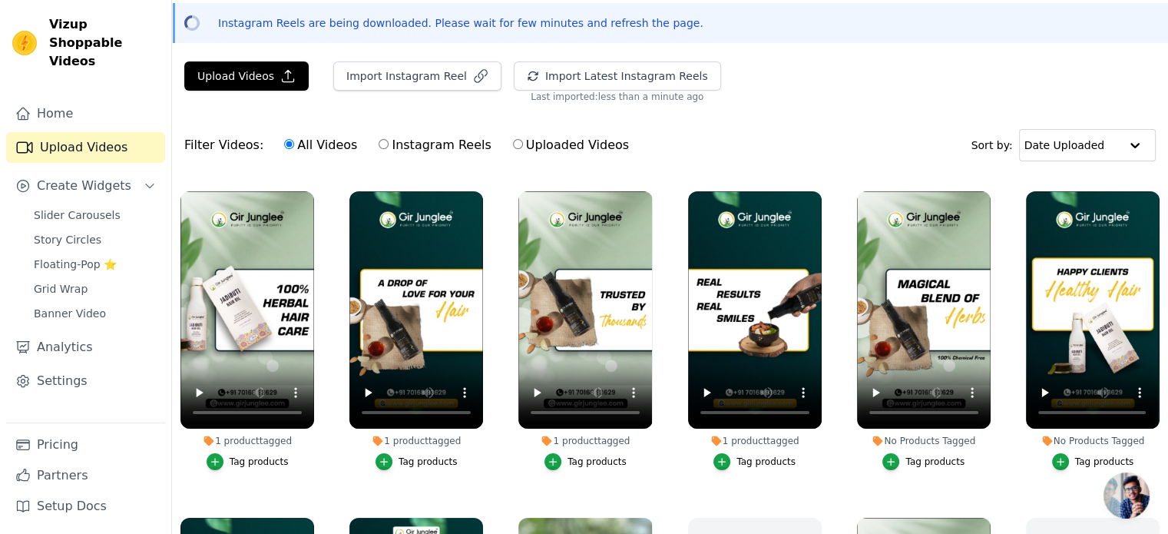
click at [924, 455] on div "Tag products" at bounding box center [934, 461] width 59 height 12
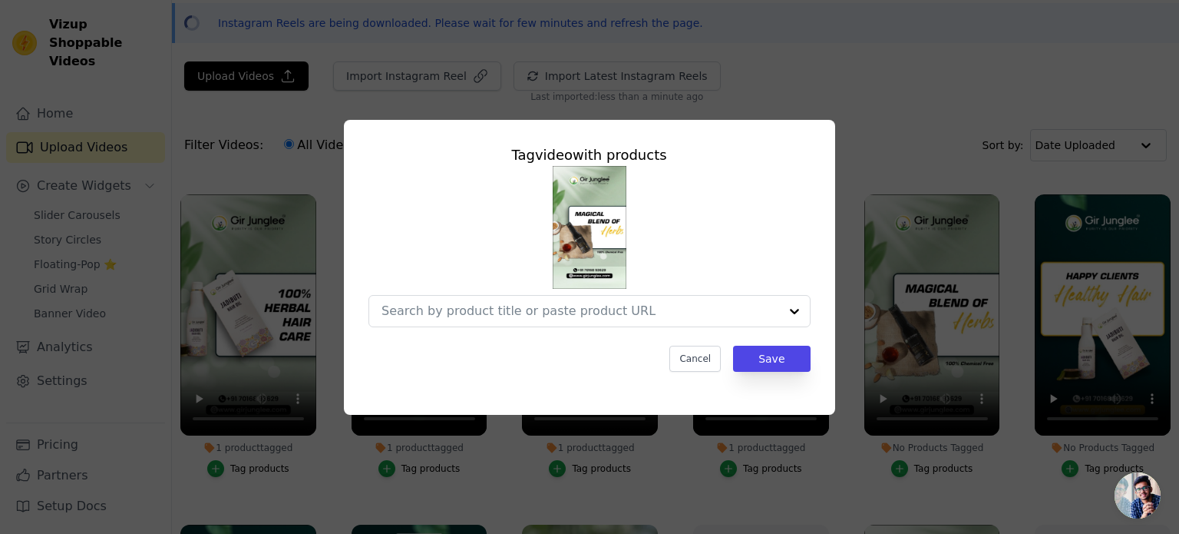
scroll to position [322, 0]
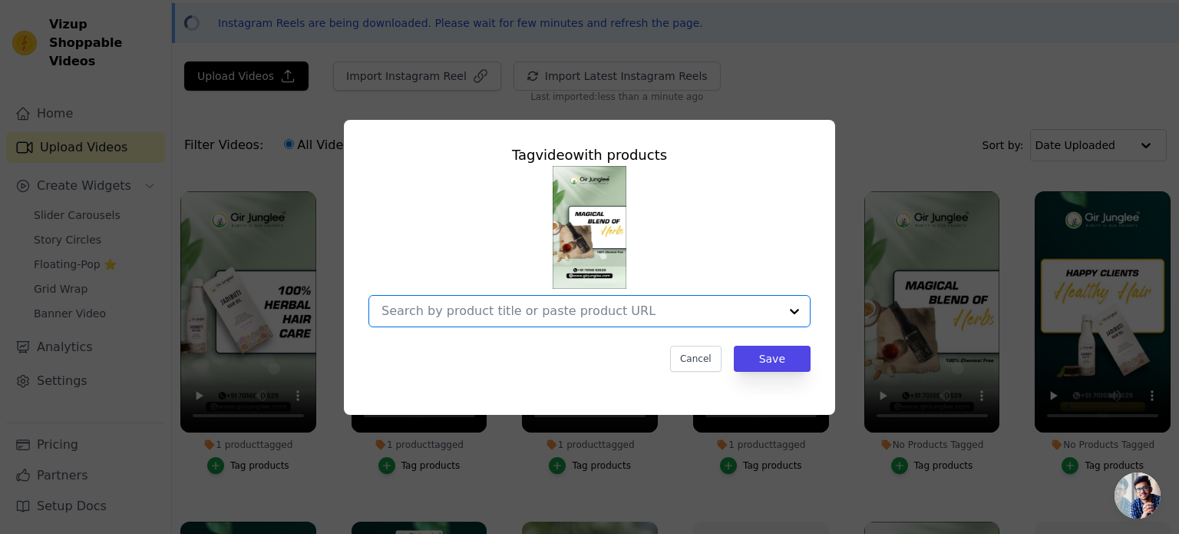
click at [645, 316] on input "No Products Tagged Tag video with products Option undefined, selected. Select i…" at bounding box center [581, 310] width 398 height 15
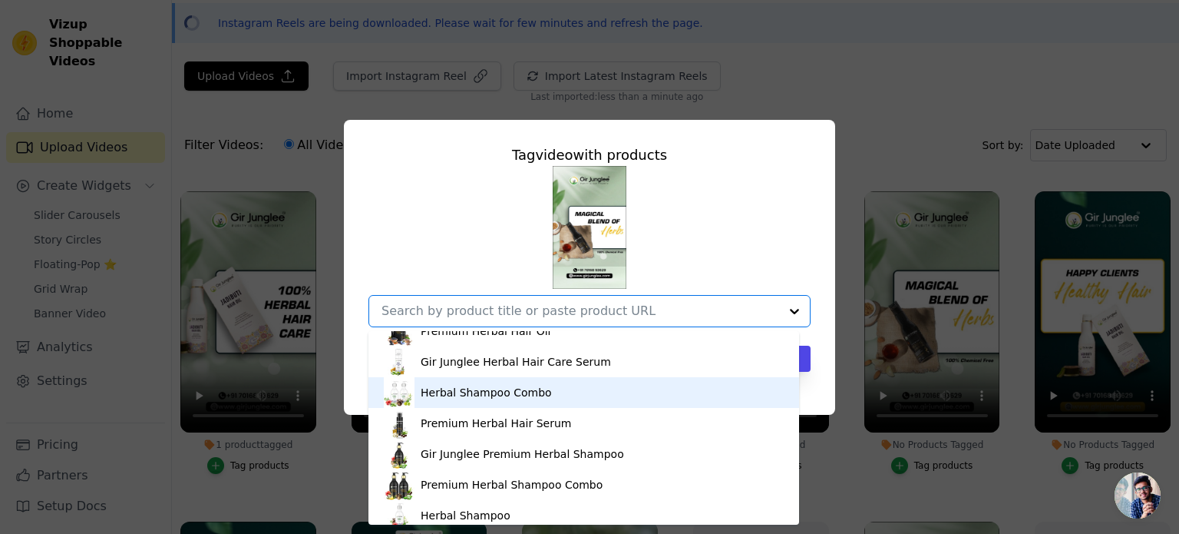
scroll to position [64, 0]
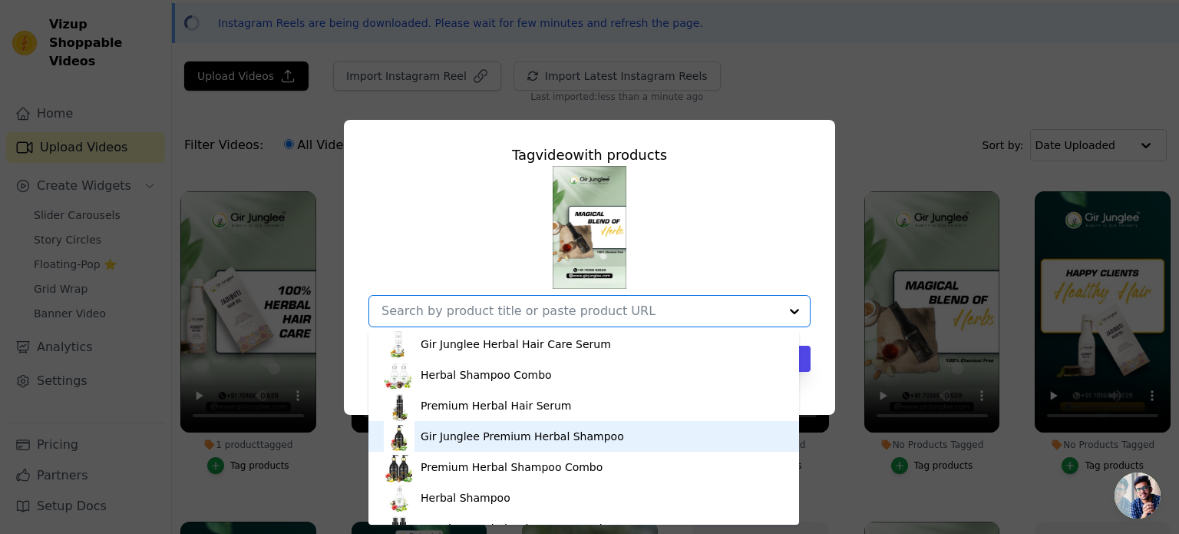
click at [544, 438] on div "Gir Junglee Premium Herbal Shampoo" at bounding box center [522, 435] width 203 height 15
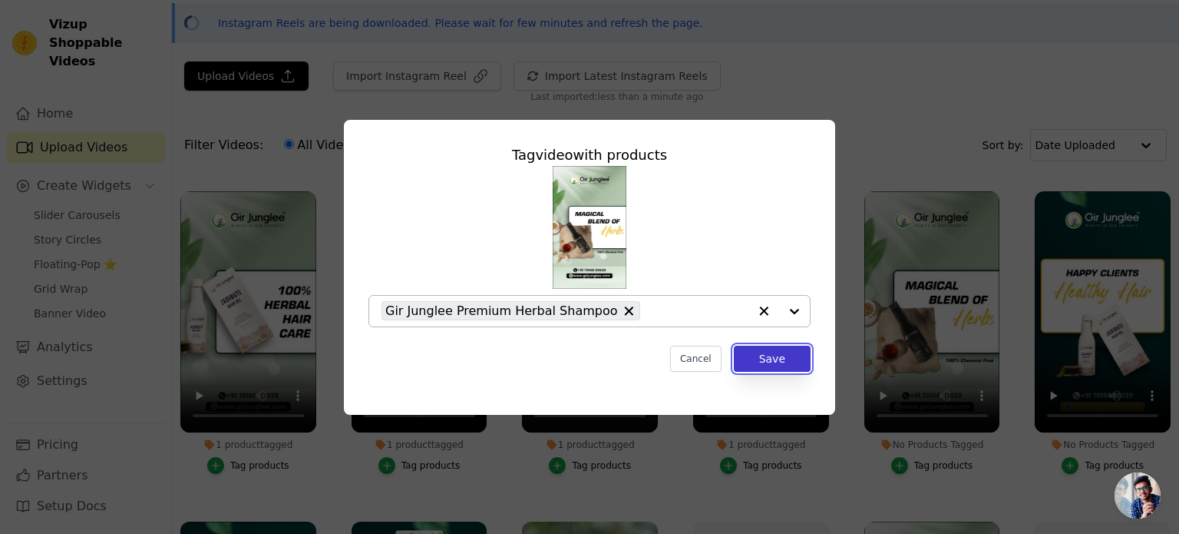
click at [777, 360] on button "Save" at bounding box center [772, 359] width 77 height 26
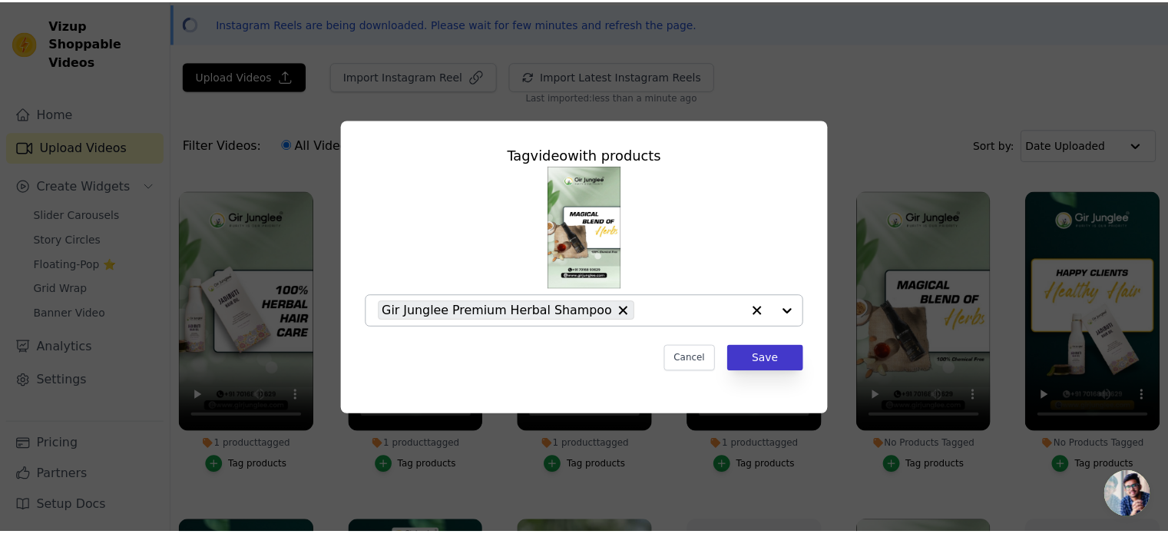
scroll to position [319, 0]
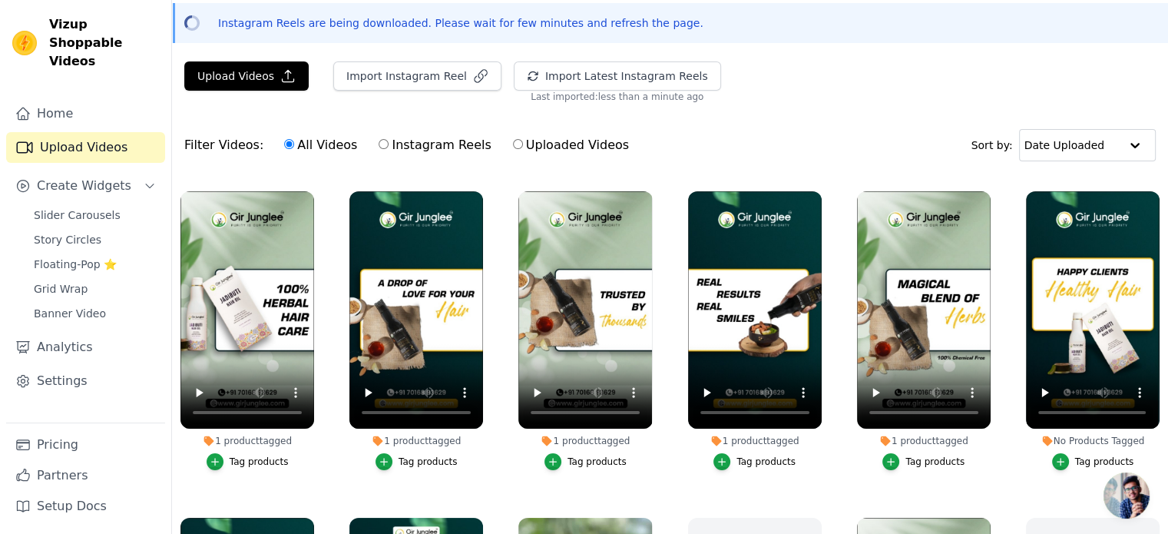
click at [1112, 457] on div "Tag products" at bounding box center [1104, 461] width 59 height 12
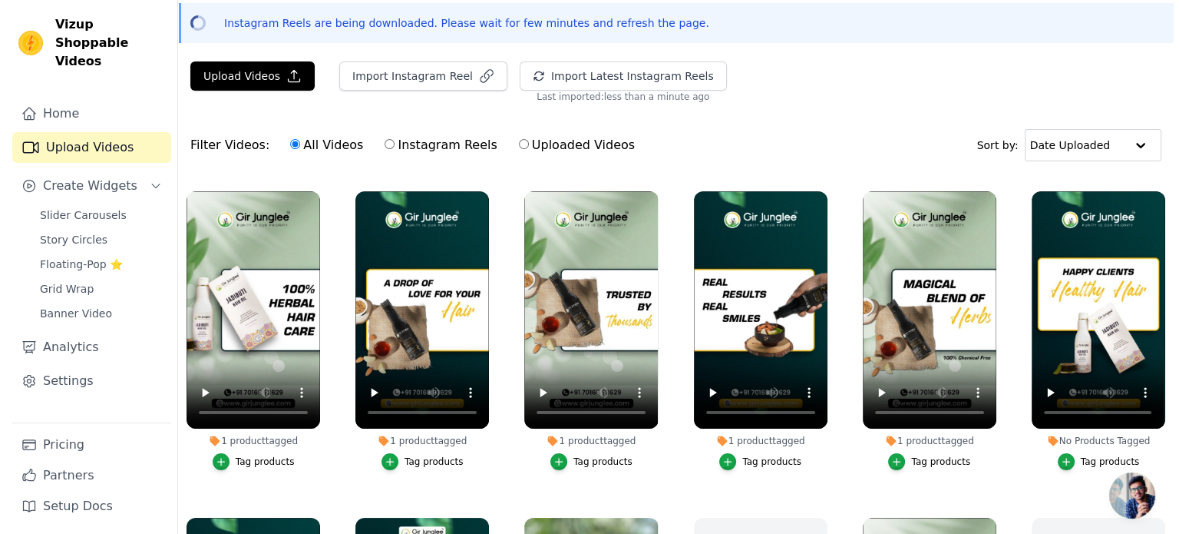
scroll to position [322, 0]
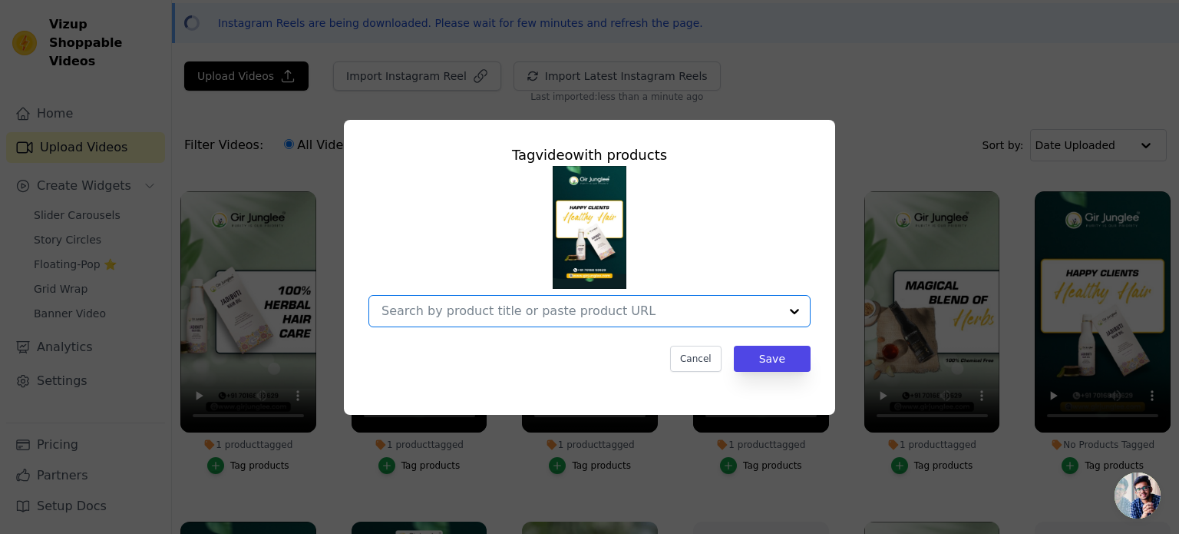
click at [733, 314] on input "No Products Tagged Tag video with products Option undefined, selected. Select i…" at bounding box center [581, 310] width 398 height 15
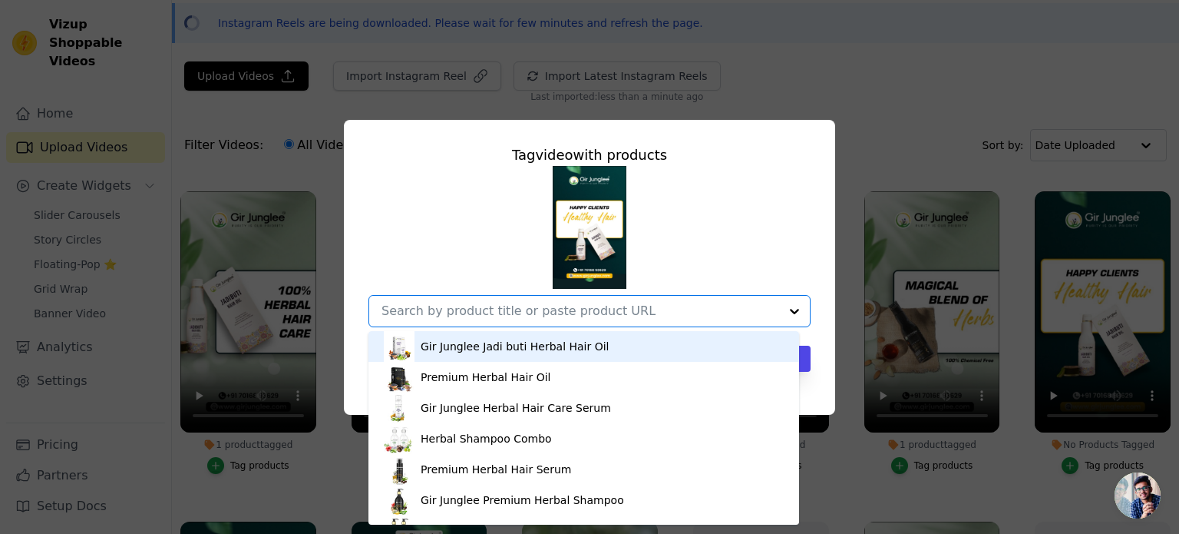
click at [537, 342] on div "Gir Junglee Jadi buti Herbal Hair Oil" at bounding box center [515, 346] width 189 height 15
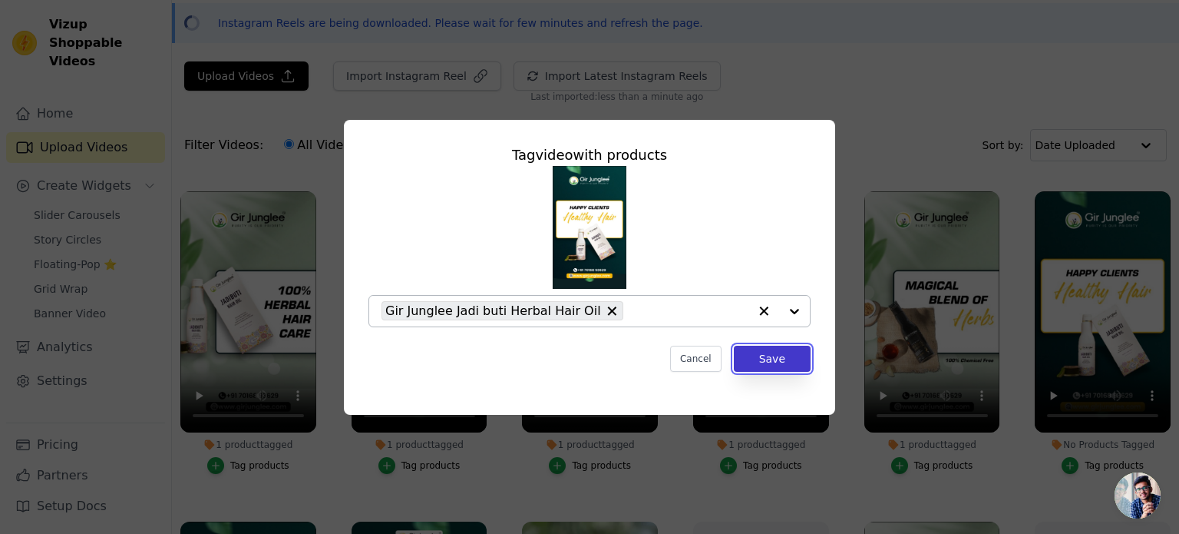
click at [783, 356] on button "Save" at bounding box center [772, 359] width 77 height 26
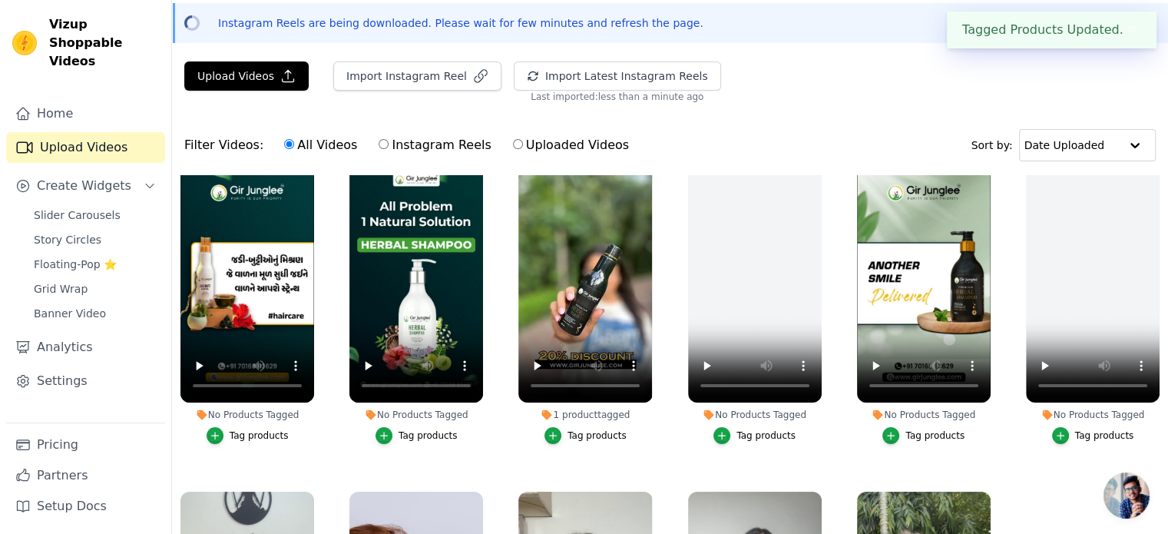
scroll to position [674, 0]
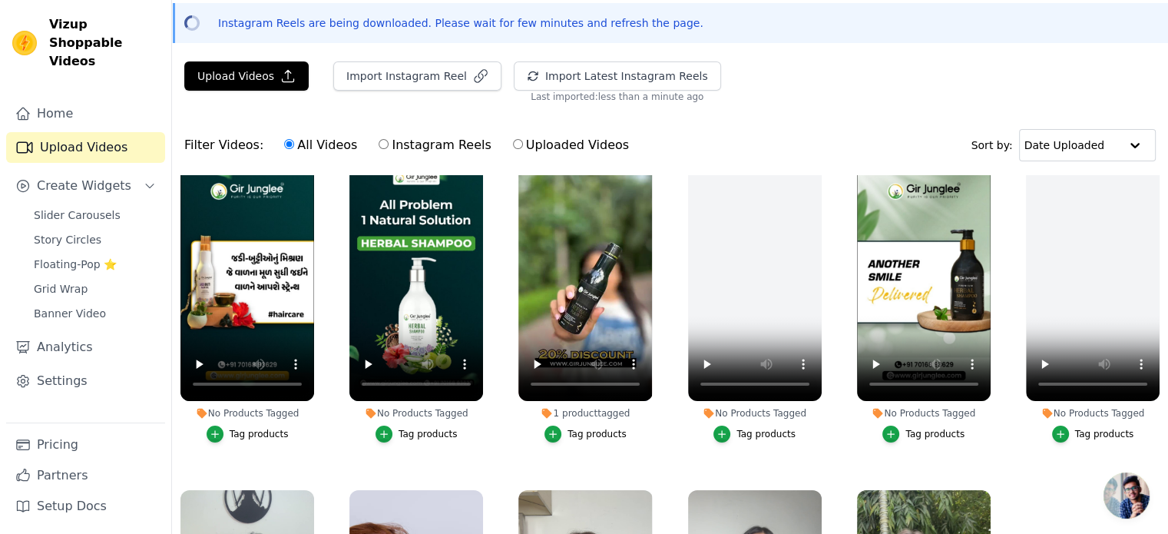
click at [243, 428] on div "Tag products" at bounding box center [259, 434] width 59 height 12
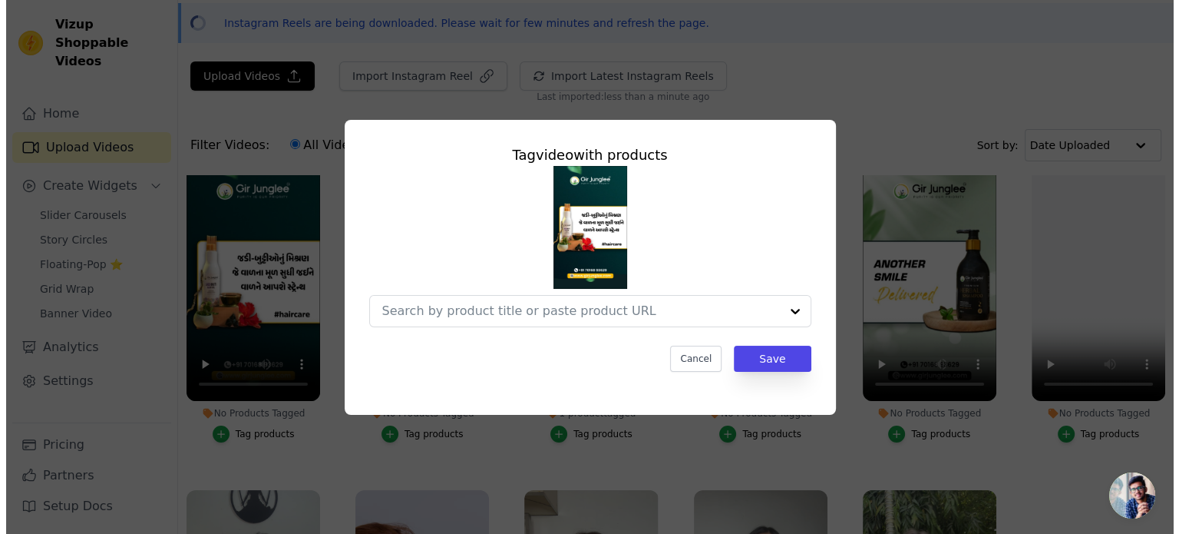
scroll to position [681, 0]
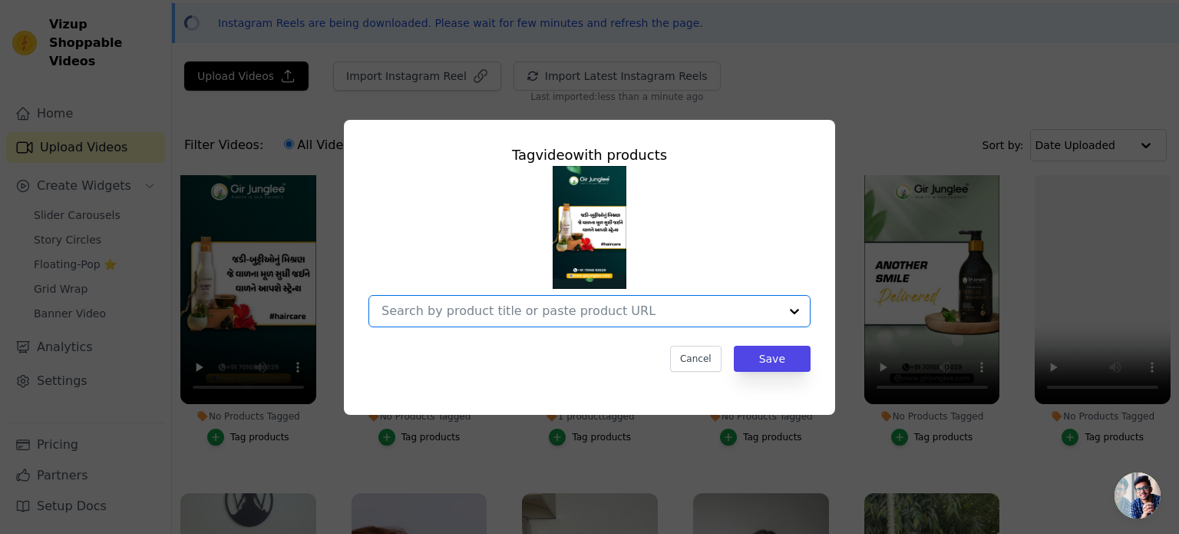
click at [485, 307] on input "No Products Tagged Tag video with products Option undefined, selected. Select i…" at bounding box center [581, 310] width 398 height 15
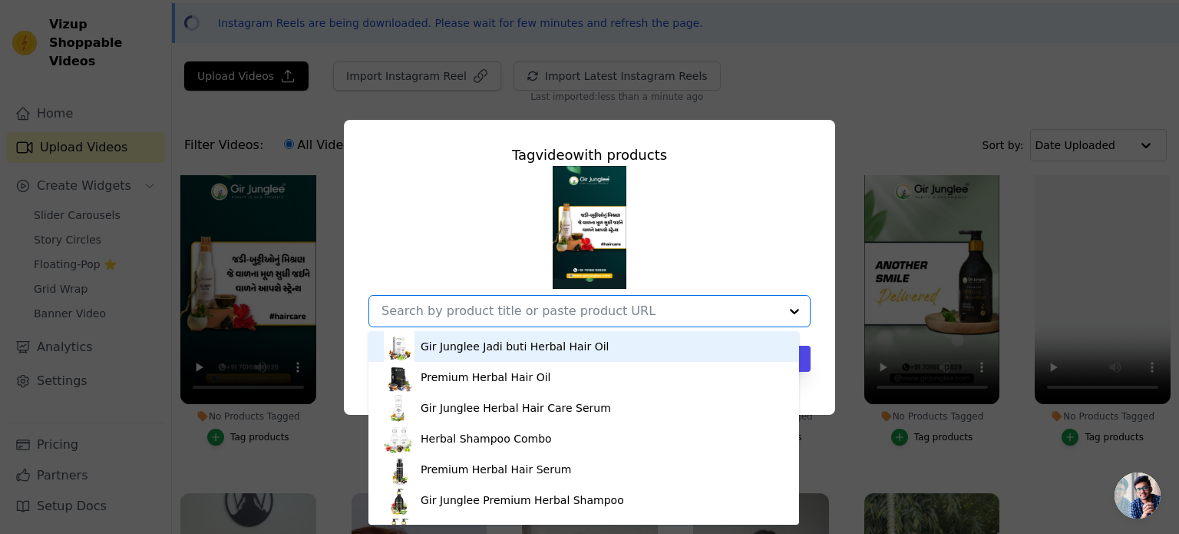
click at [484, 347] on div "Gir Junglee Jadi buti Herbal Hair Oil" at bounding box center [515, 346] width 189 height 15
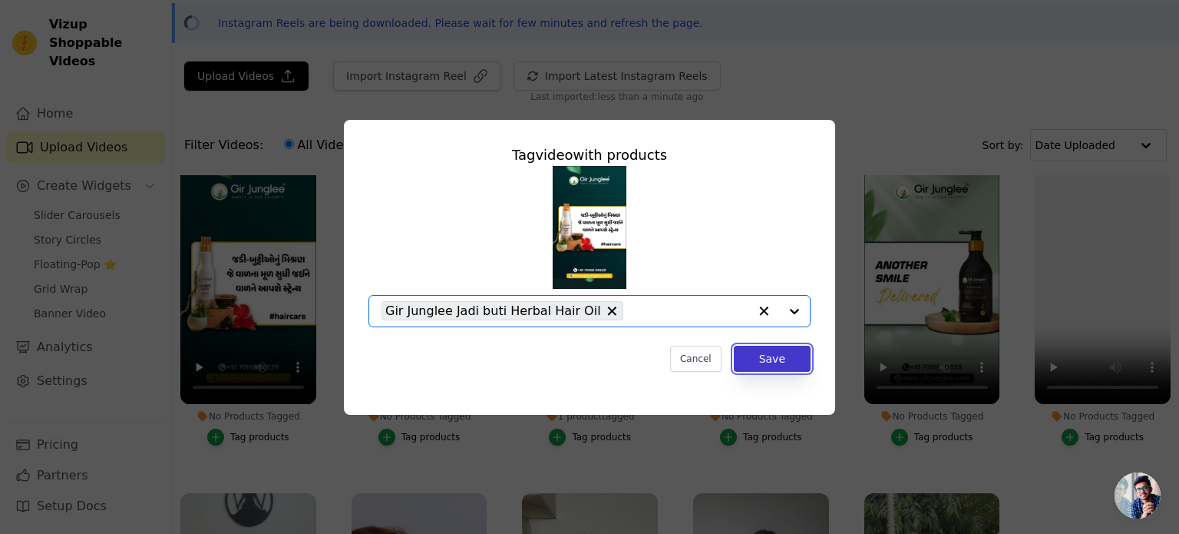
click at [790, 359] on button "Save" at bounding box center [772, 359] width 77 height 26
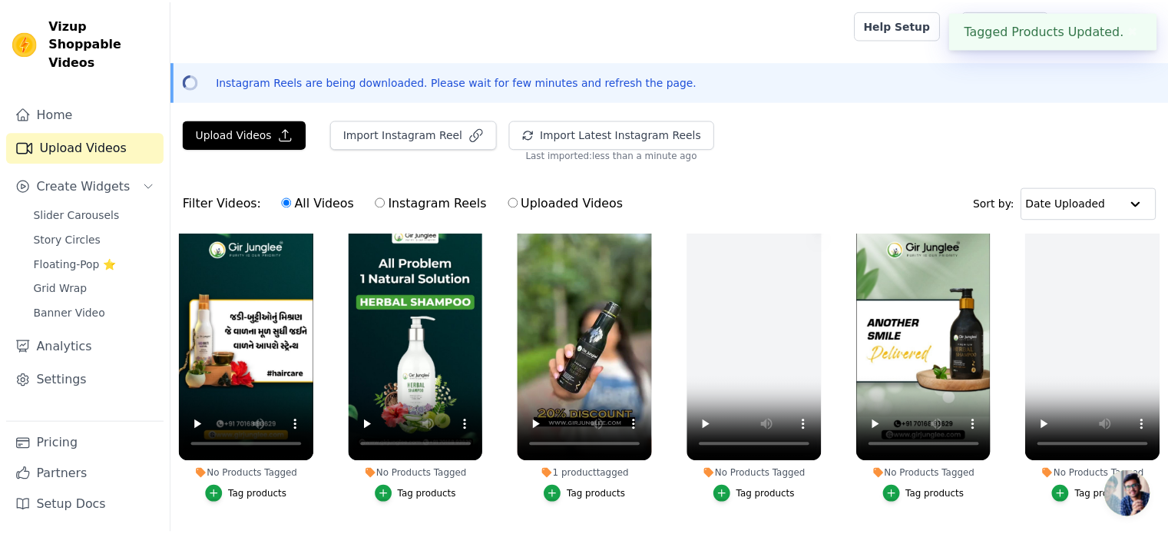
scroll to position [674, 0]
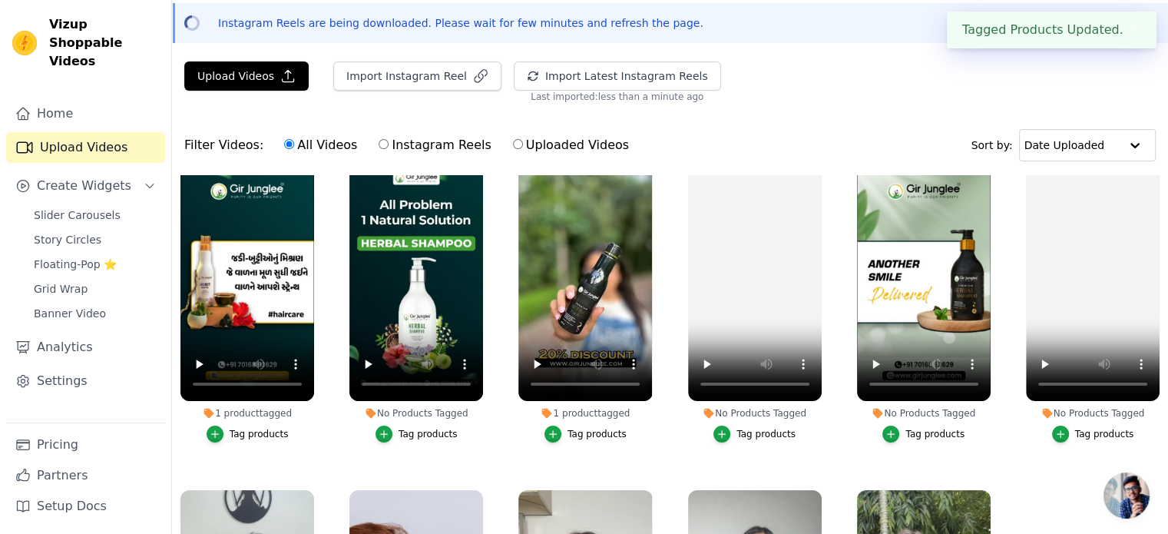
click at [421, 428] on div "Tag products" at bounding box center [428, 434] width 59 height 12
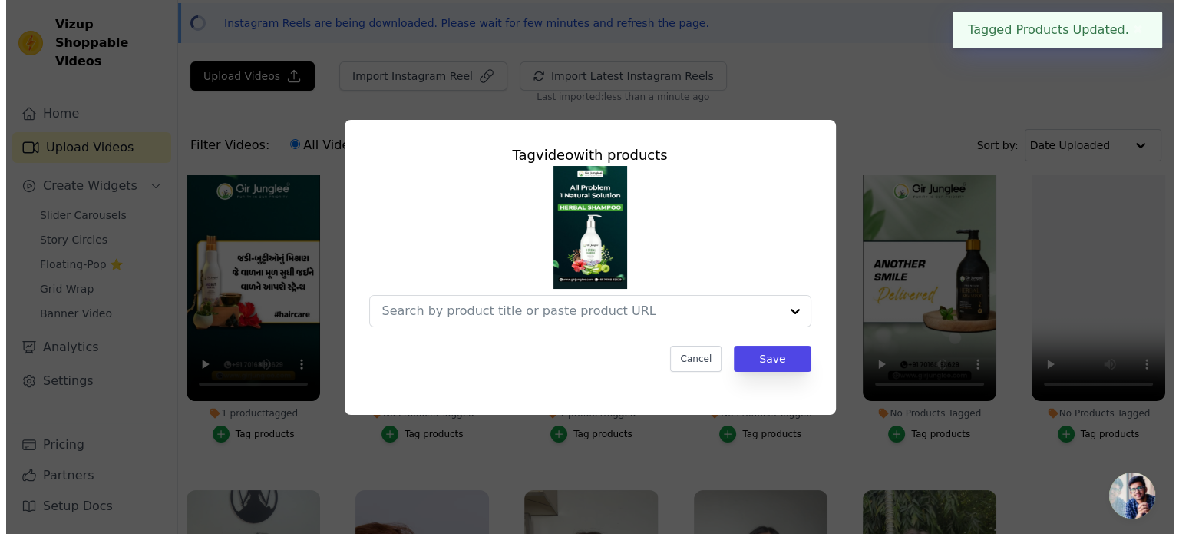
scroll to position [681, 0]
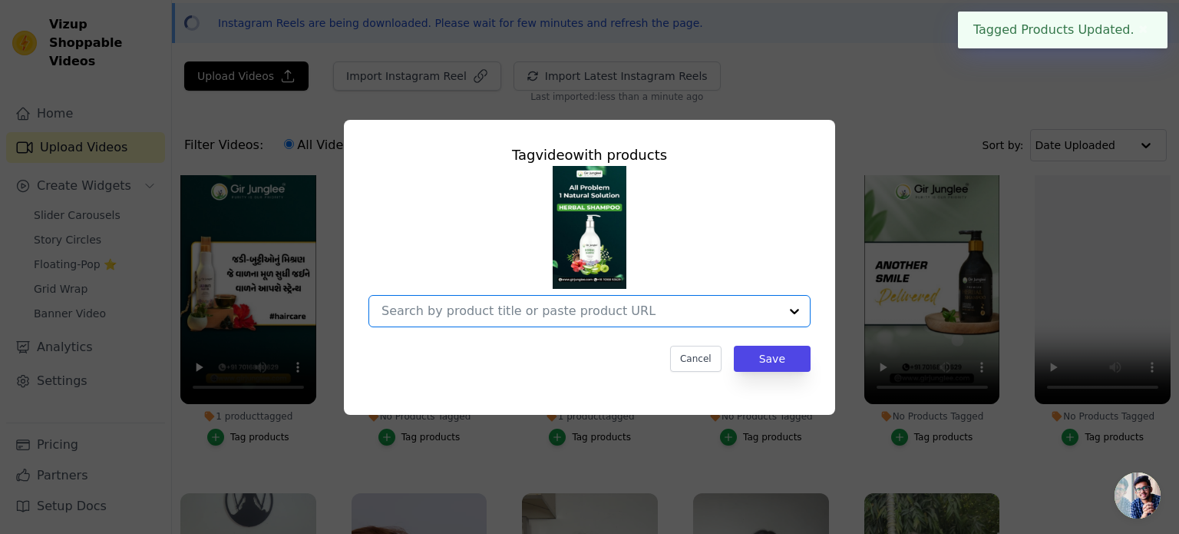
click at [558, 313] on input "No Products Tagged Tag video with products Option undefined, selected. Select i…" at bounding box center [581, 310] width 398 height 15
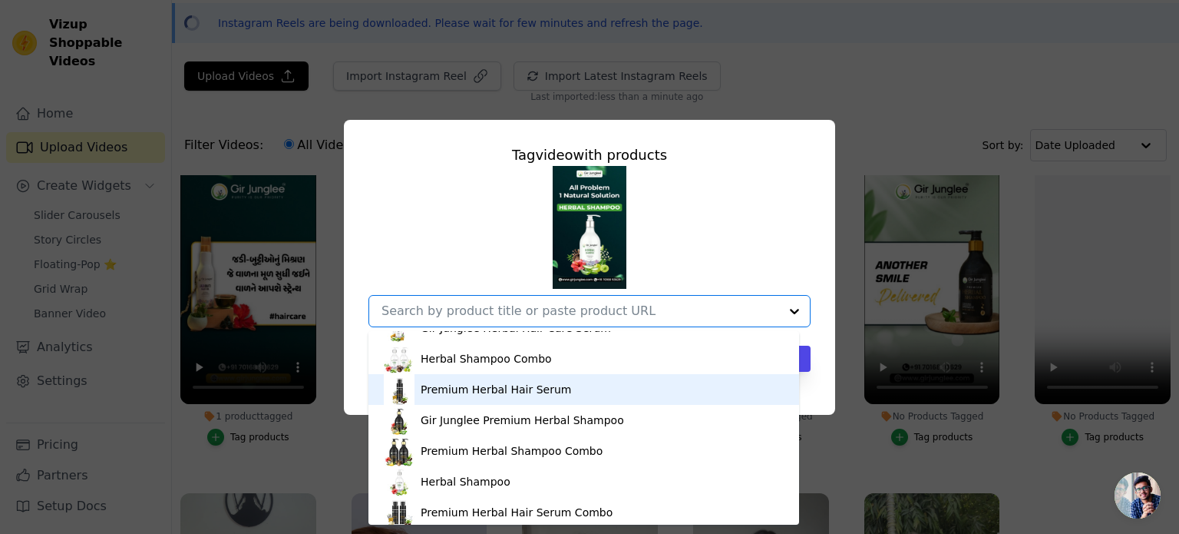
scroll to position [82, 0]
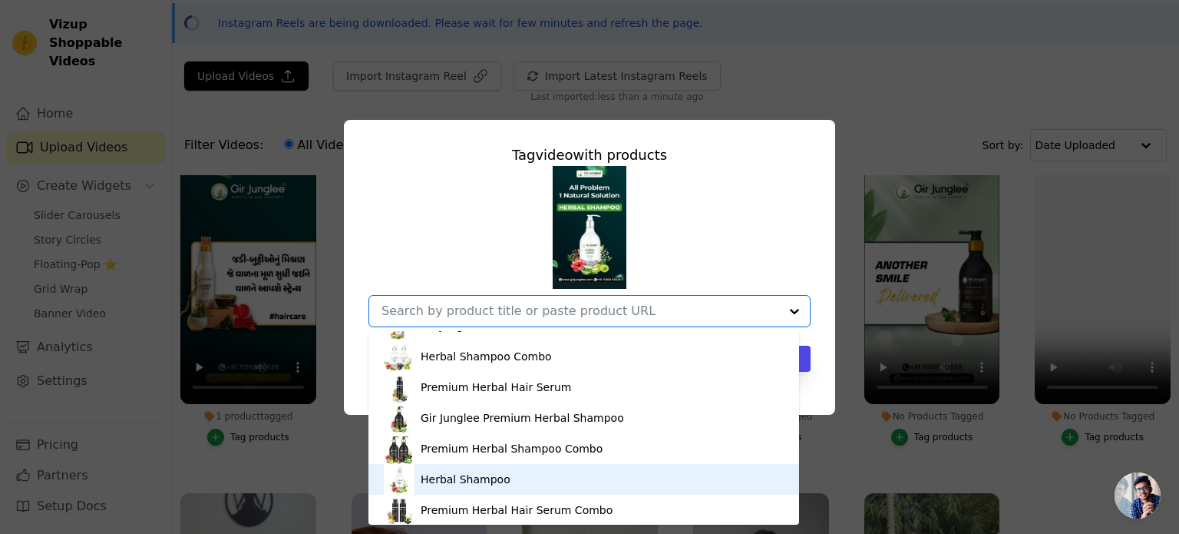
click at [489, 478] on div "Herbal Shampoo" at bounding box center [466, 478] width 90 height 15
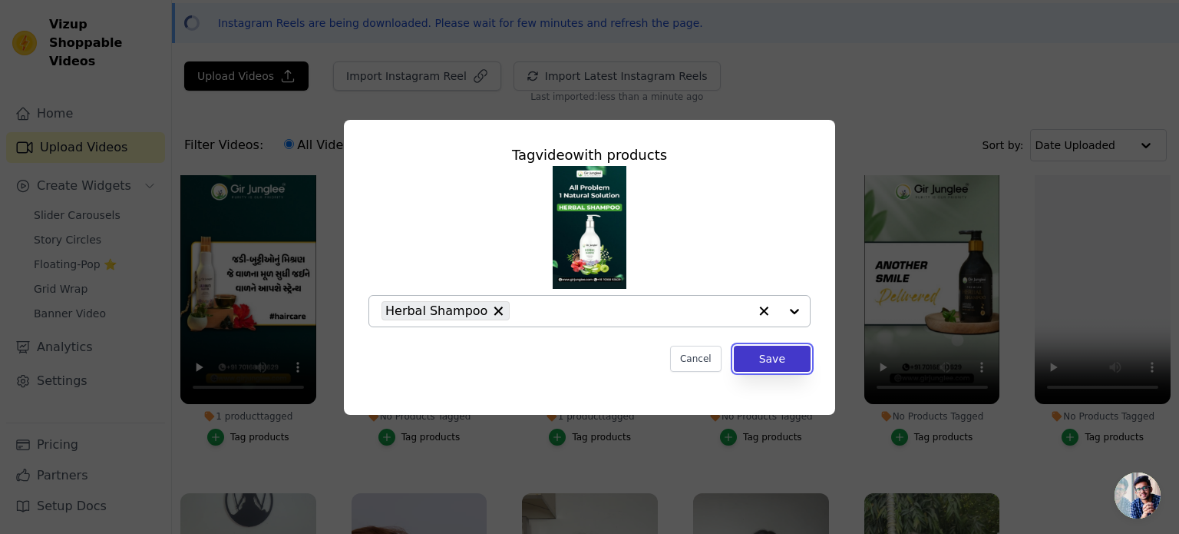
click at [780, 351] on button "Save" at bounding box center [772, 359] width 77 height 26
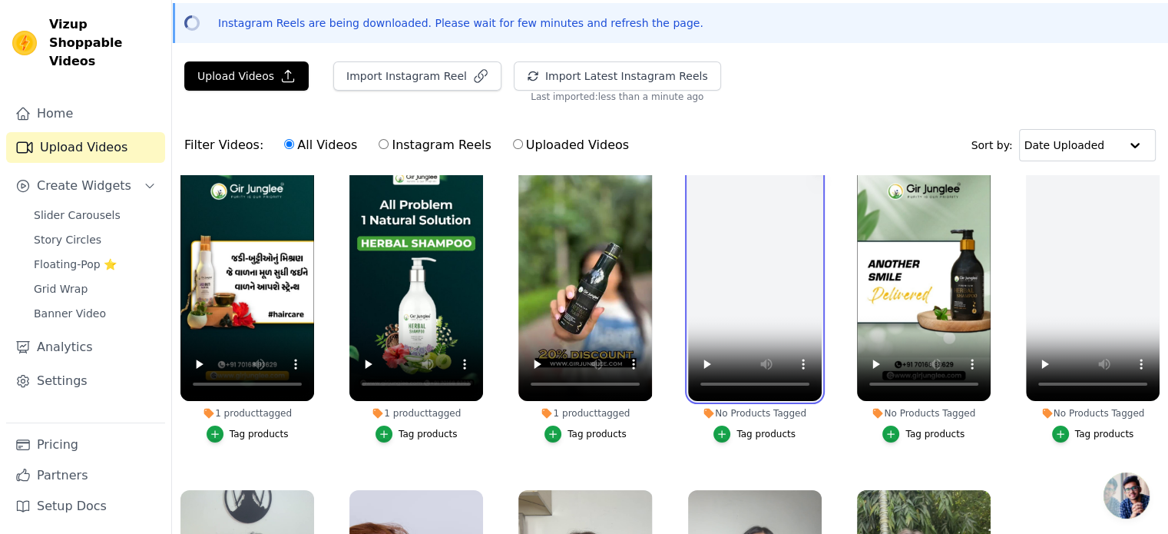
scroll to position [611, 0]
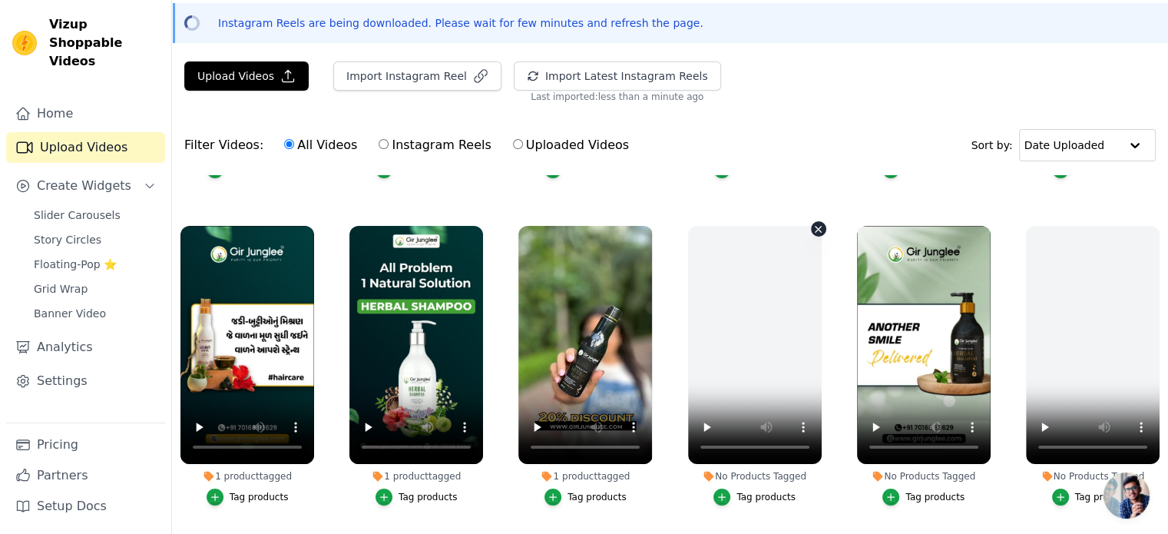
click at [815, 227] on icon "button" at bounding box center [818, 230] width 6 height 6
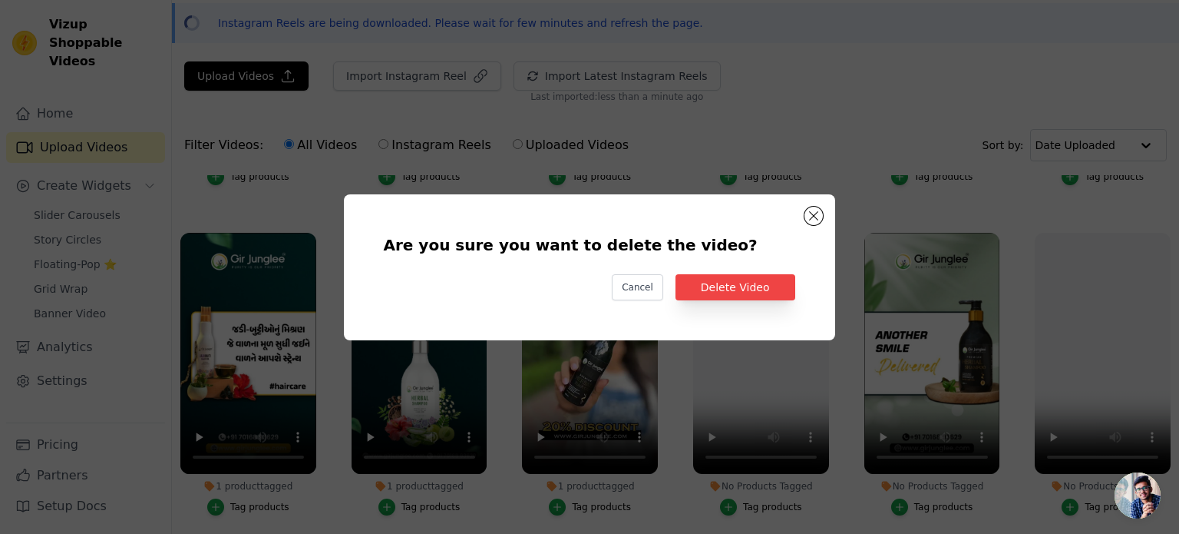
scroll to position [615, 0]
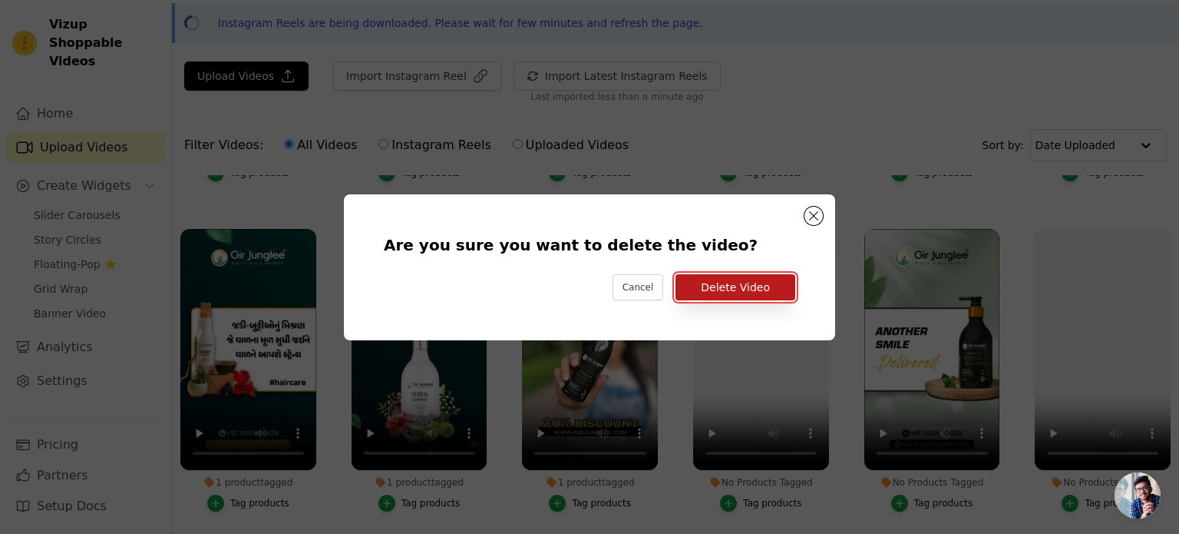
click at [772, 281] on button "Delete Video" at bounding box center [736, 287] width 120 height 26
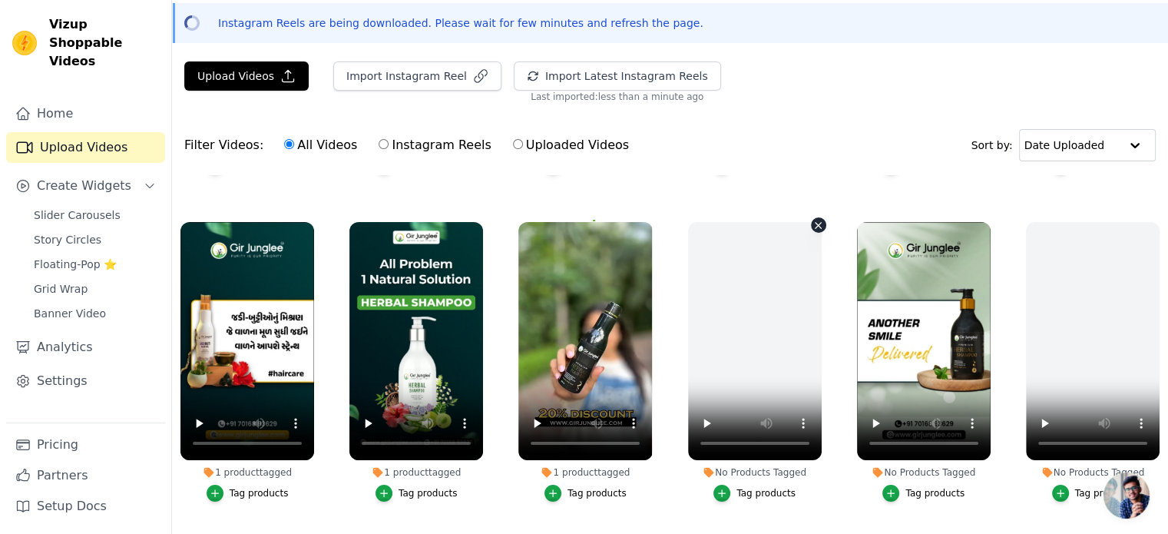
scroll to position [608, 0]
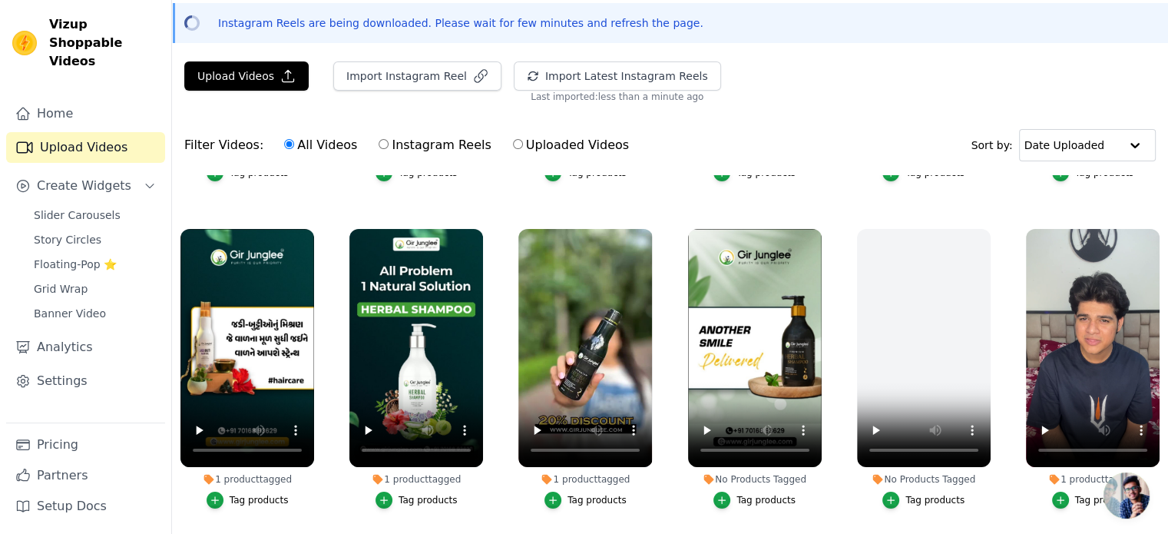
click at [752, 491] on button "Tag products" at bounding box center [754, 499] width 82 height 17
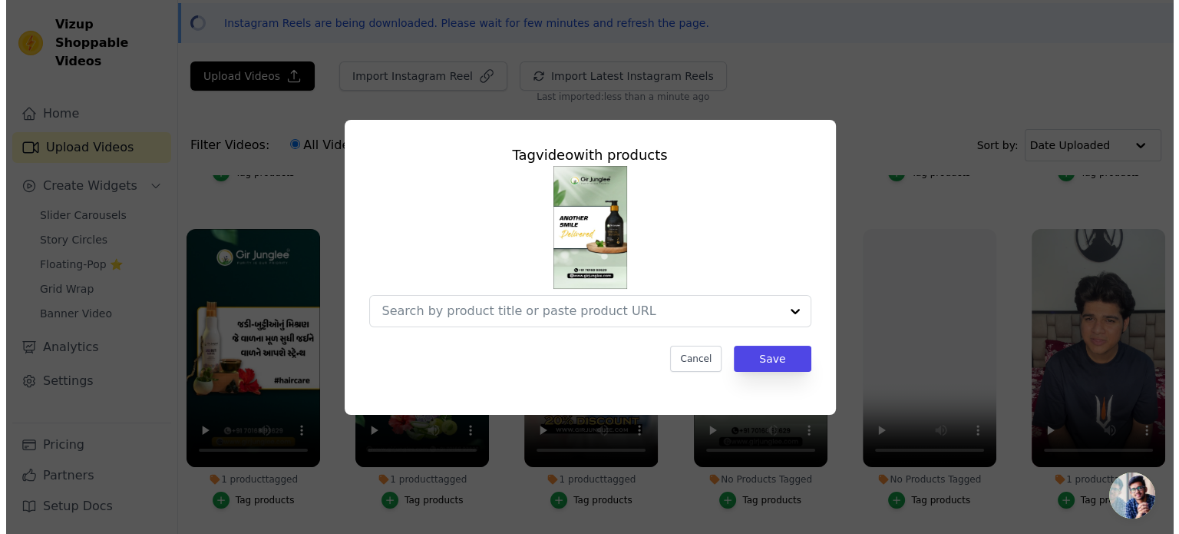
scroll to position [615, 0]
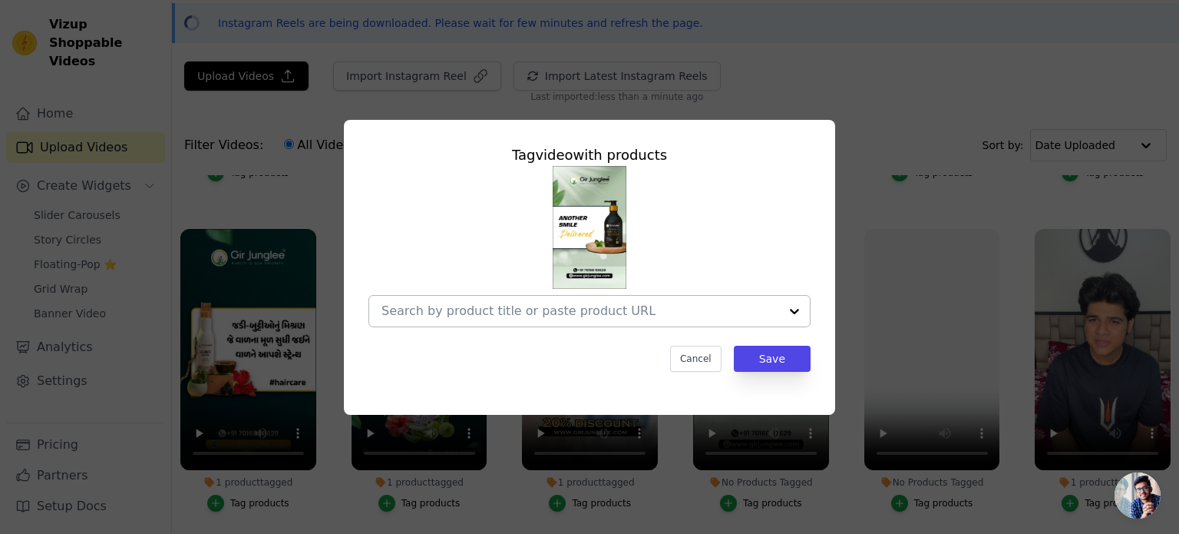
click at [616, 322] on div at bounding box center [581, 311] width 398 height 31
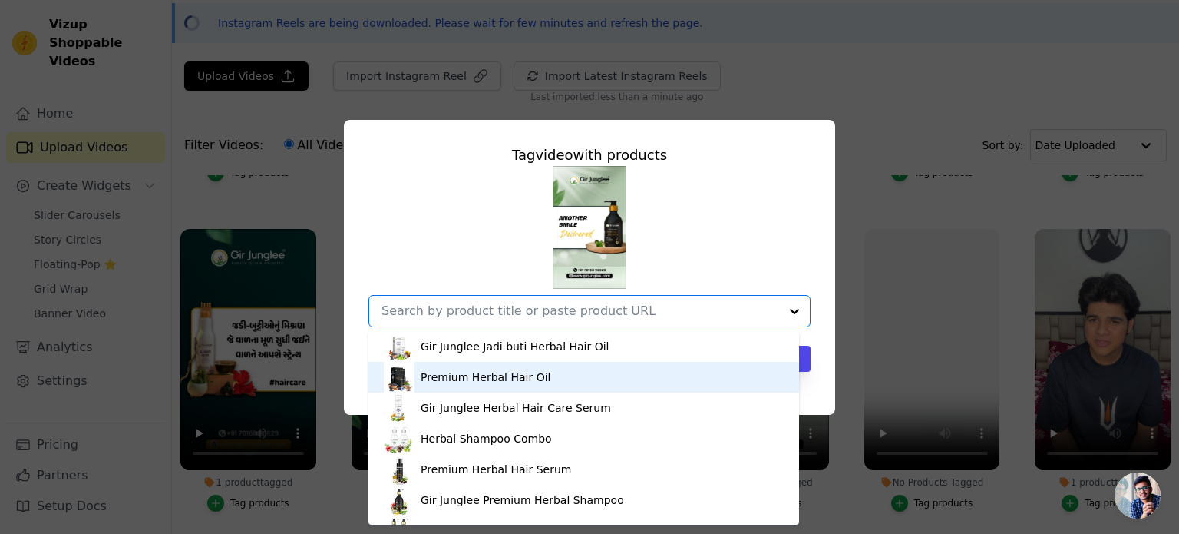
click at [528, 380] on div "Premium Herbal Hair Oil" at bounding box center [486, 376] width 130 height 15
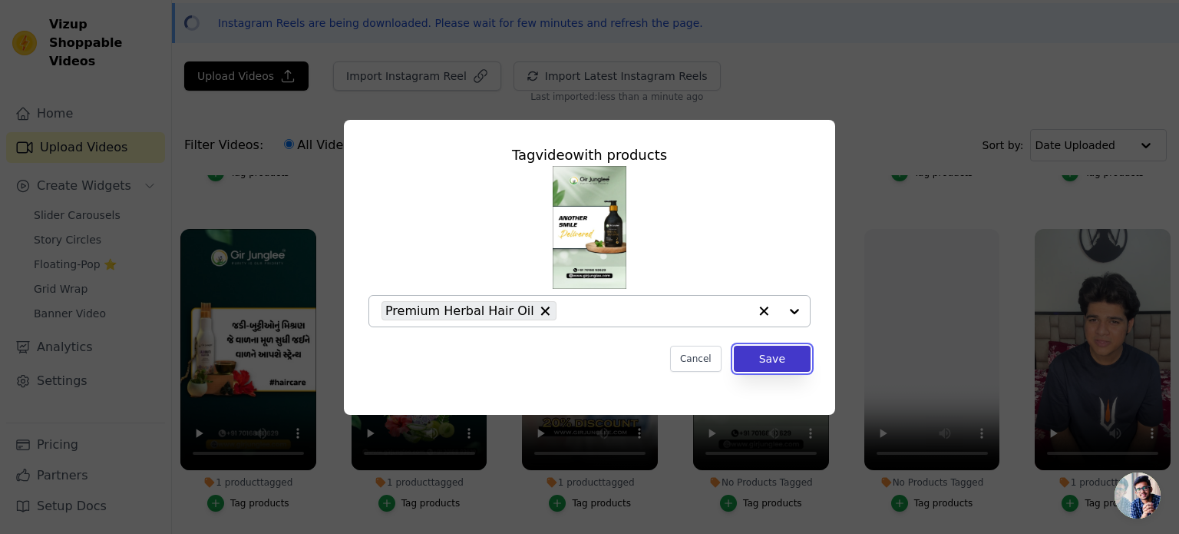
click at [785, 349] on button "Save" at bounding box center [772, 359] width 77 height 26
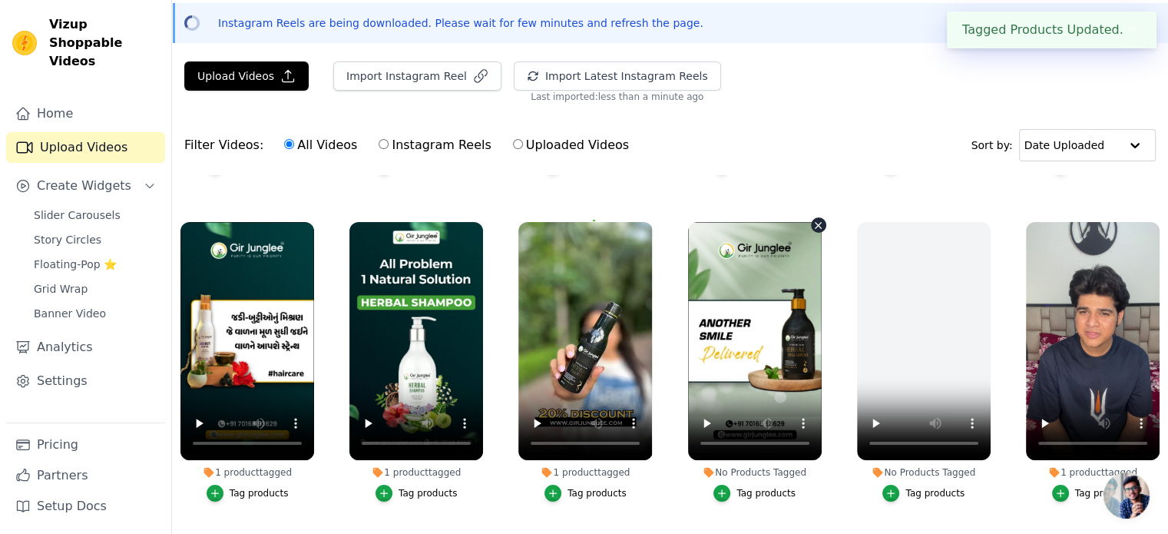
scroll to position [608, 0]
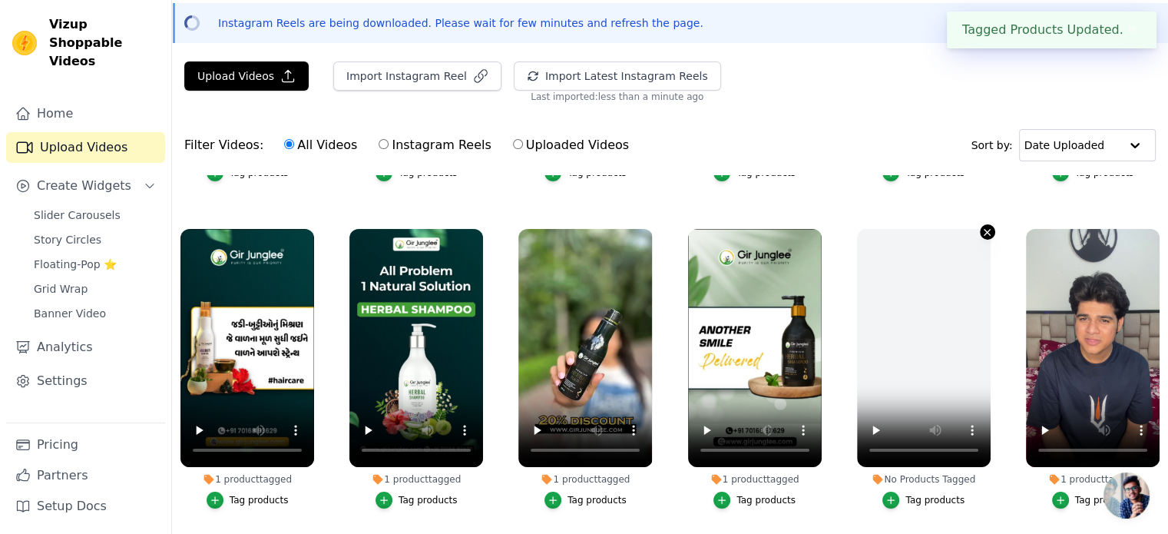
click at [982, 227] on icon "button" at bounding box center [987, 233] width 12 height 12
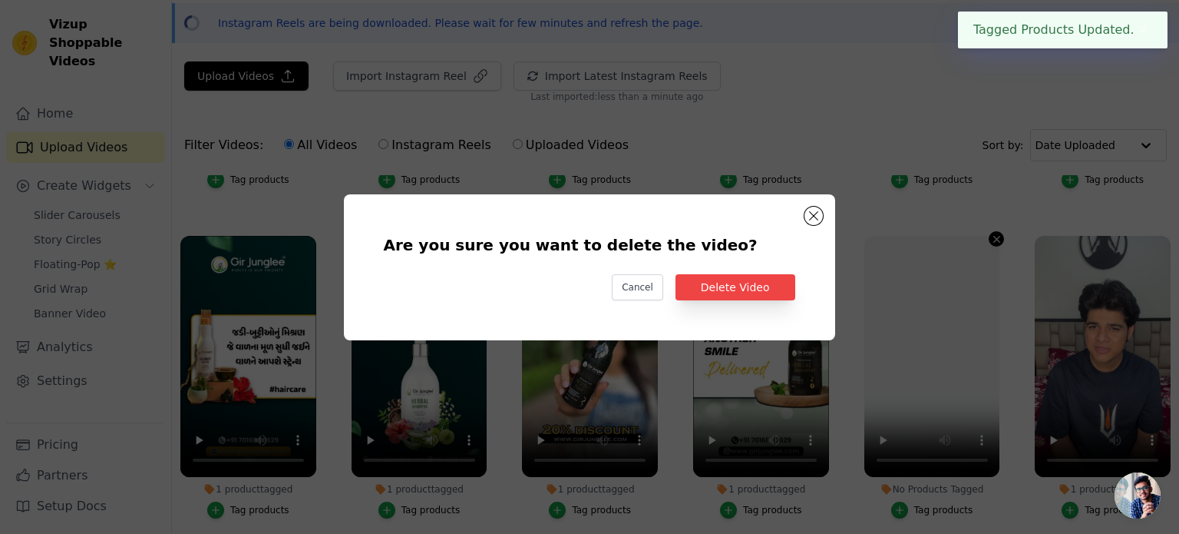
scroll to position [615, 0]
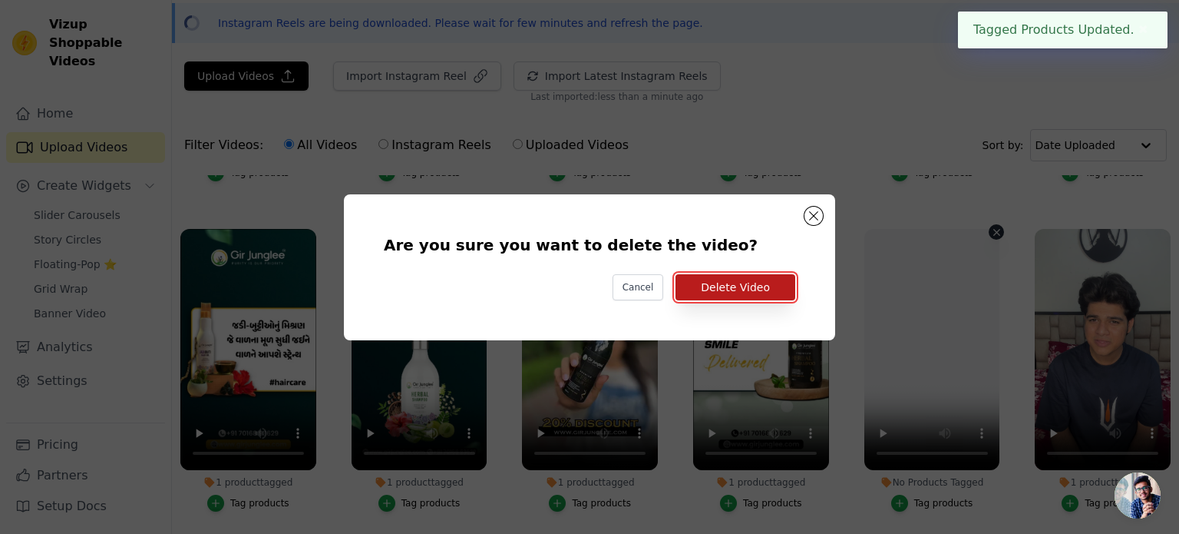
click at [737, 287] on button "Delete Video" at bounding box center [736, 287] width 120 height 26
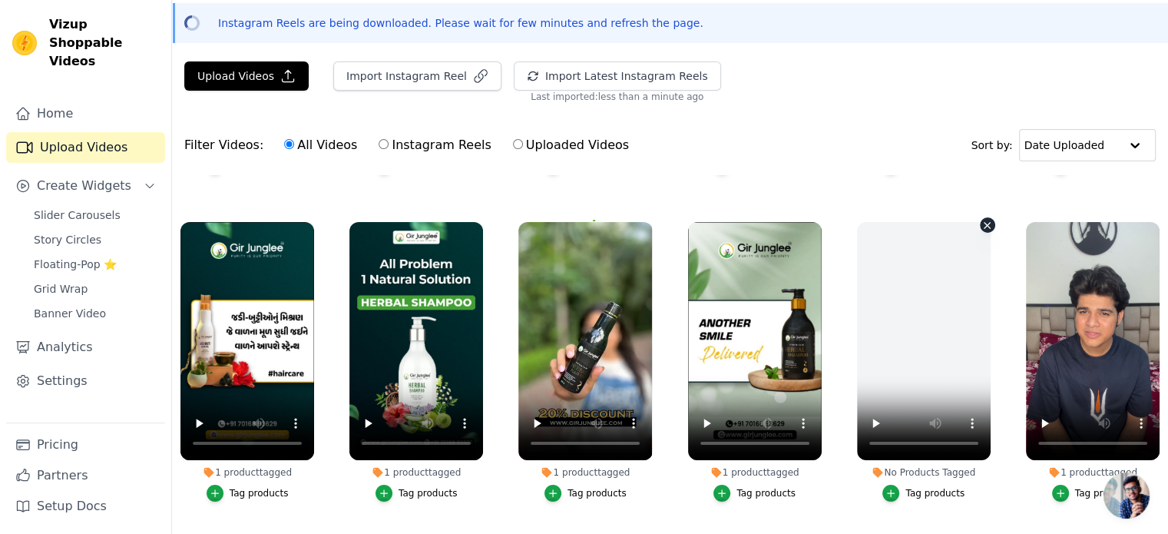
scroll to position [608, 0]
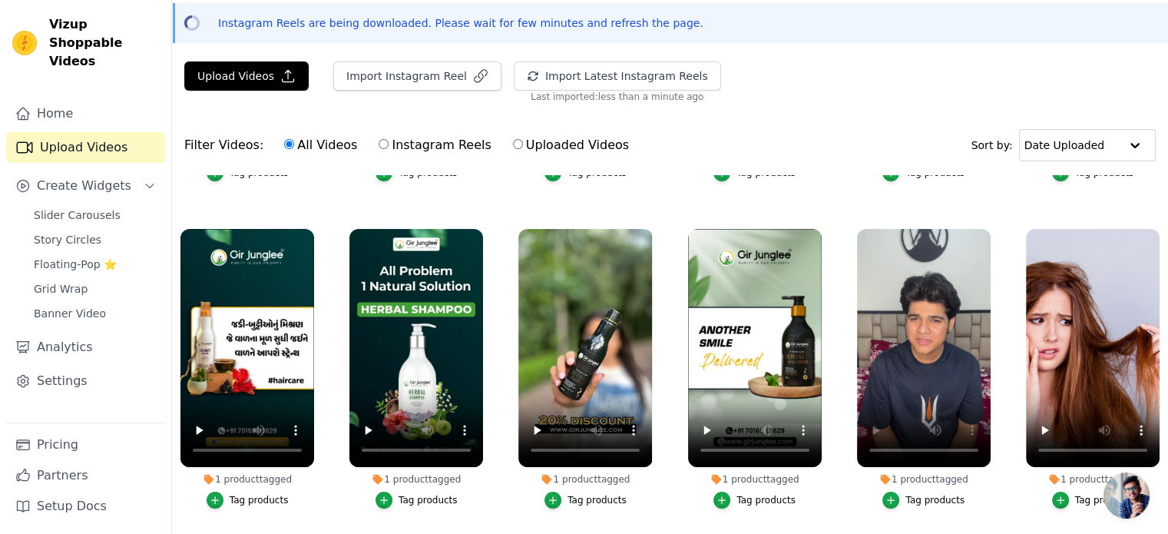
click at [921, 494] on div "Tag products" at bounding box center [934, 500] width 59 height 12
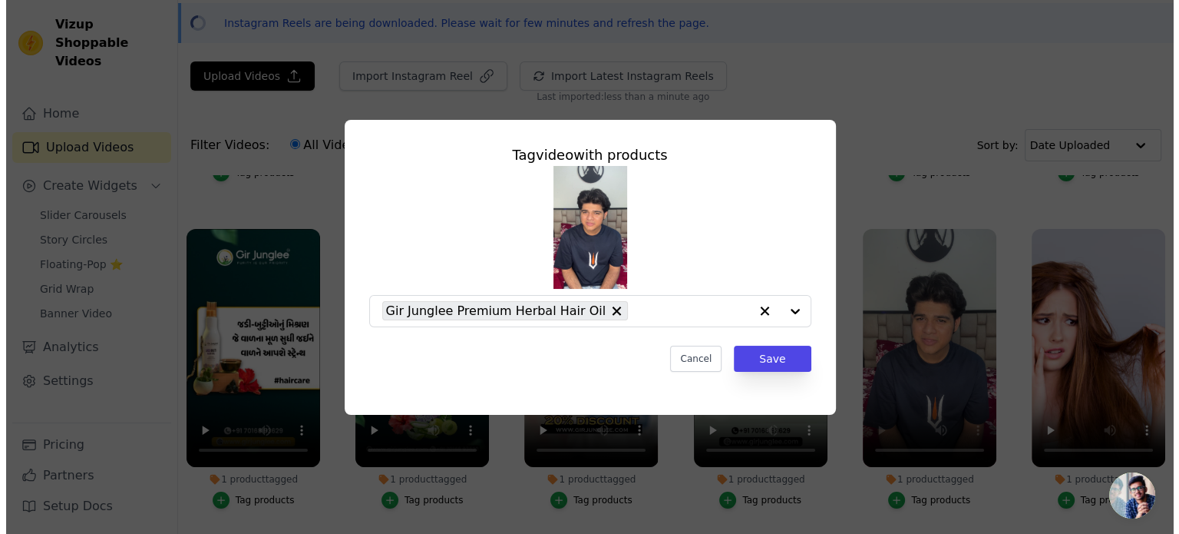
scroll to position [615, 0]
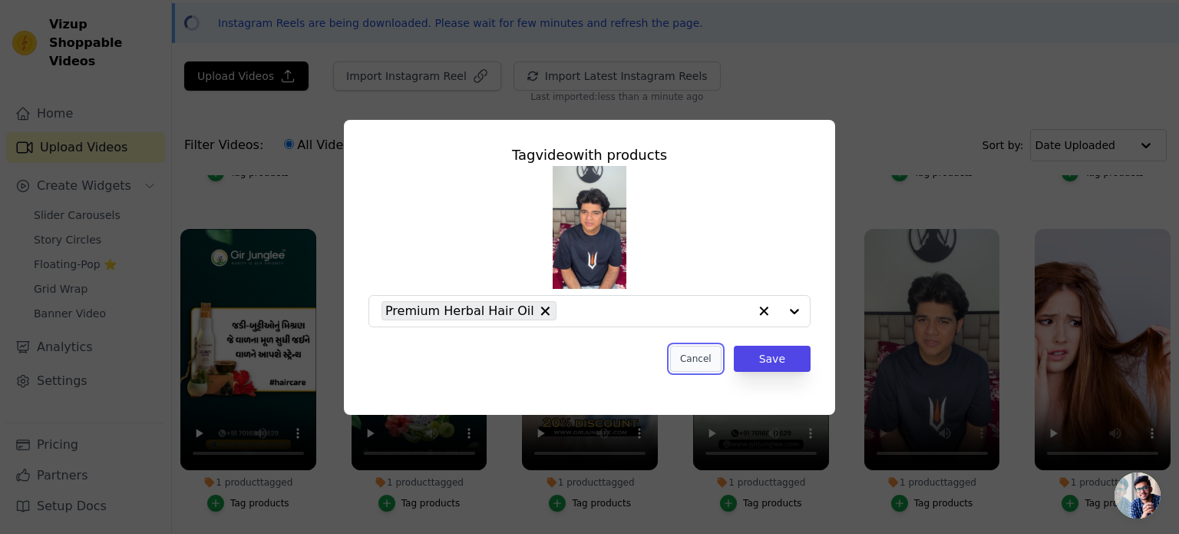
click at [704, 356] on button "Cancel" at bounding box center [695, 359] width 51 height 26
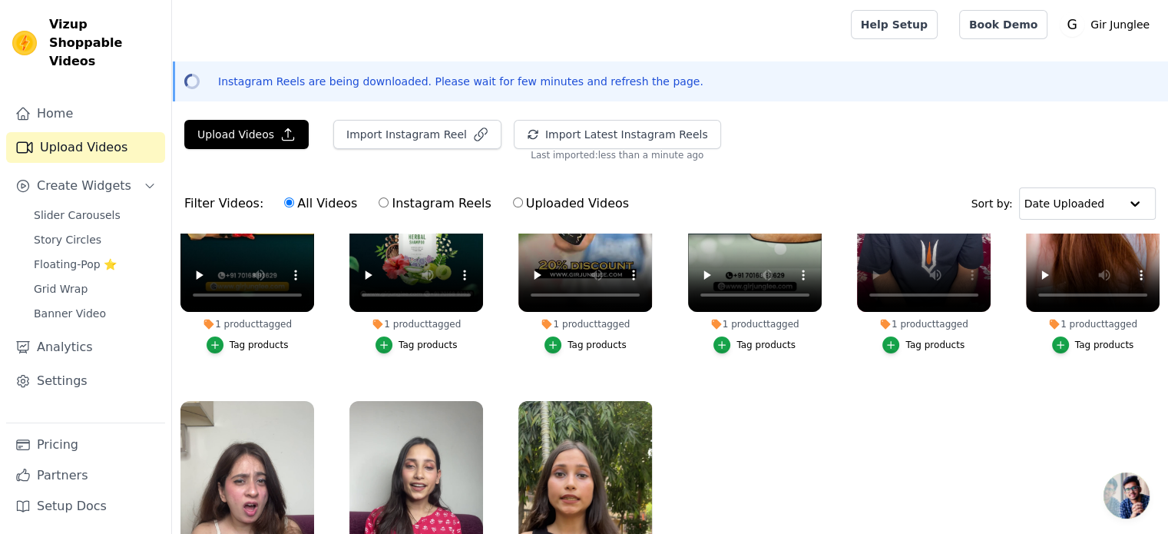
scroll to position [220, 0]
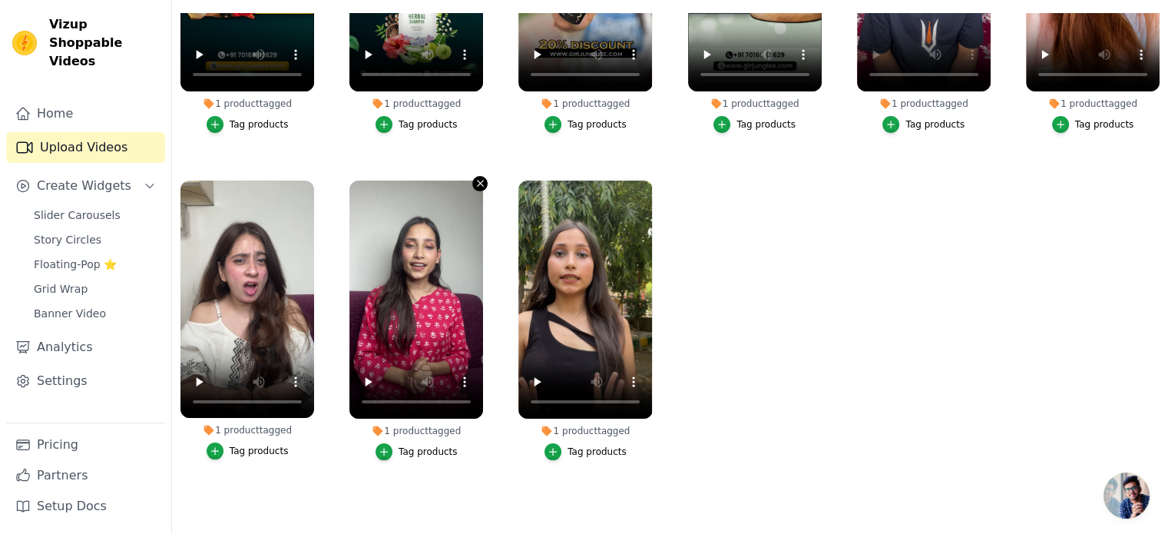
click at [477, 179] on icon "button" at bounding box center [481, 183] width 12 height 12
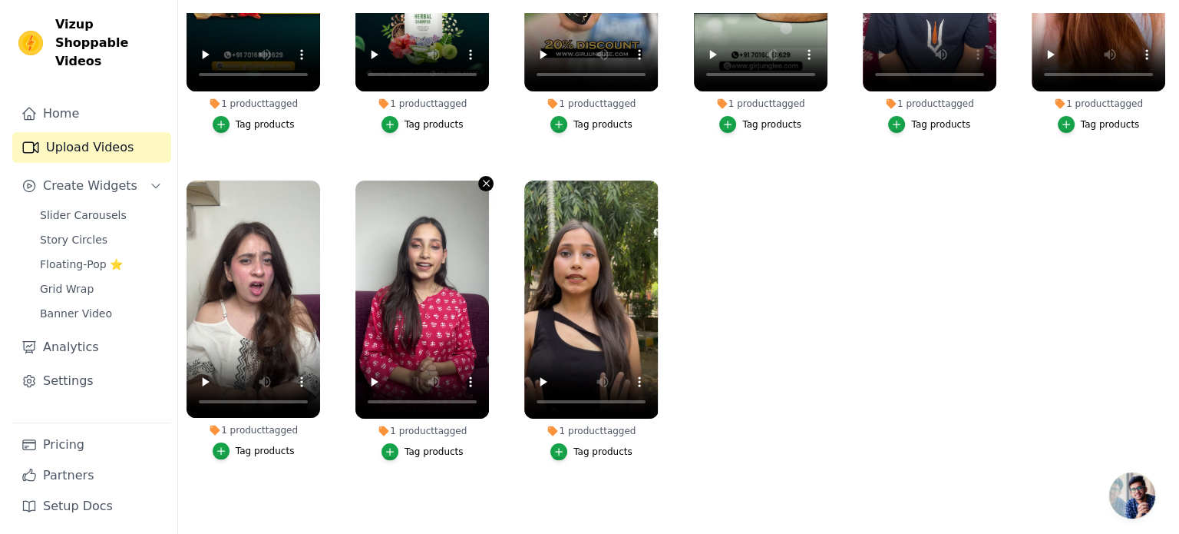
scroll to position [828, 0]
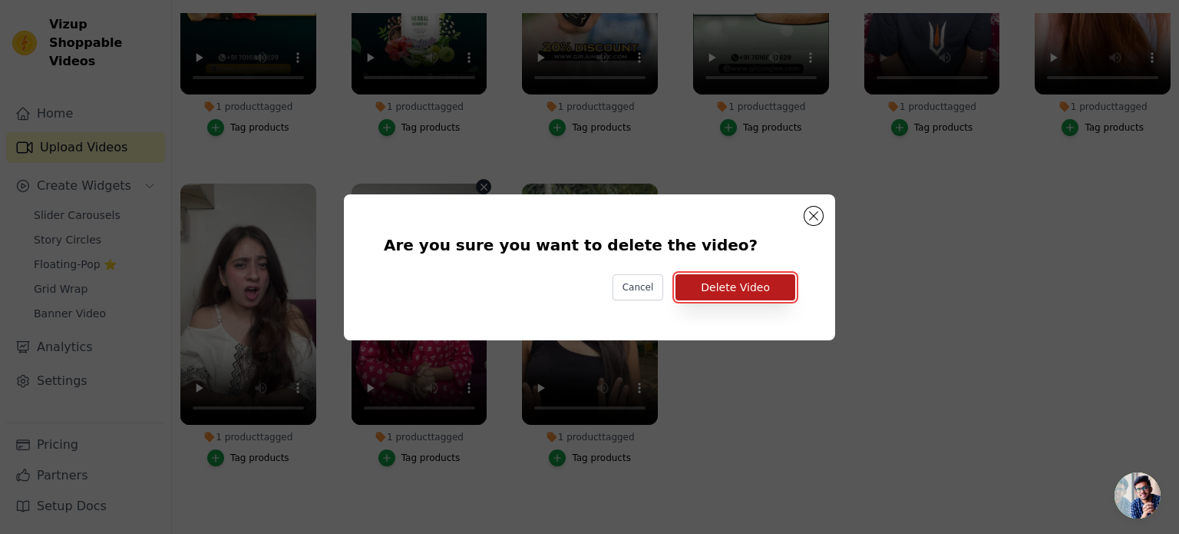
click at [772, 283] on button "Delete Video" at bounding box center [736, 287] width 120 height 26
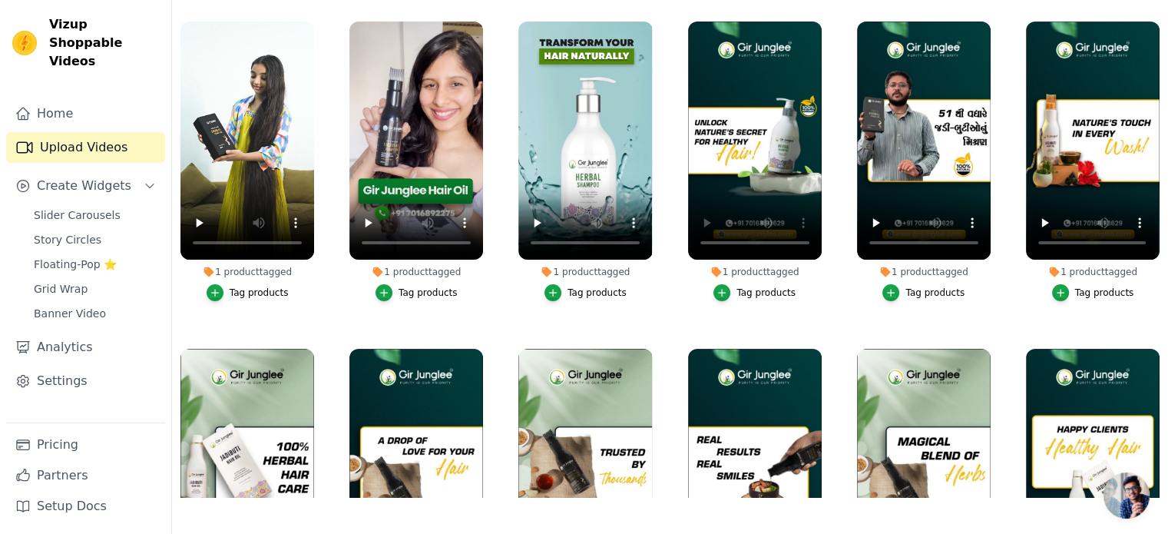
scroll to position [0, 0]
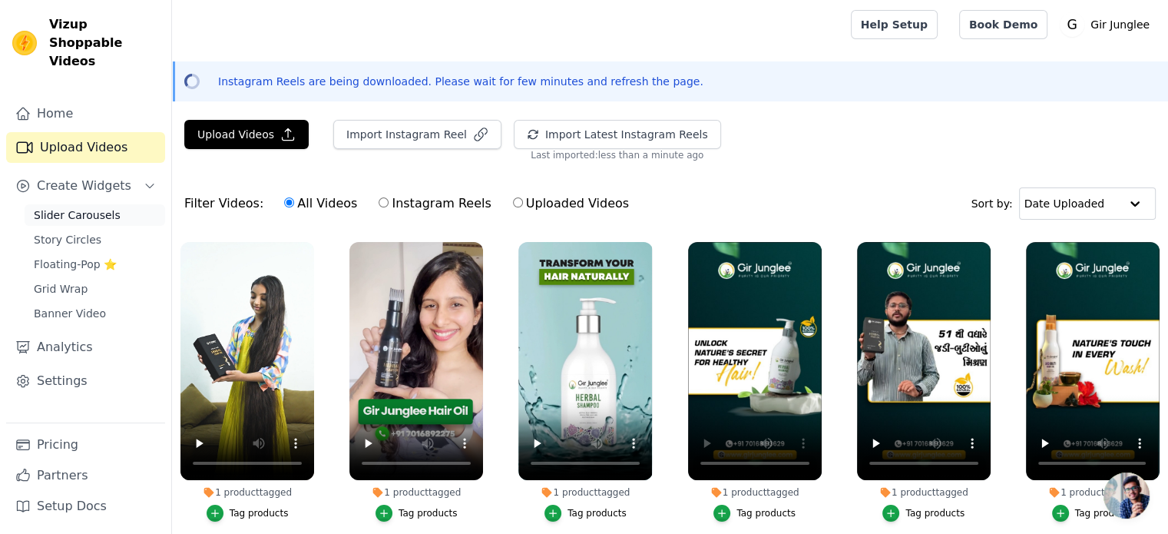
click at [92, 207] on span "Slider Carousels" at bounding box center [77, 214] width 87 height 15
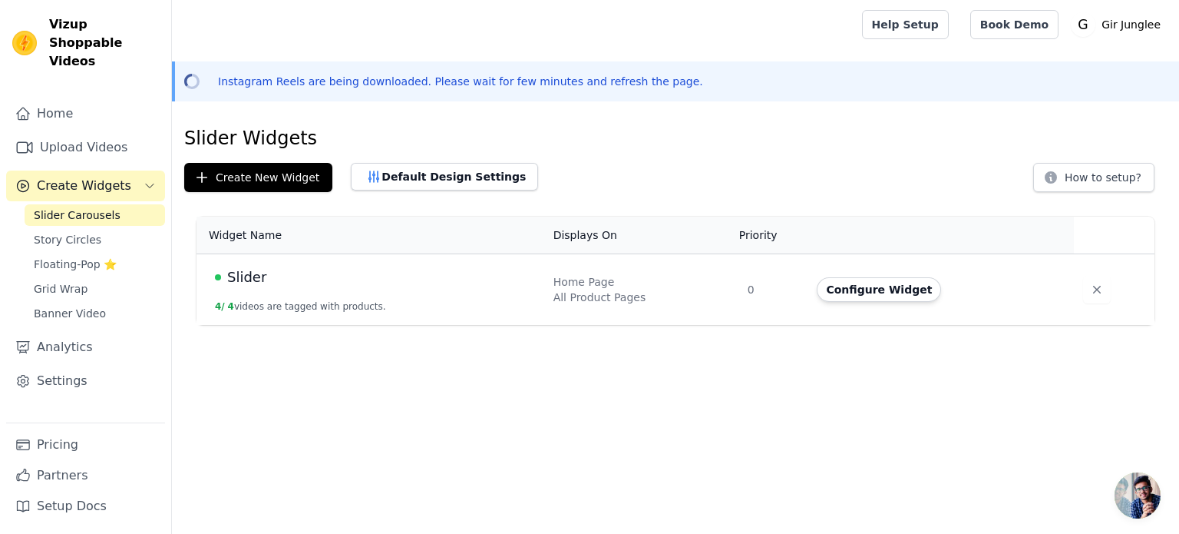
click at [289, 280] on div "Slider" at bounding box center [375, 276] width 320 height 21
click at [232, 276] on span "Slider" at bounding box center [246, 276] width 39 height 21
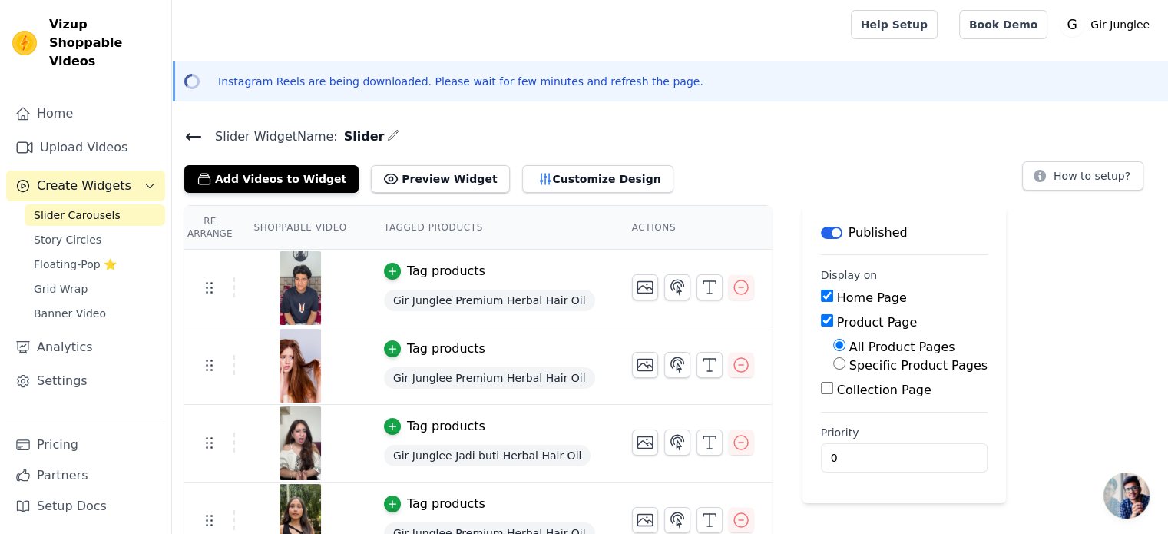
scroll to position [24, 0]
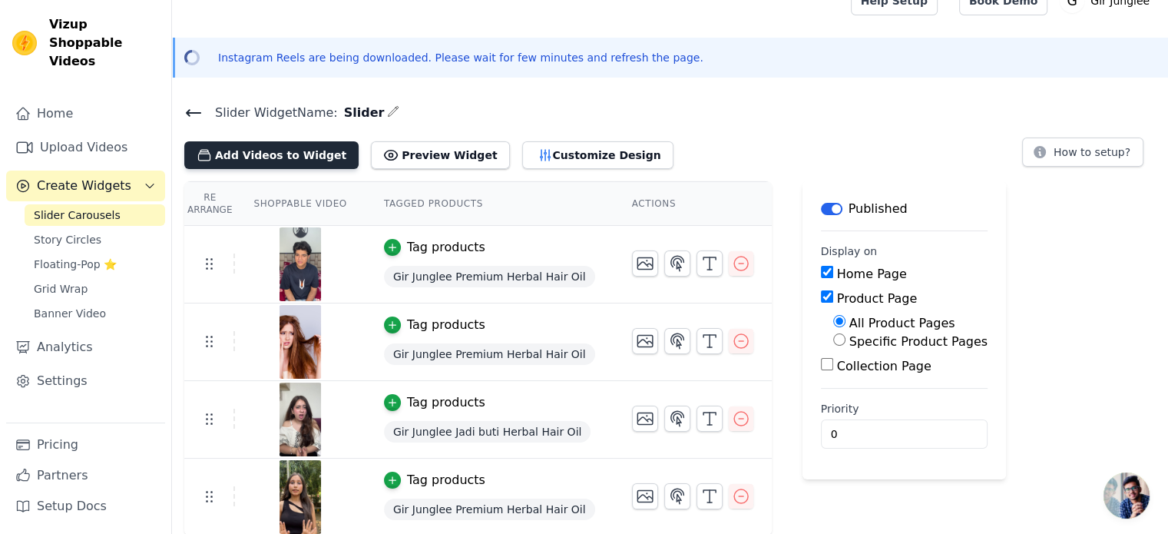
click at [284, 153] on button "Add Videos to Widget" at bounding box center [271, 155] width 174 height 28
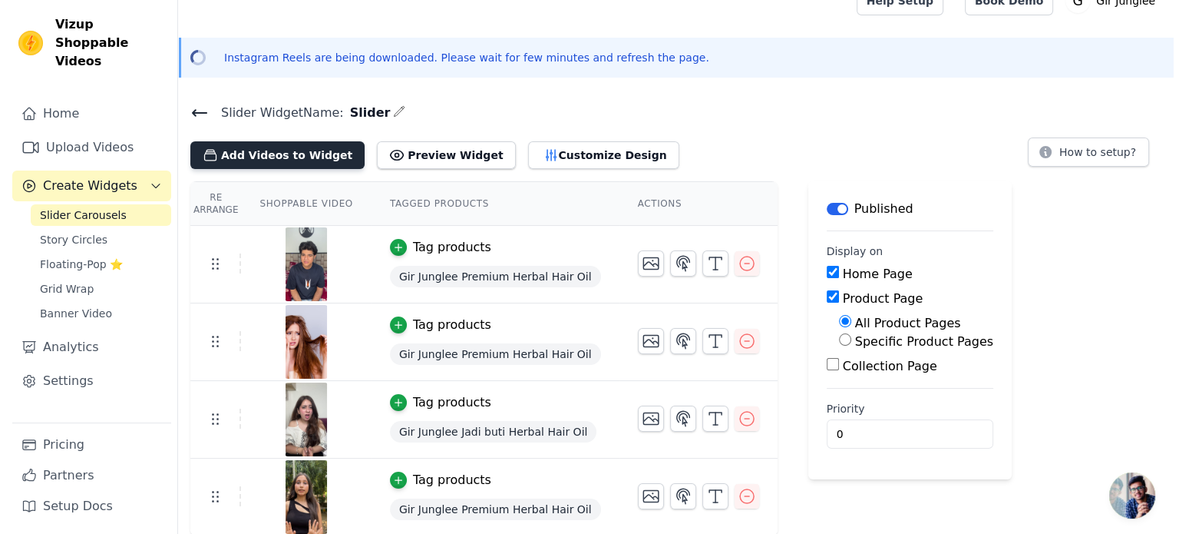
scroll to position [0, 0]
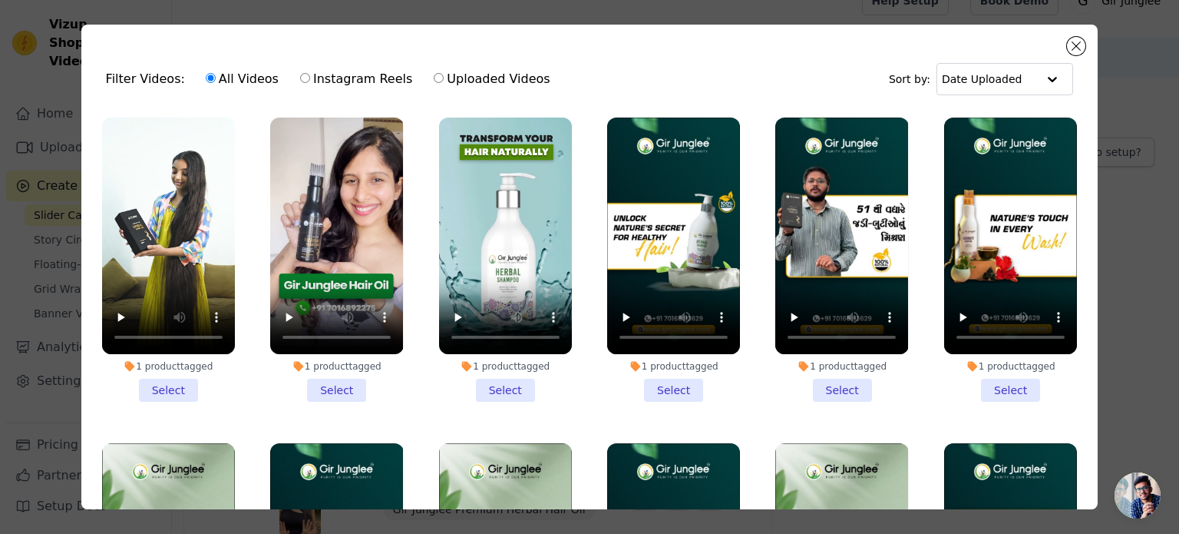
click at [158, 388] on li "1 product tagged Select" at bounding box center [168, 259] width 133 height 284
click at [0, 0] on input "1 product tagged Select" at bounding box center [0, 0] width 0 height 0
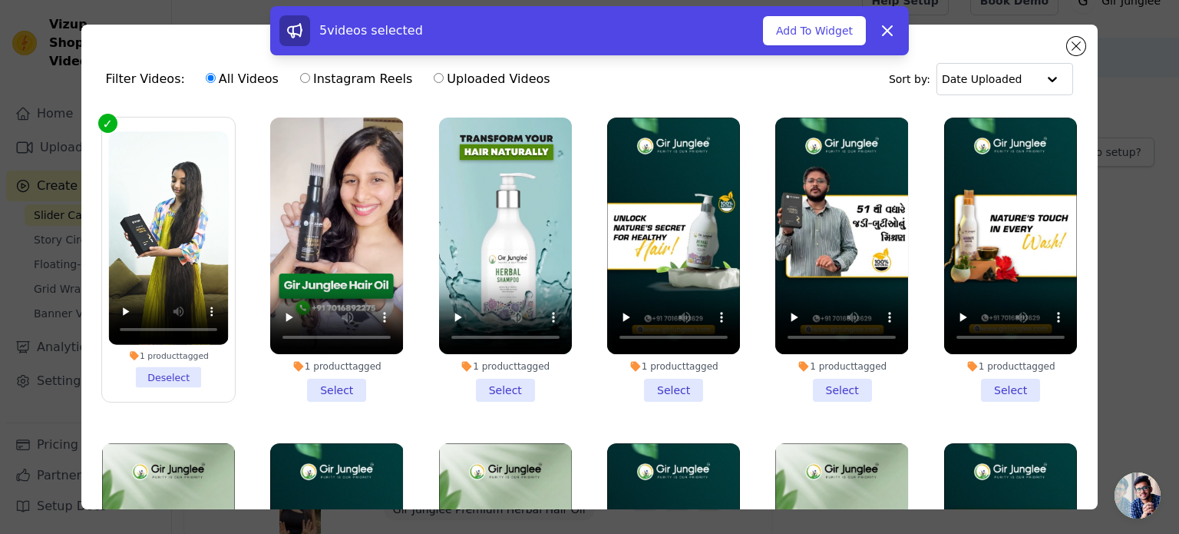
click at [492, 381] on li "1 product tagged Select" at bounding box center [505, 259] width 133 height 284
click at [0, 0] on input "1 product tagged Select" at bounding box center [0, 0] width 0 height 0
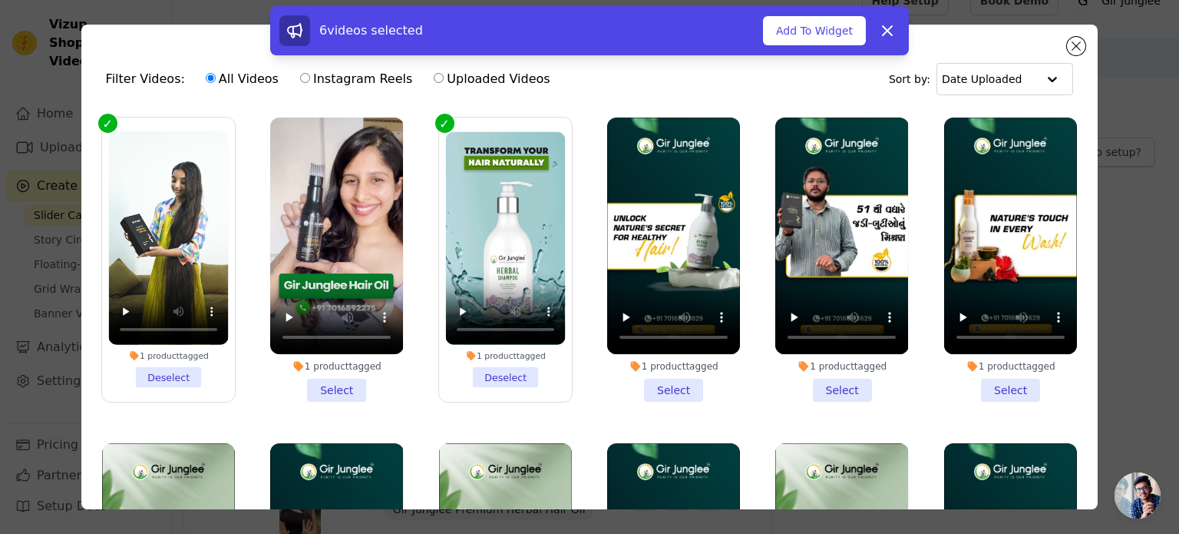
click at [678, 379] on li "1 product tagged Select" at bounding box center [673, 259] width 133 height 284
click at [0, 0] on input "1 product tagged Select" at bounding box center [0, 0] width 0 height 0
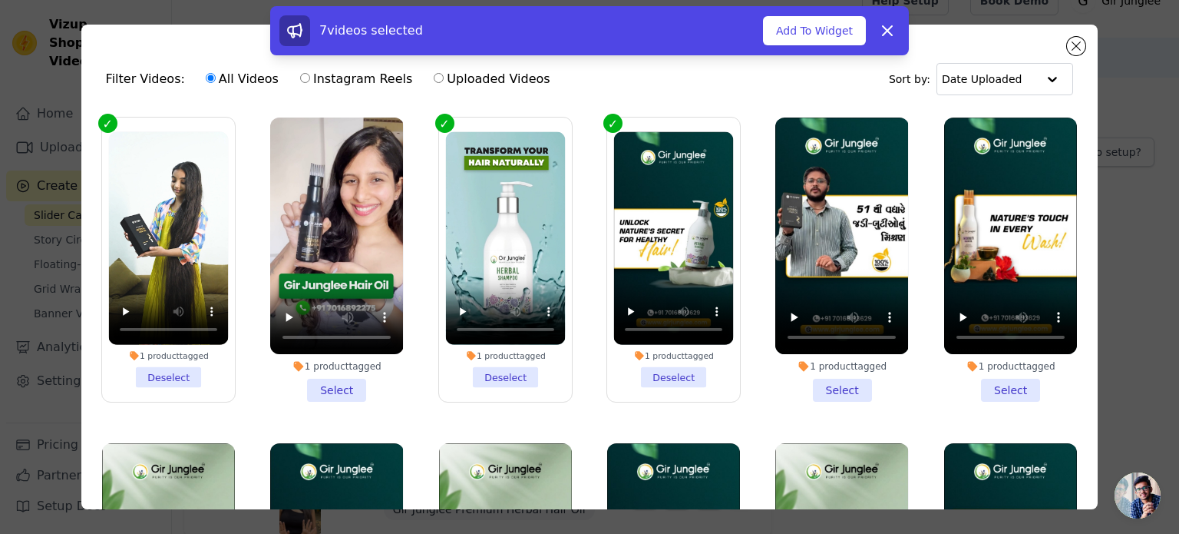
click at [997, 380] on li "1 product tagged Select" at bounding box center [1010, 259] width 133 height 284
click at [0, 0] on input "1 product tagged Select" at bounding box center [0, 0] width 0 height 0
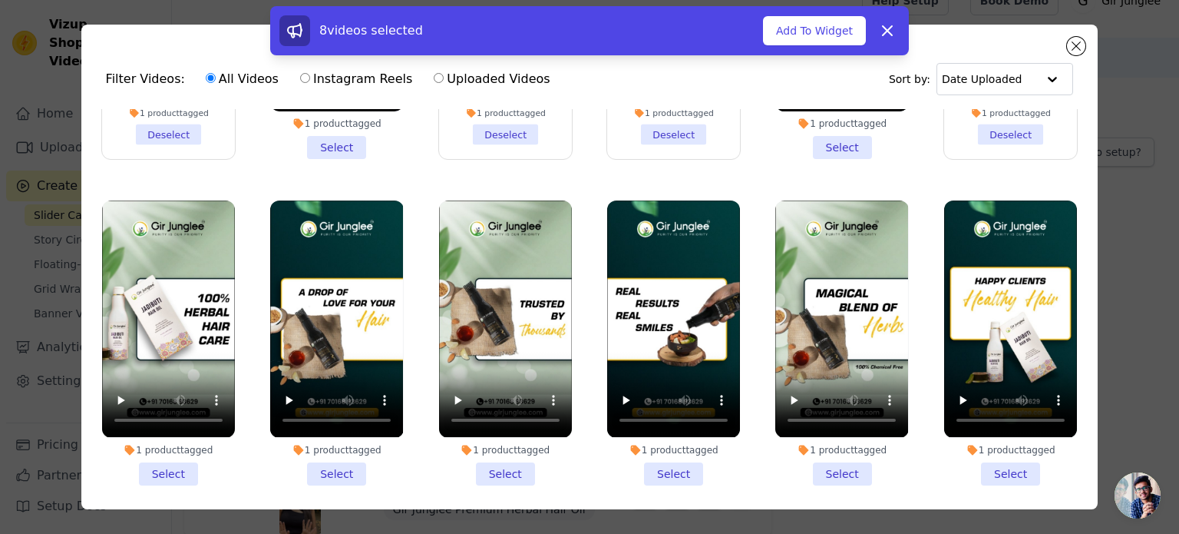
scroll to position [241, 0]
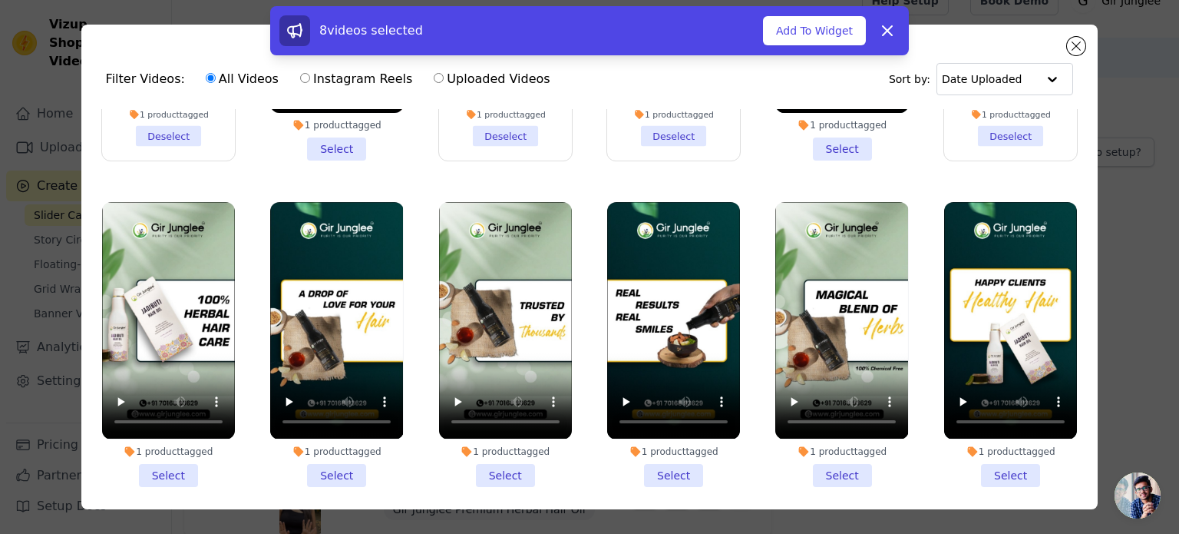
click at [183, 463] on li "1 product tagged Select" at bounding box center [168, 344] width 133 height 284
click at [0, 0] on input "1 product tagged Select" at bounding box center [0, 0] width 0 height 0
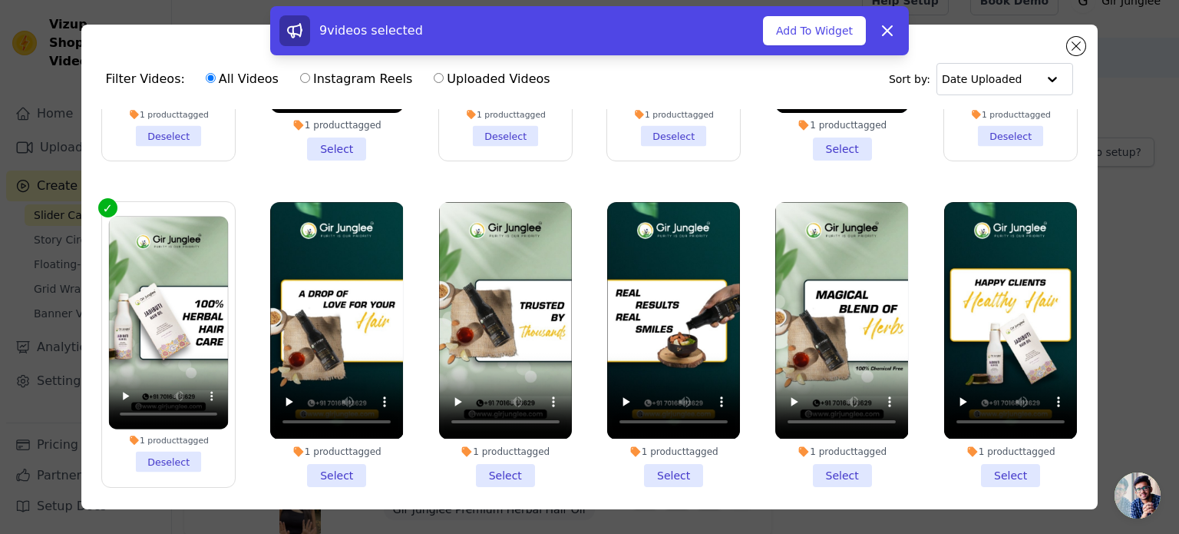
click at [336, 459] on li "1 product tagged Select" at bounding box center [336, 344] width 133 height 284
click at [0, 0] on input "1 product tagged Select" at bounding box center [0, 0] width 0 height 0
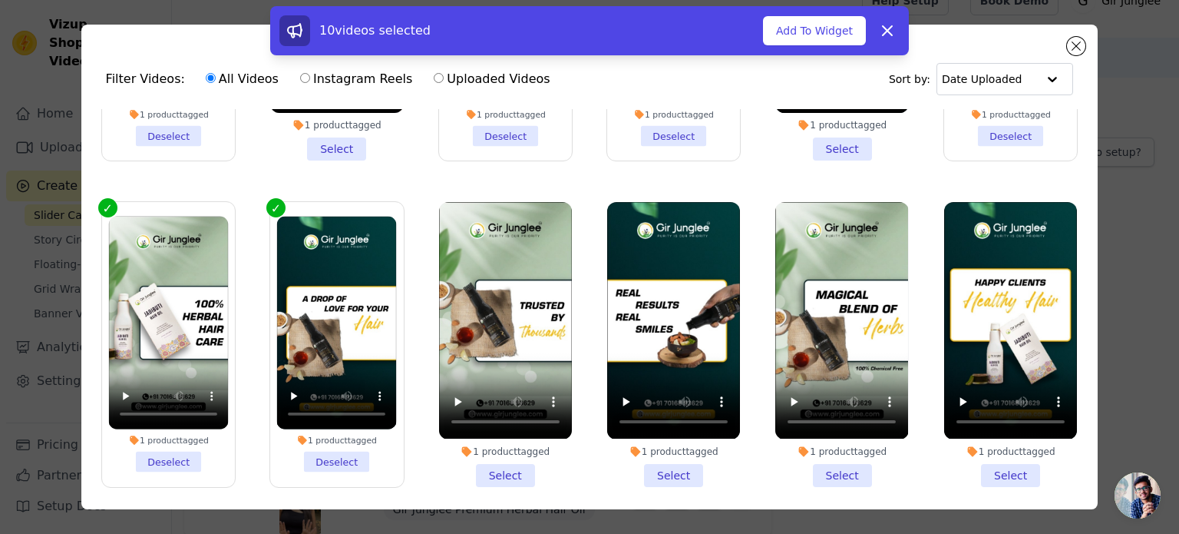
click at [482, 469] on li "1 product tagged Select" at bounding box center [505, 344] width 133 height 284
click at [0, 0] on input "1 product tagged Select" at bounding box center [0, 0] width 0 height 0
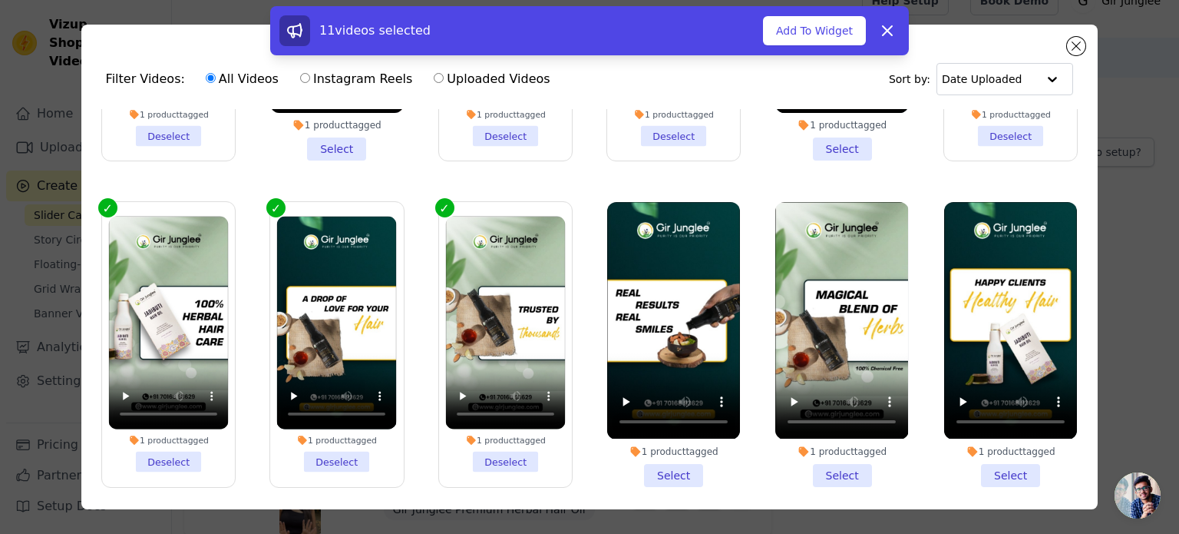
click at [660, 461] on li "1 product tagged Select" at bounding box center [673, 344] width 133 height 284
click at [0, 0] on input "1 product tagged Select" at bounding box center [0, 0] width 0 height 0
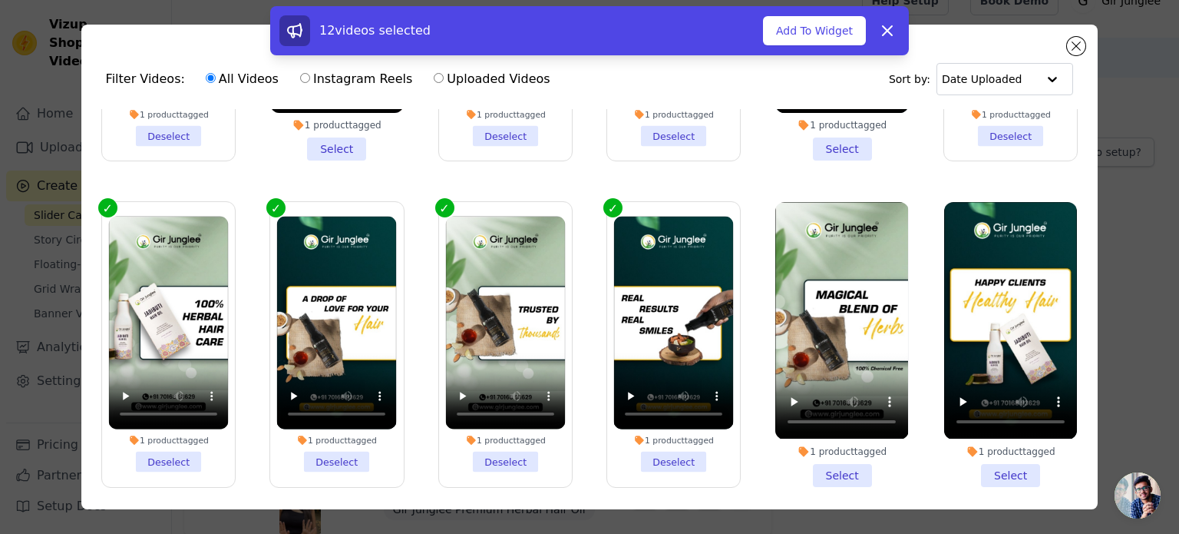
click at [835, 460] on li "1 product tagged Select" at bounding box center [842, 344] width 133 height 284
click at [0, 0] on input "1 product tagged Select" at bounding box center [0, 0] width 0 height 0
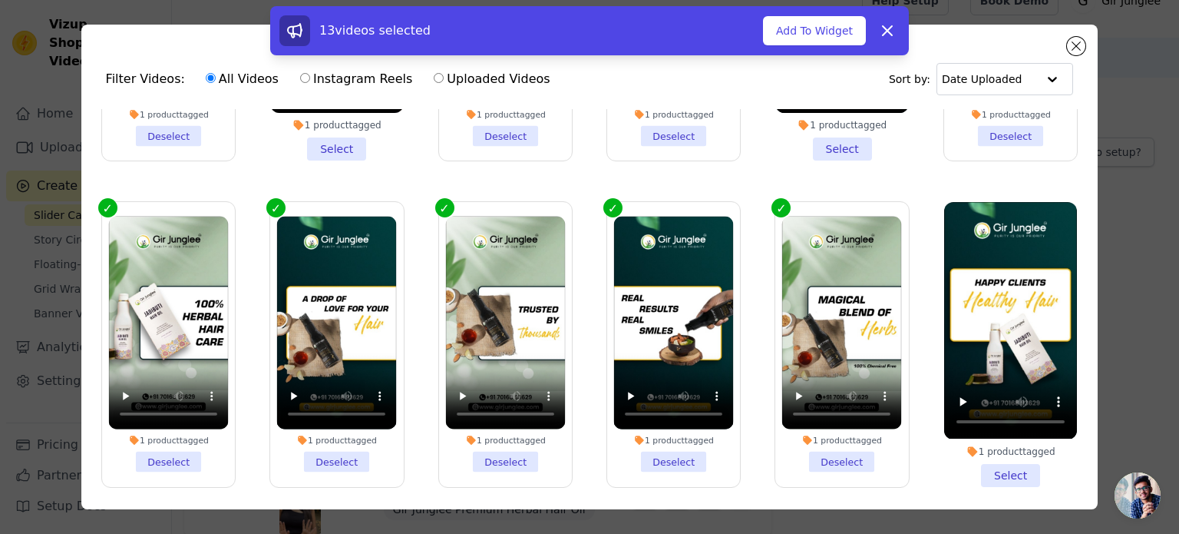
click at [1004, 461] on li "1 product tagged Select" at bounding box center [1010, 344] width 133 height 284
click at [0, 0] on input "1 product tagged Select" at bounding box center [0, 0] width 0 height 0
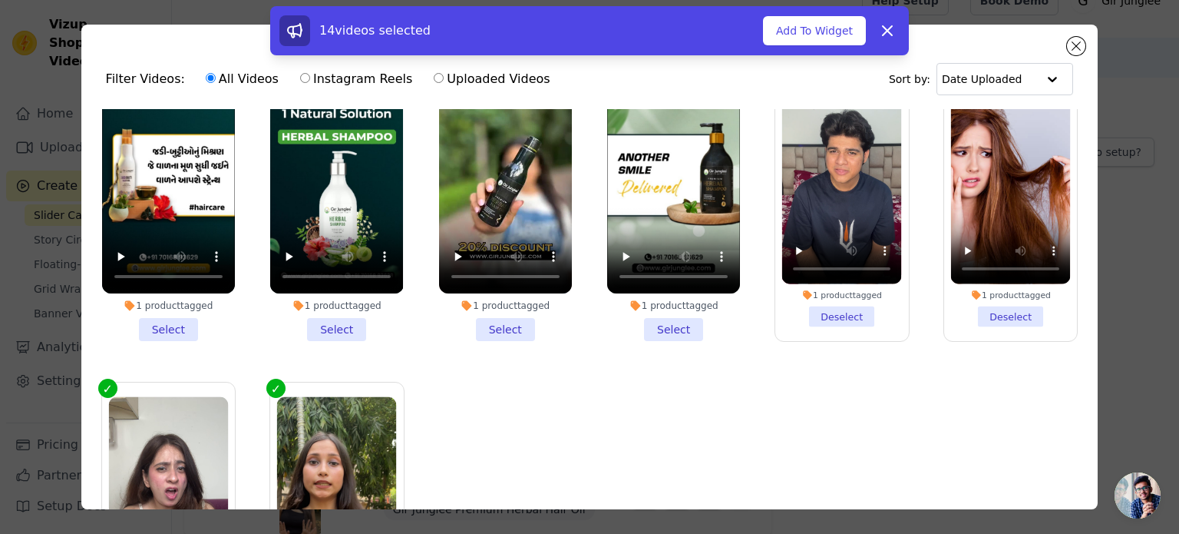
scroll to position [714, 0]
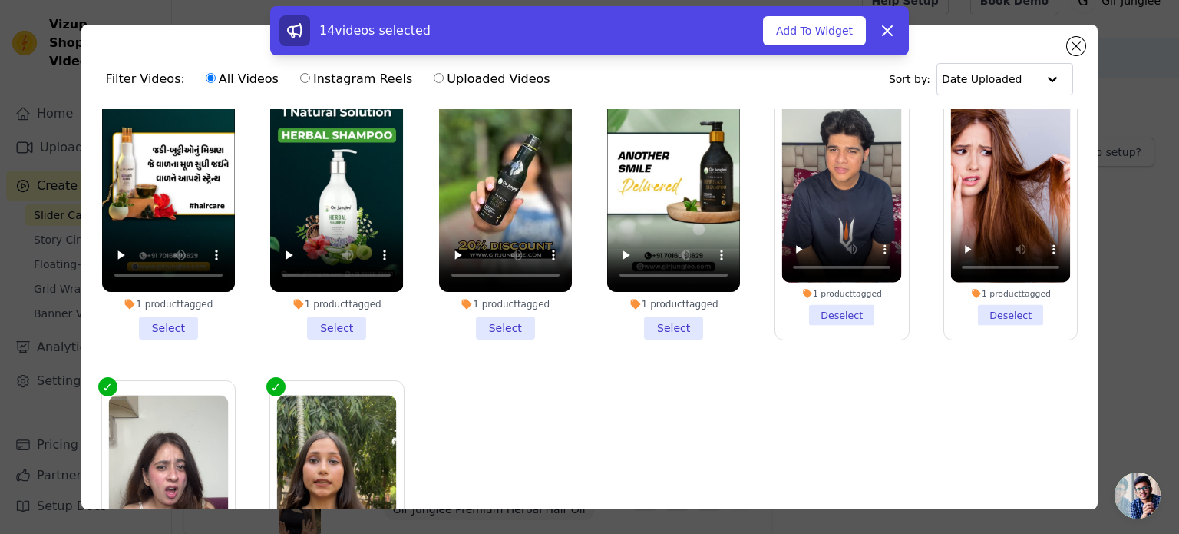
click at [163, 302] on li "1 product tagged Select" at bounding box center [168, 197] width 133 height 284
click at [0, 0] on input "1 product tagged Select" at bounding box center [0, 0] width 0 height 0
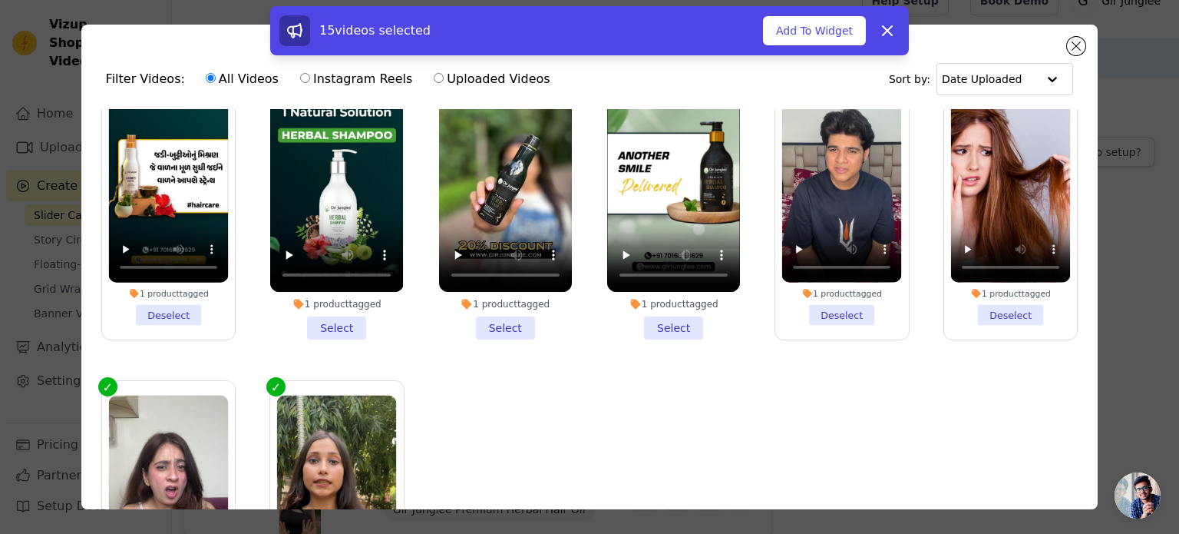
click at [347, 313] on li "1 product tagged Select" at bounding box center [336, 197] width 133 height 284
click at [0, 0] on input "1 product tagged Select" at bounding box center [0, 0] width 0 height 0
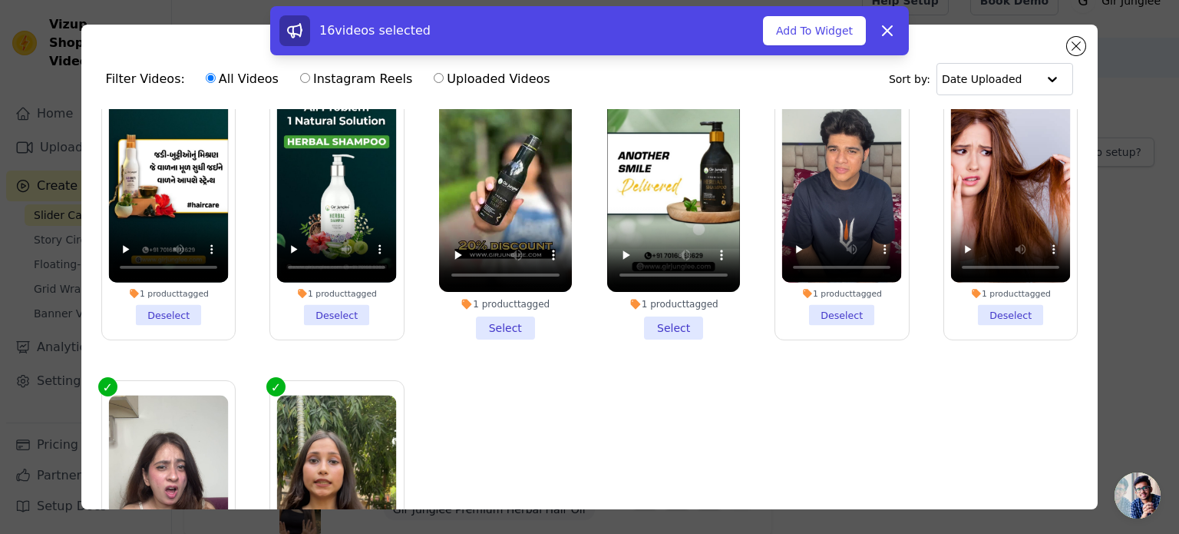
click at [498, 303] on li "1 product tagged Select" at bounding box center [505, 197] width 133 height 284
click at [0, 0] on input "1 product tagged Select" at bounding box center [0, 0] width 0 height 0
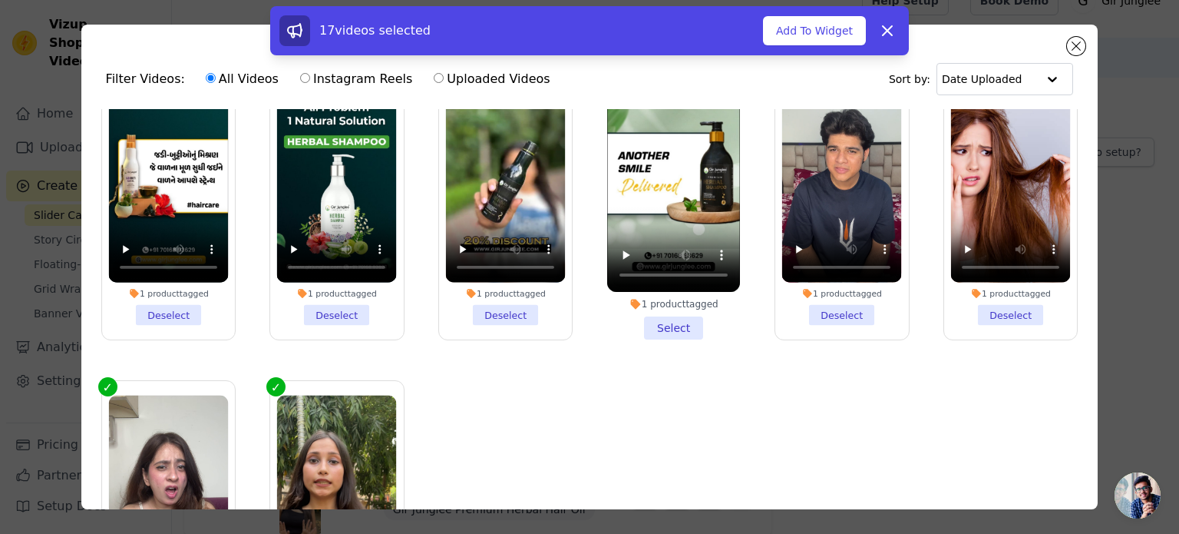
click at [669, 305] on li "1 product tagged Select" at bounding box center [673, 197] width 133 height 284
click at [0, 0] on input "1 product tagged Select" at bounding box center [0, 0] width 0 height 0
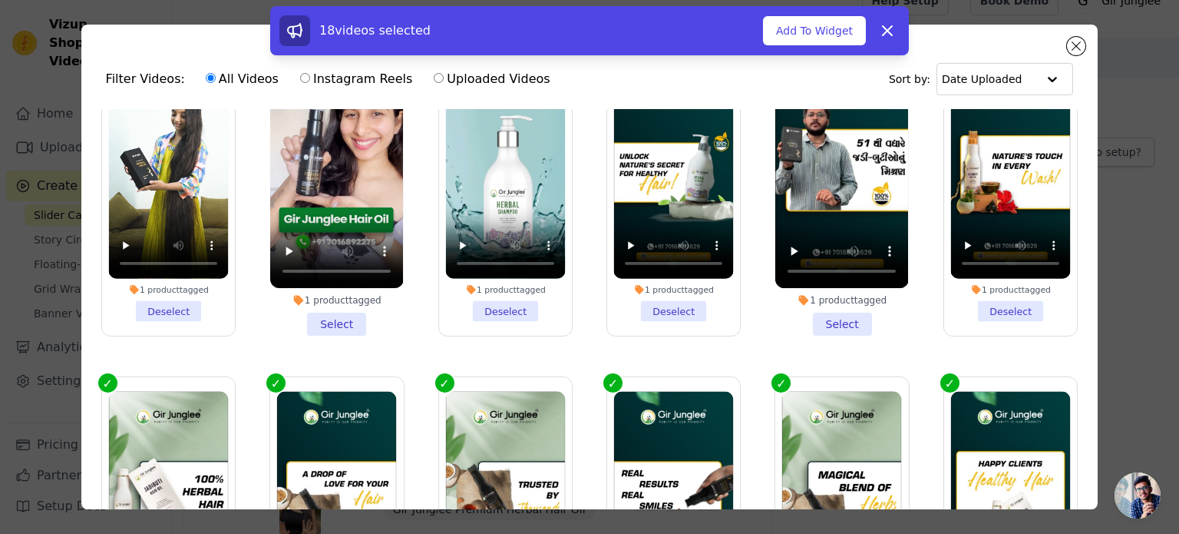
scroll to position [0, 0]
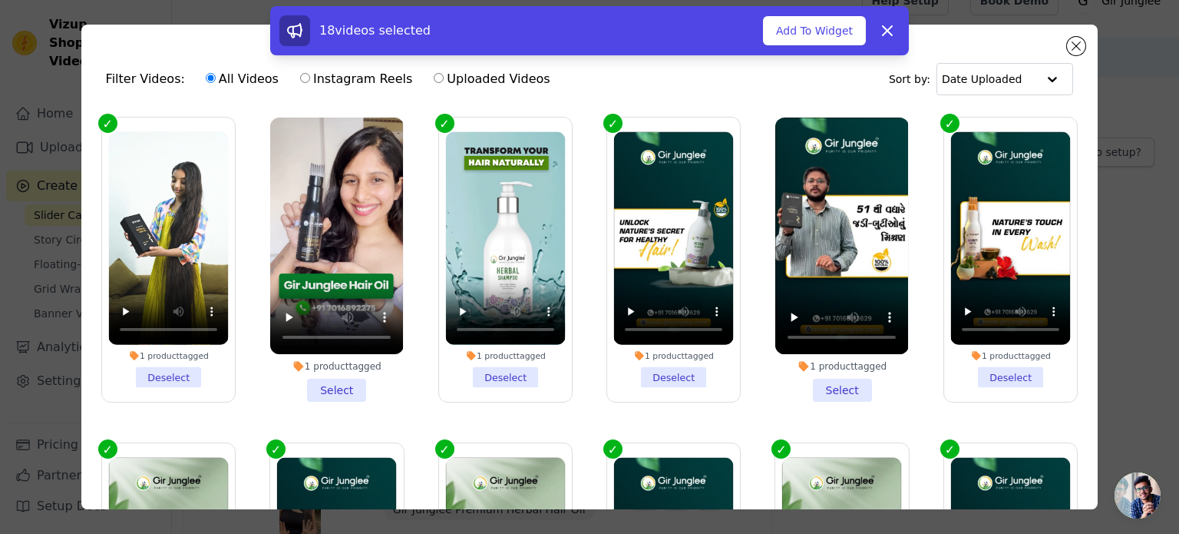
click at [330, 380] on li "1 product tagged Select" at bounding box center [336, 259] width 133 height 284
click at [0, 0] on input "1 product tagged Select" at bounding box center [0, 0] width 0 height 0
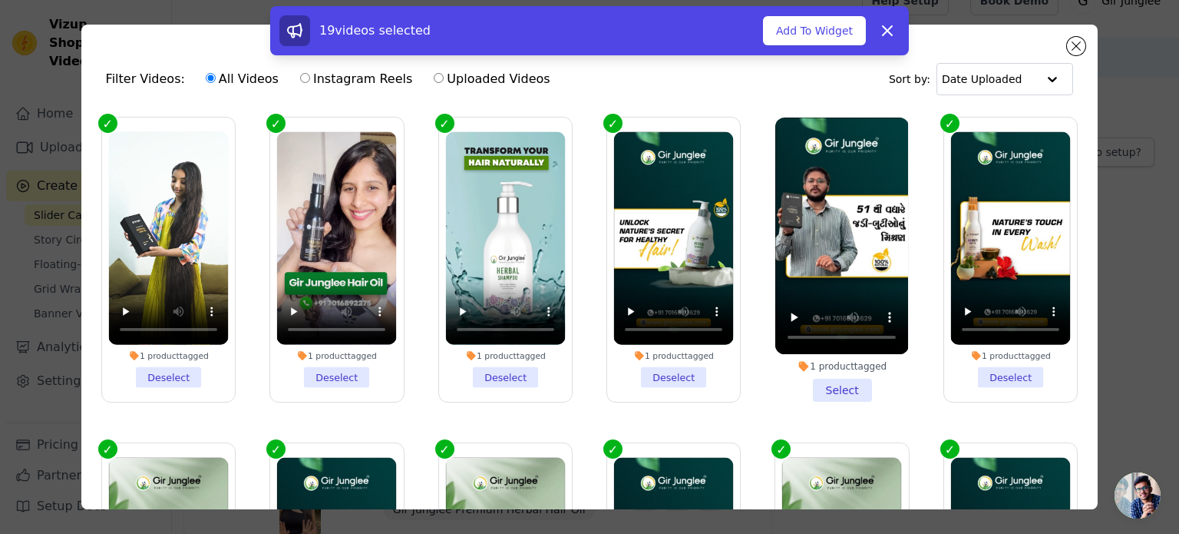
click at [841, 381] on li "1 product tagged Select" at bounding box center [842, 259] width 133 height 284
click at [0, 0] on input "1 product tagged Select" at bounding box center [0, 0] width 0 height 0
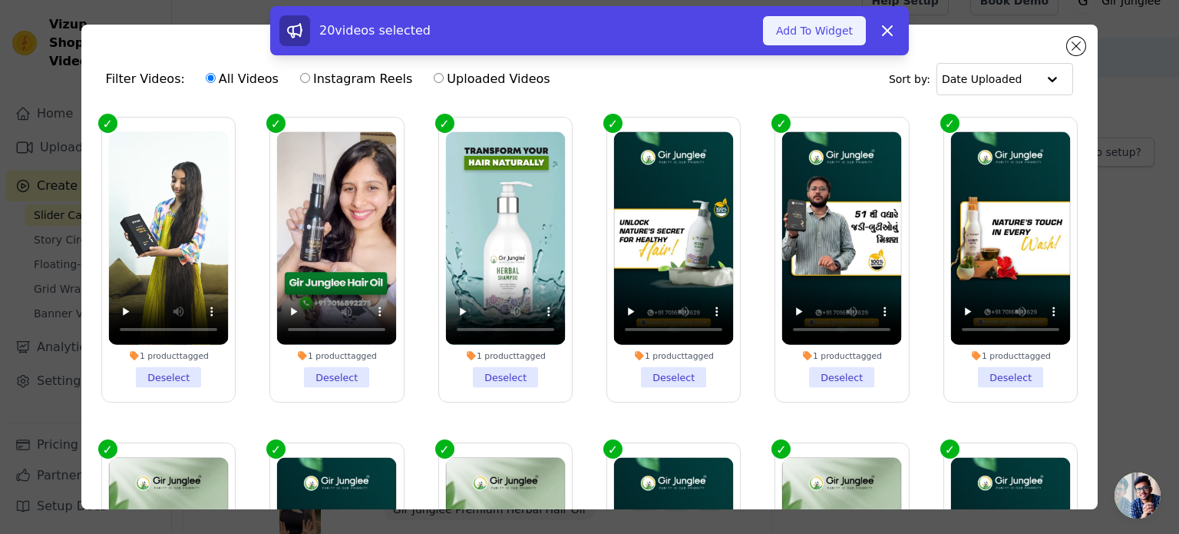
click at [828, 29] on button "Add To Widget" at bounding box center [814, 30] width 103 height 29
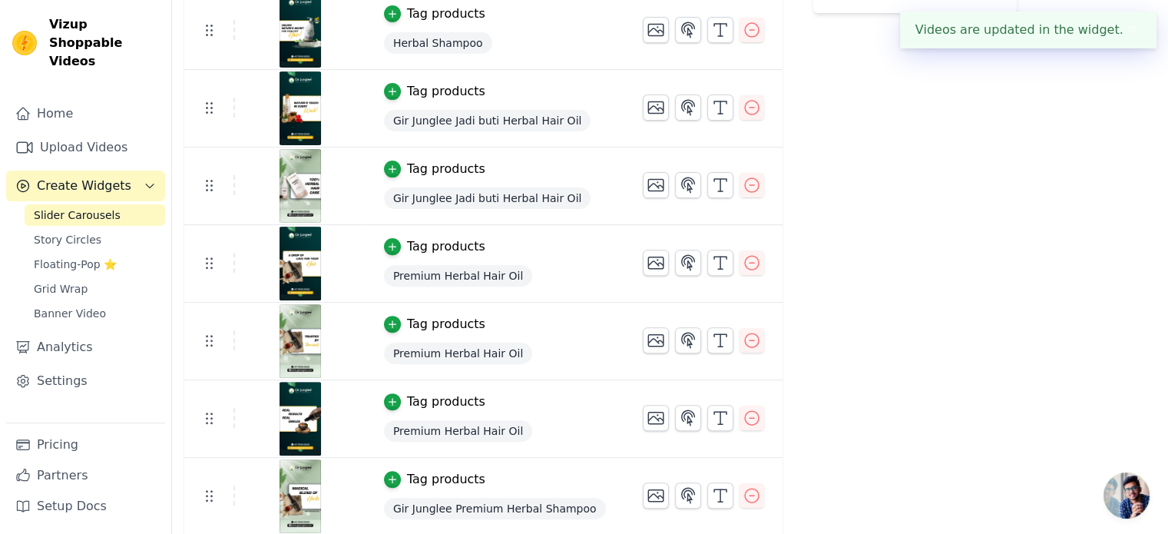
scroll to position [513, 0]
